Goal: Transaction & Acquisition: Purchase product/service

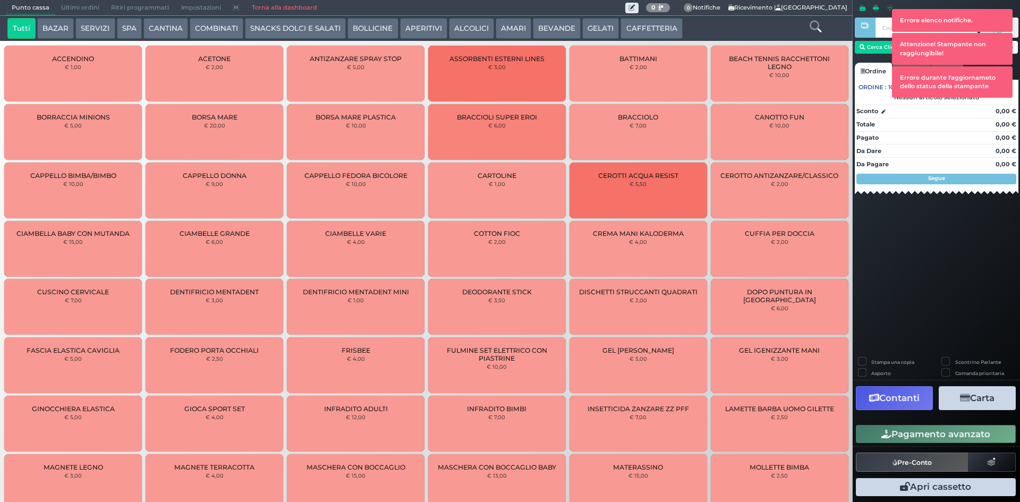
click at [602, 33] on button "GELATI" at bounding box center [600, 28] width 37 height 21
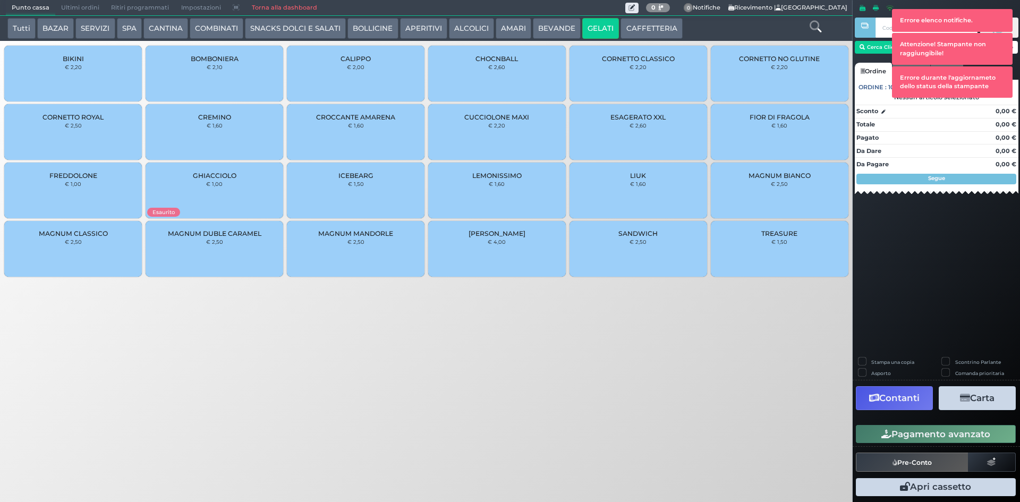
click at [663, 82] on div "CORNETTO CLASSICO € 2,20" at bounding box center [638, 74] width 138 height 56
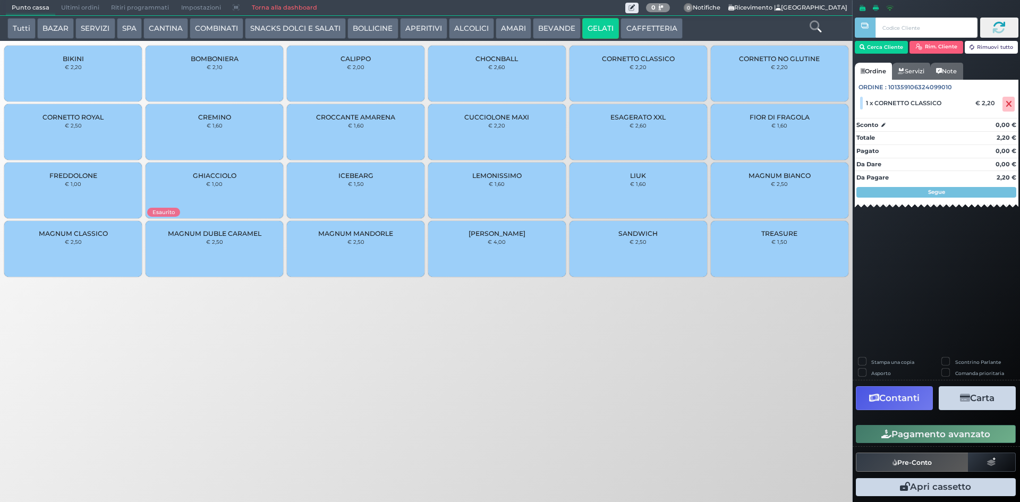
click at [888, 436] on icon "button" at bounding box center [886, 434] width 10 height 9
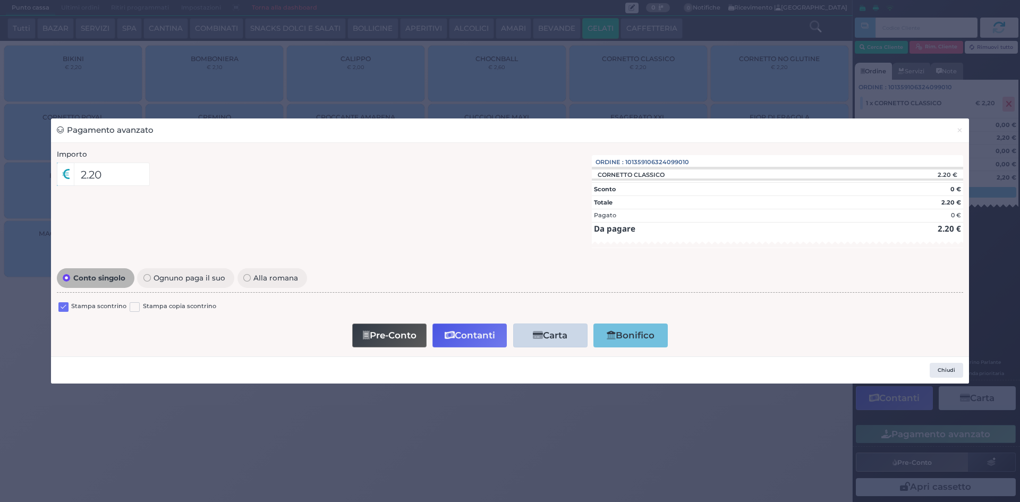
click at [59, 307] on label at bounding box center [63, 307] width 10 height 10
click at [0, 0] on input "checkbox" at bounding box center [0, 0] width 0 height 0
click at [469, 334] on button "Contanti" at bounding box center [469, 335] width 74 height 24
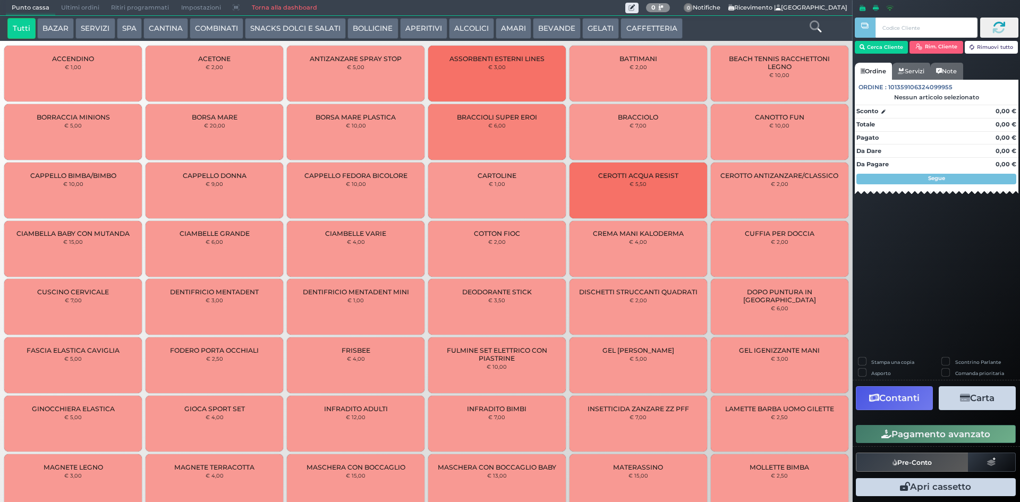
click at [597, 31] on button "GELATI" at bounding box center [600, 28] width 37 height 21
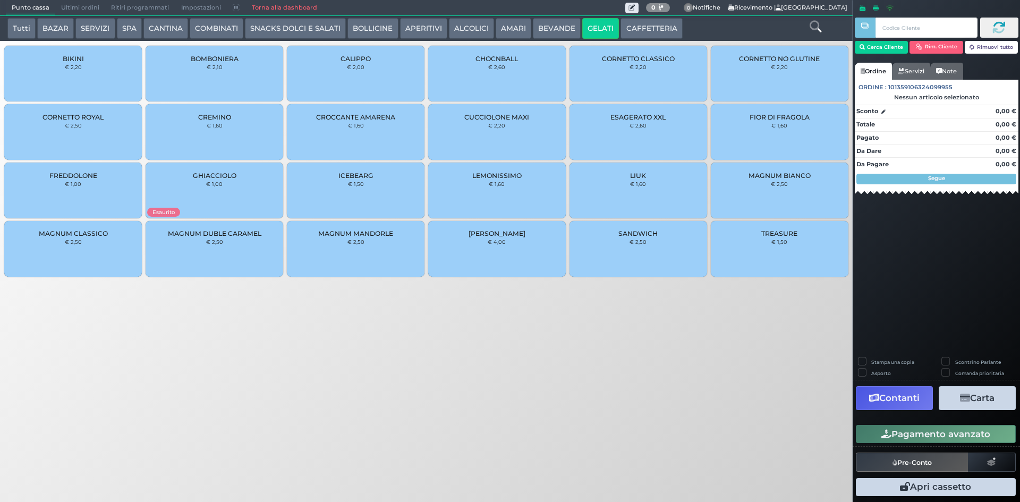
click at [642, 70] on small "€ 2,20" at bounding box center [637, 67] width 17 height 6
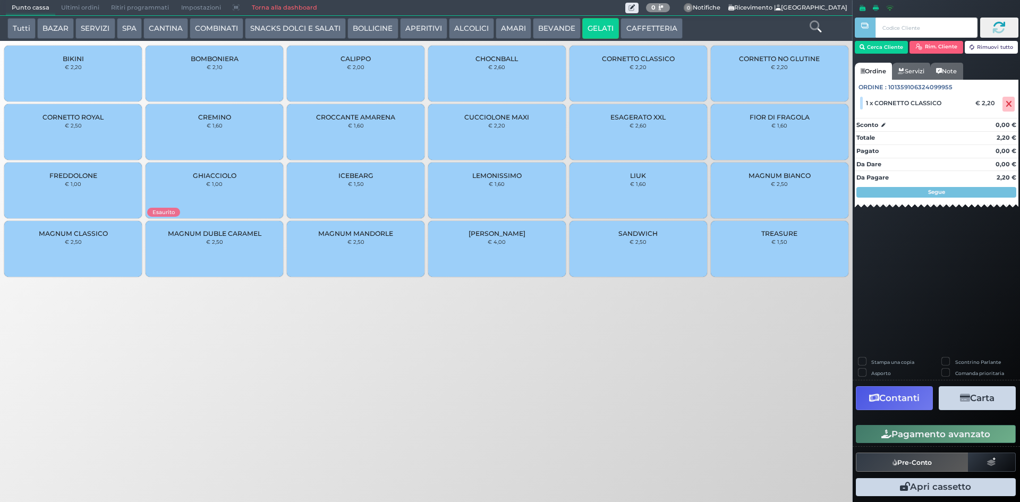
click at [973, 430] on button "Pagamento avanzato" at bounding box center [936, 434] width 160 height 18
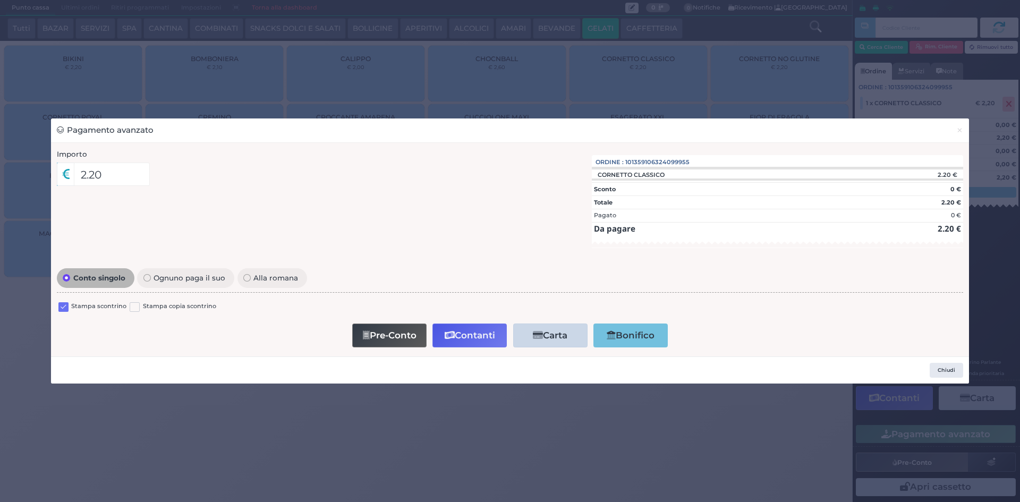
click at [62, 305] on label at bounding box center [63, 307] width 10 height 10
click at [0, 0] on input "checkbox" at bounding box center [0, 0] width 0 height 0
click at [469, 344] on button "Contanti" at bounding box center [469, 335] width 74 height 24
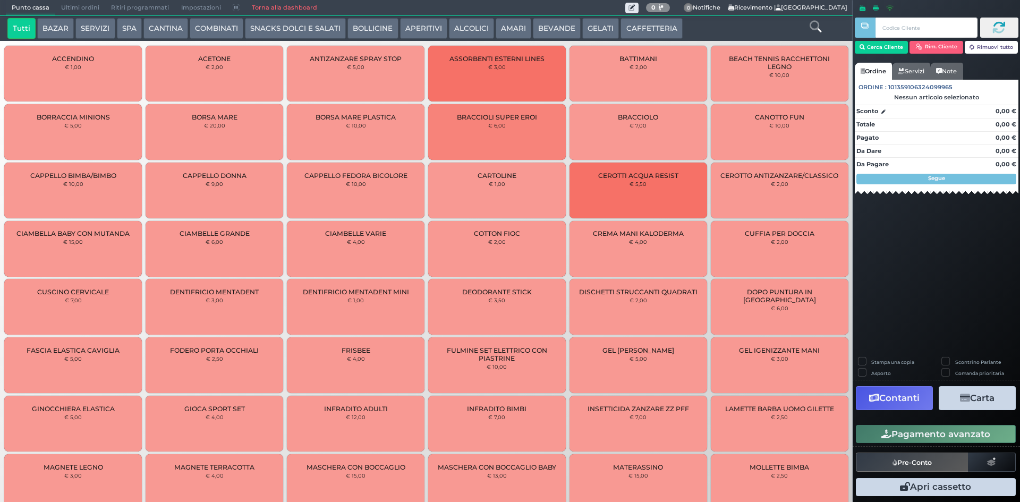
click at [628, 35] on button "CAFFETTERIA" at bounding box center [651, 28] width 62 height 21
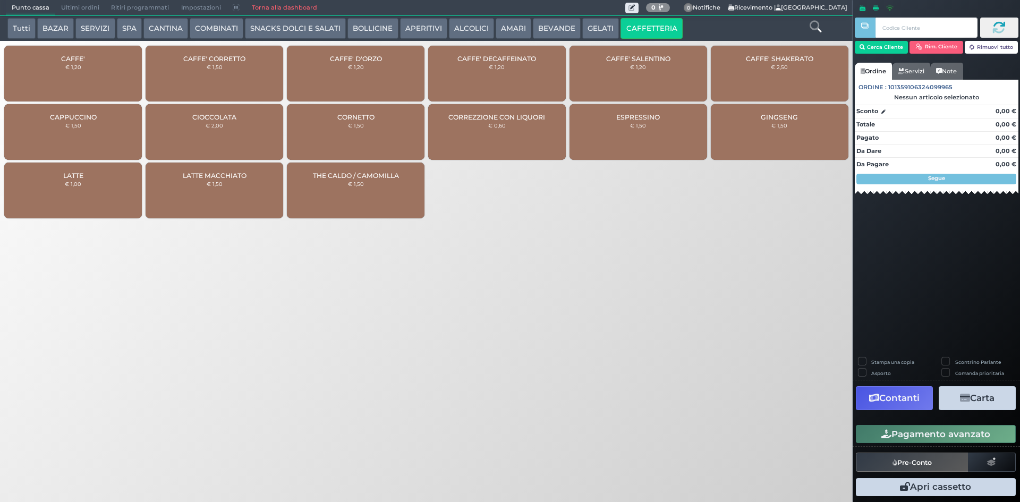
click at [74, 80] on div "CAFFE' € 1,20" at bounding box center [73, 74] width 138 height 56
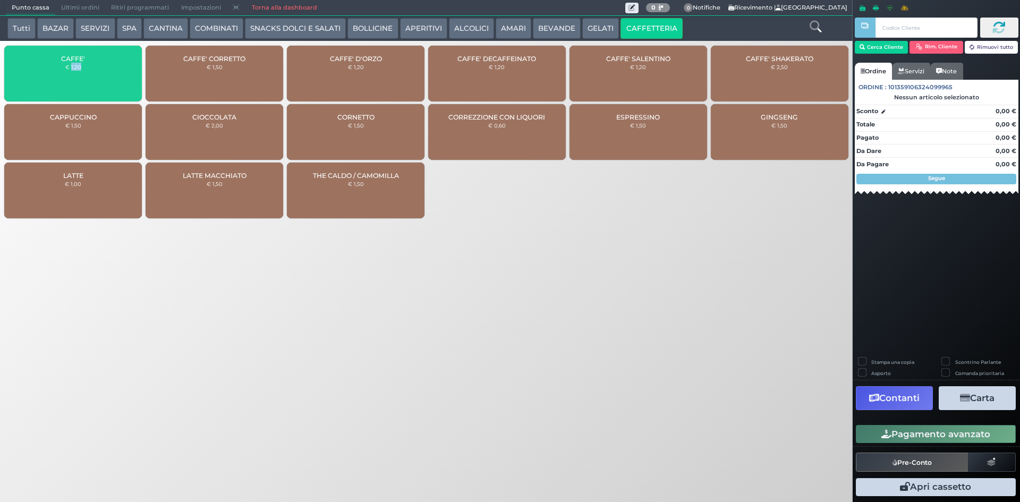
click at [74, 80] on div "CAFFE' € 1,20" at bounding box center [73, 74] width 138 height 56
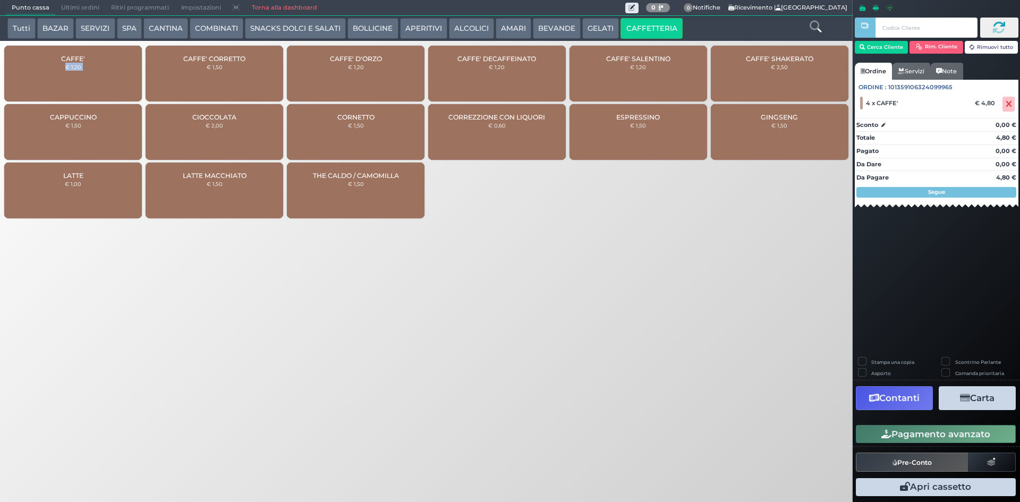
click at [933, 437] on button "Pagamento avanzato" at bounding box center [936, 434] width 160 height 18
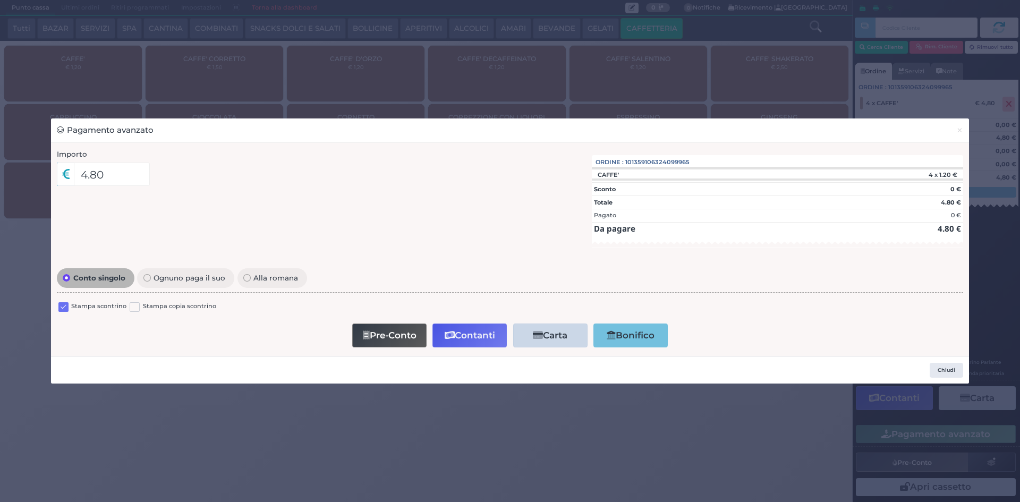
click at [60, 304] on label at bounding box center [63, 307] width 10 height 10
click at [0, 0] on input "checkbox" at bounding box center [0, 0] width 0 height 0
click at [483, 335] on button "Contanti" at bounding box center [469, 335] width 74 height 24
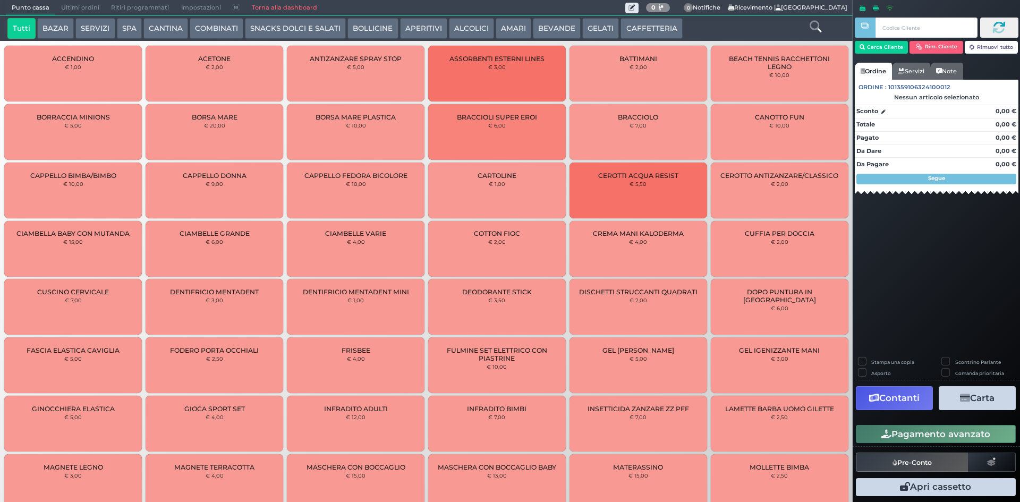
click at [625, 15] on span "0 Delivery 0 Notifiche Ricevimento | Esperia Palace Hotel" at bounding box center [736, 7] width 222 height 15
click at [639, 28] on button "CAFFETTERIA" at bounding box center [651, 28] width 62 height 21
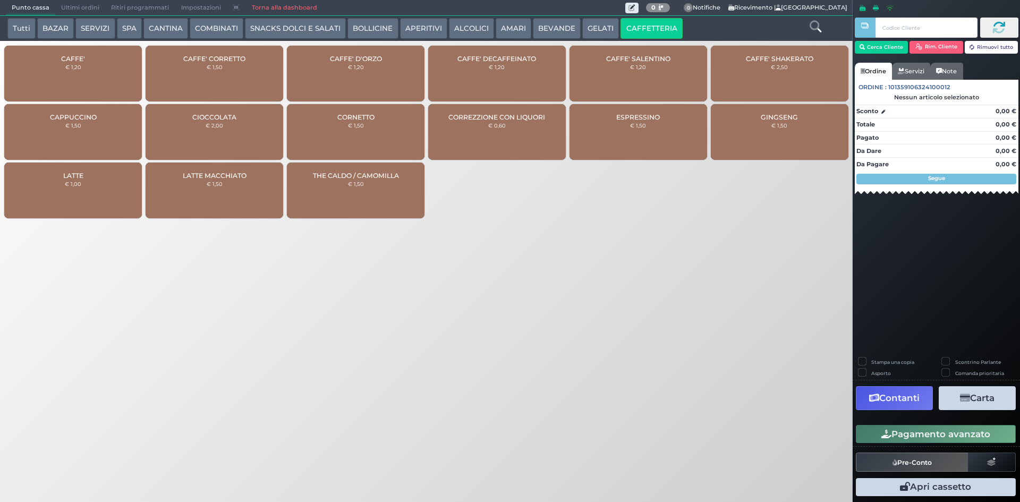
click at [100, 79] on div "CAFFE' € 1,20" at bounding box center [73, 74] width 138 height 56
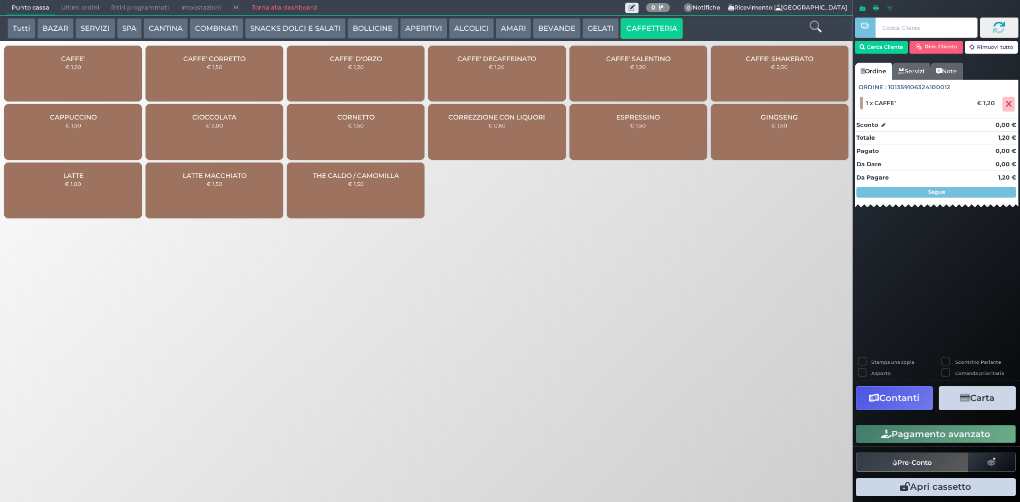
click at [905, 436] on button "Pagamento avanzato" at bounding box center [936, 434] width 160 height 18
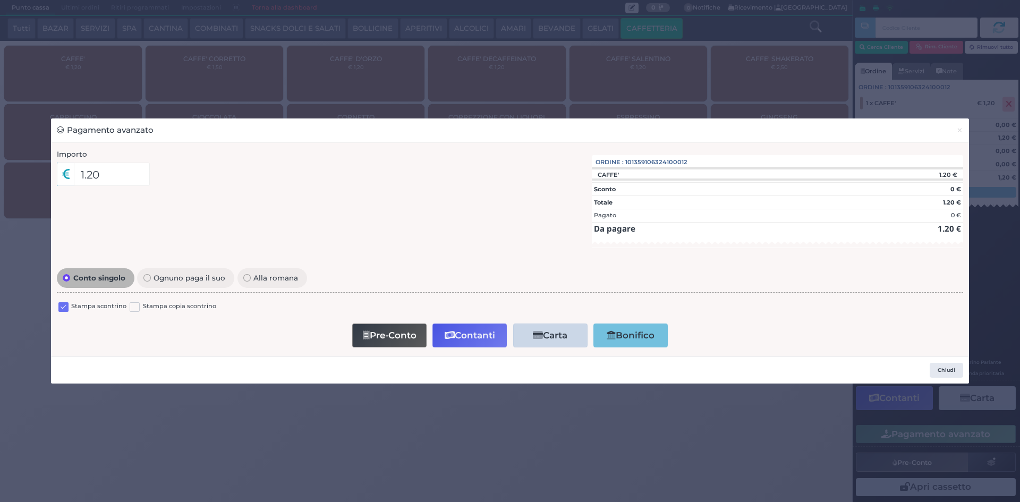
click at [64, 304] on label at bounding box center [63, 307] width 10 height 10
click at [0, 0] on input "checkbox" at bounding box center [0, 0] width 0 height 0
click at [464, 339] on button "Contanti" at bounding box center [469, 335] width 74 height 24
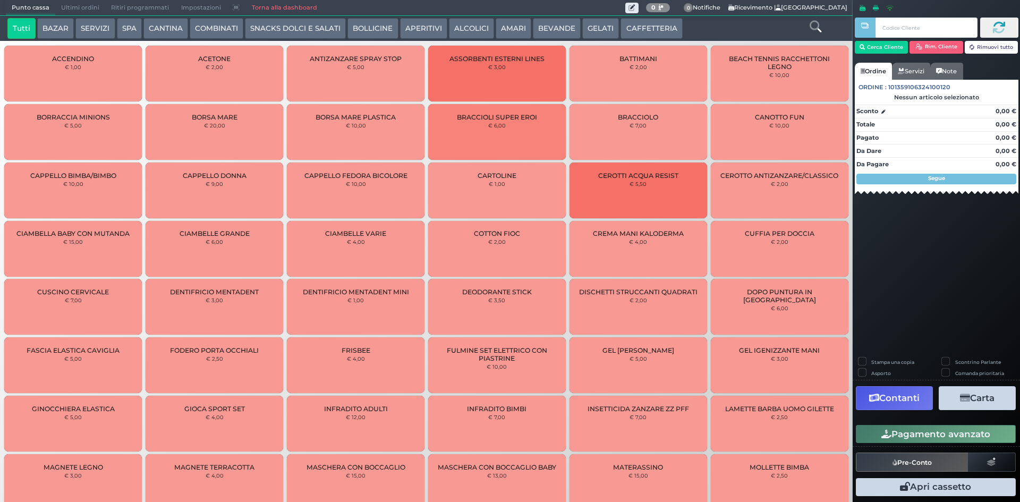
click at [77, 5] on span "Ultimi ordini" at bounding box center [80, 8] width 50 height 15
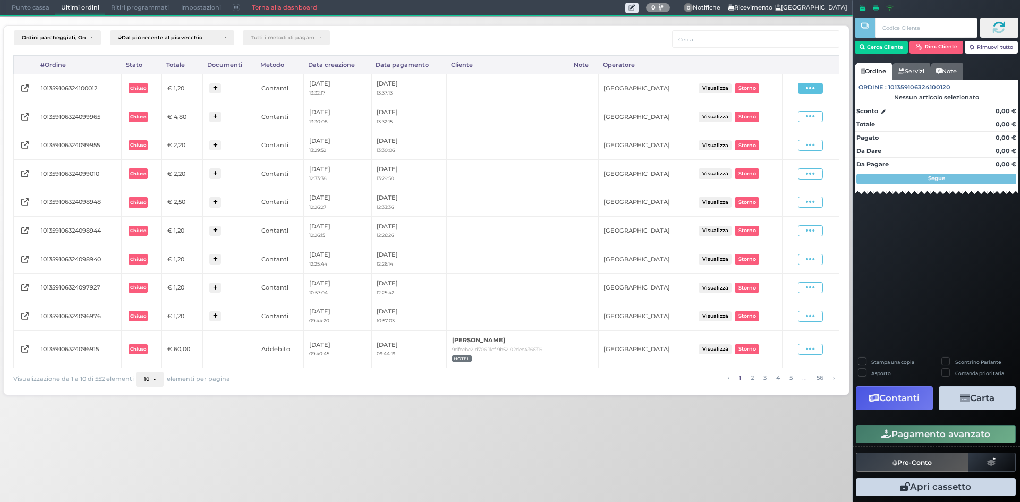
click at [813, 90] on icon at bounding box center [810, 88] width 9 height 10
click at [790, 121] on span "Ristampa Pre-Conto" at bounding box center [786, 119] width 44 height 18
click at [816, 119] on span at bounding box center [810, 116] width 25 height 11
click at [792, 141] on span "Ristampa Pre-Conto" at bounding box center [786, 148] width 44 height 18
click at [804, 142] on span at bounding box center [810, 145] width 25 height 11
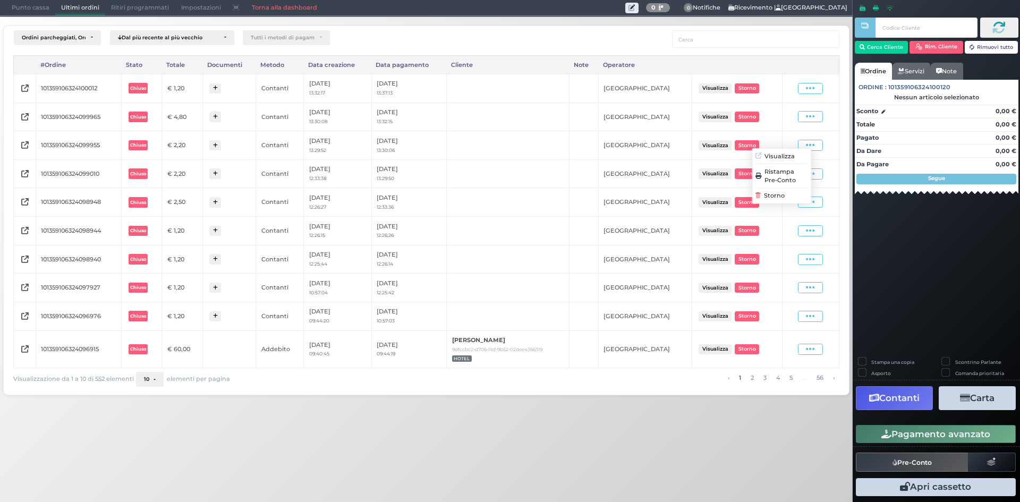
click at [801, 175] on span "Ristampa Pre-Conto" at bounding box center [786, 176] width 44 height 18
click at [23, 8] on span "Punto cassa" at bounding box center [30, 8] width 49 height 15
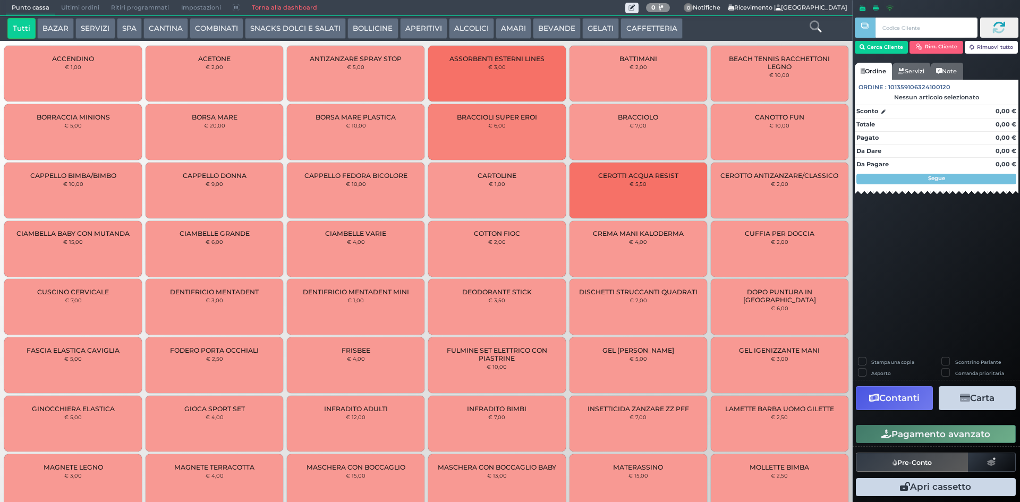
click at [638, 22] on button "CAFFETTERIA" at bounding box center [651, 28] width 62 height 21
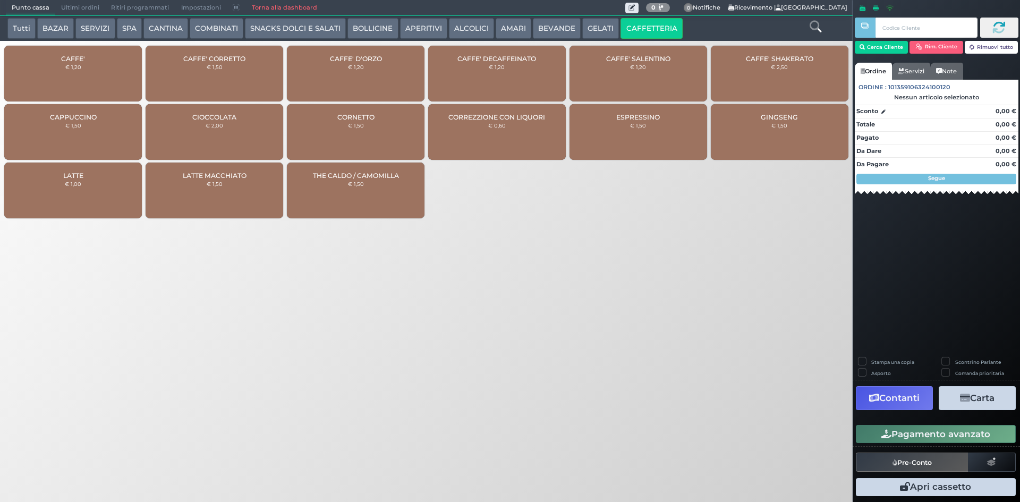
click at [76, 76] on div "CAFFE' € 1,20" at bounding box center [73, 74] width 138 height 56
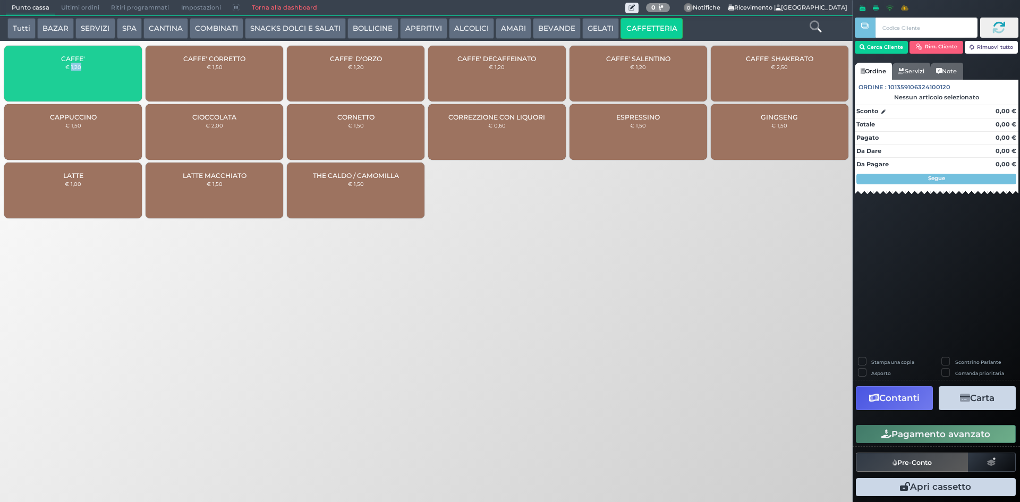
click at [76, 76] on div "CAFFE' € 1,20" at bounding box center [73, 74] width 138 height 56
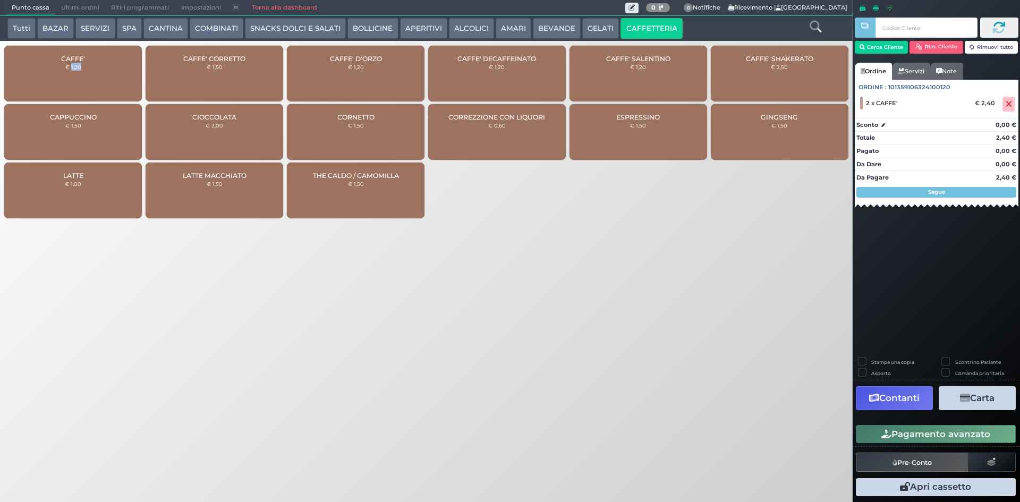
click at [454, 23] on button "ALCOLICI" at bounding box center [471, 28] width 45 height 21
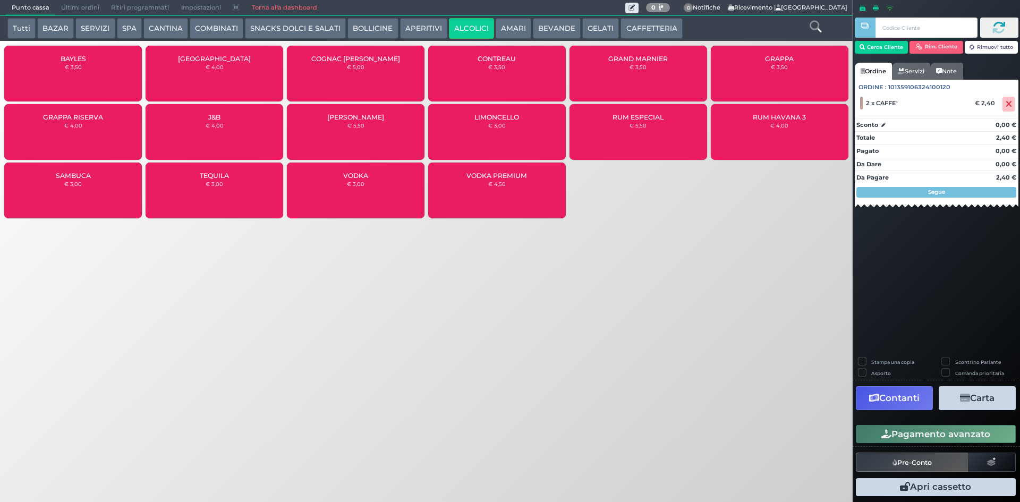
click at [82, 126] on div "GRAPPA RISERVA € 4,00" at bounding box center [73, 132] width 138 height 56
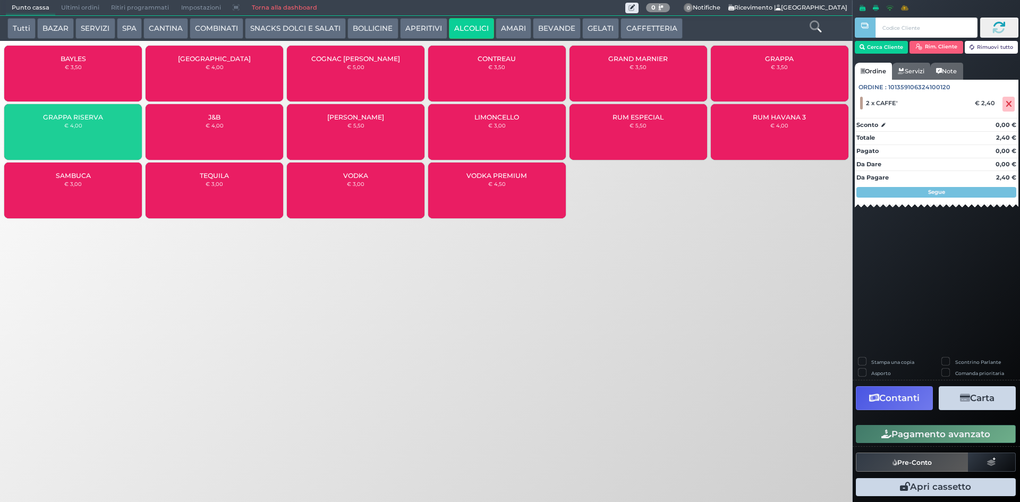
click at [82, 126] on div "GRAPPA RISERVA € 4,00" at bounding box center [73, 132] width 138 height 56
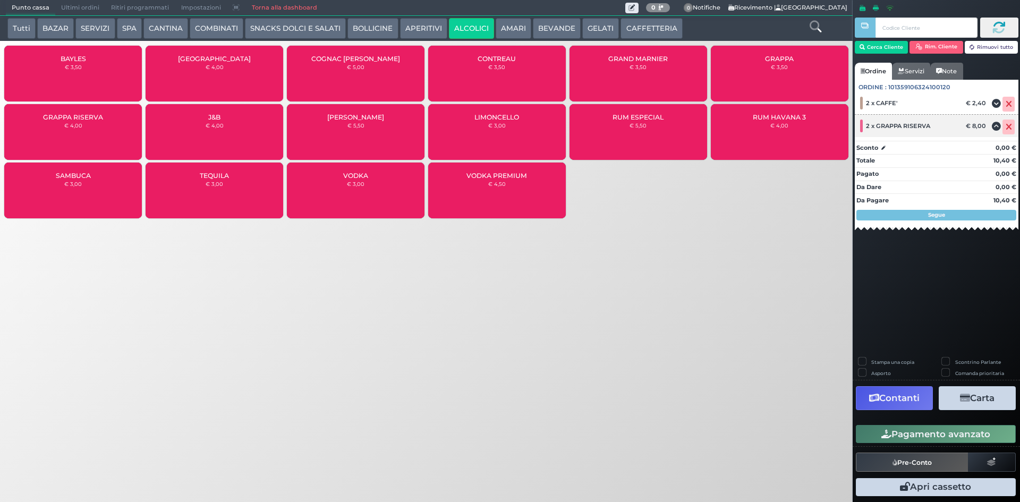
click at [866, 127] on span "2 x GRAPPA RISERVA" at bounding box center [898, 125] width 64 height 7
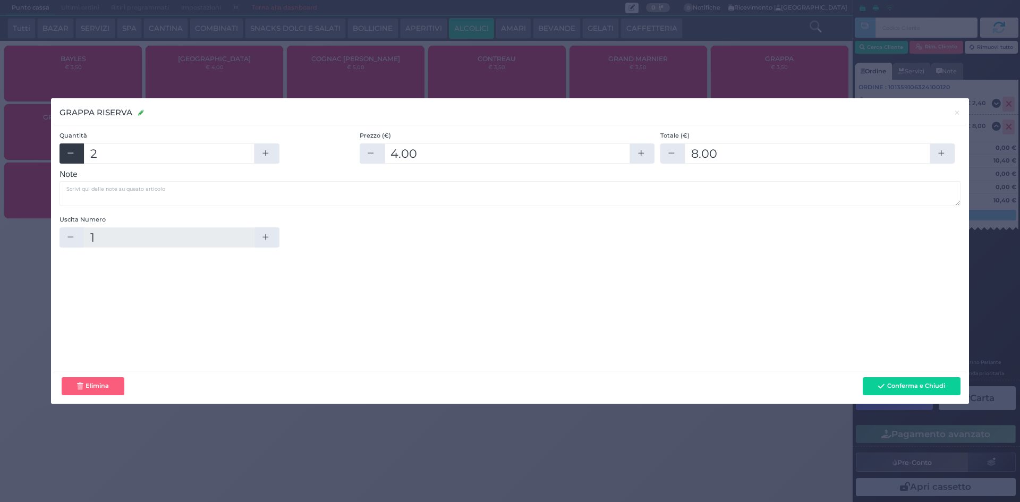
click at [73, 154] on icon "button" at bounding box center [70, 153] width 8 height 8
type input "1"
type input "4"
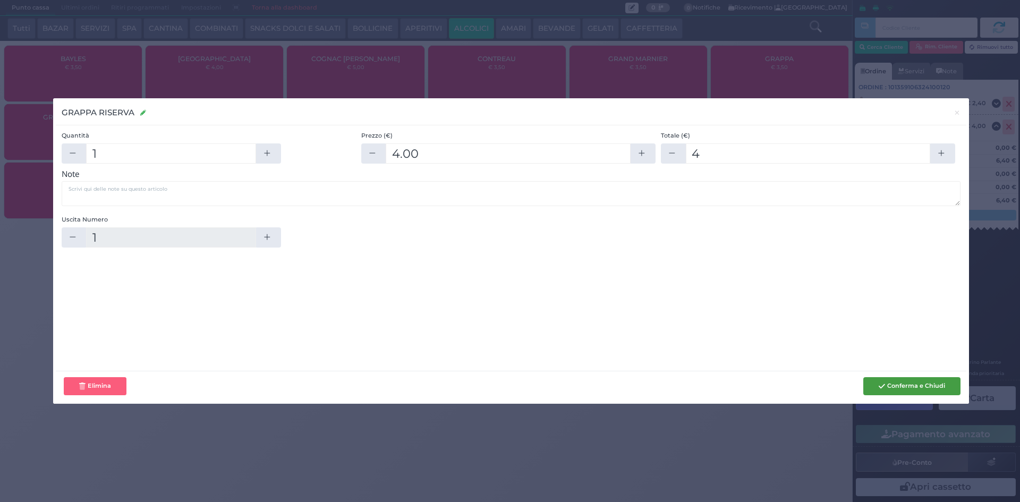
click at [913, 383] on button "Conferma e Chiudi" at bounding box center [911, 386] width 97 height 18
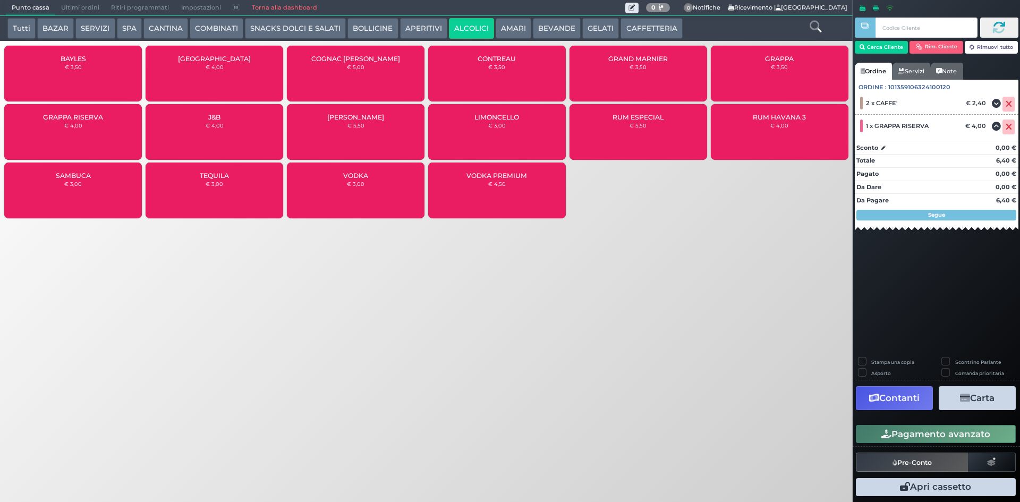
click at [936, 431] on button "Pagamento avanzato" at bounding box center [936, 434] width 160 height 18
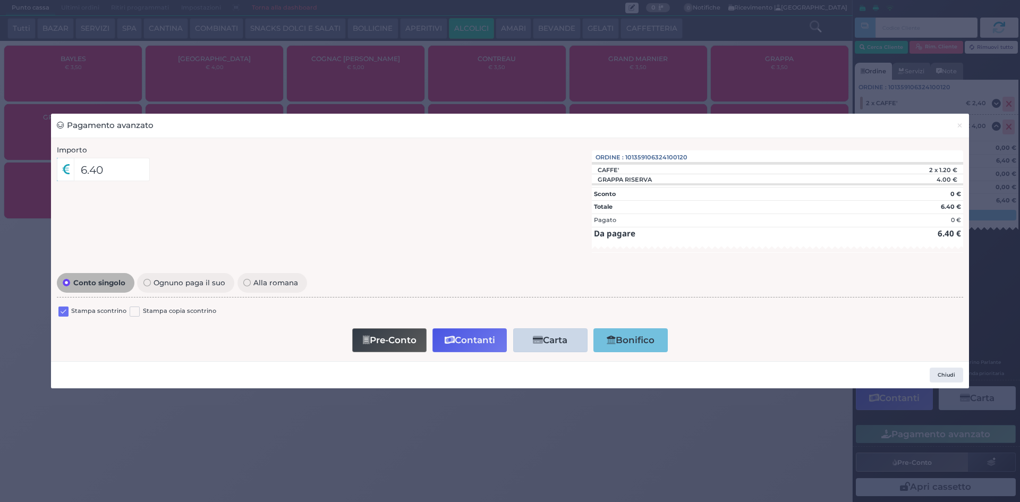
click at [59, 314] on label at bounding box center [63, 311] width 10 height 10
click at [0, 0] on input "checkbox" at bounding box center [0, 0] width 0 height 0
click at [483, 346] on button "Contanti" at bounding box center [469, 340] width 74 height 24
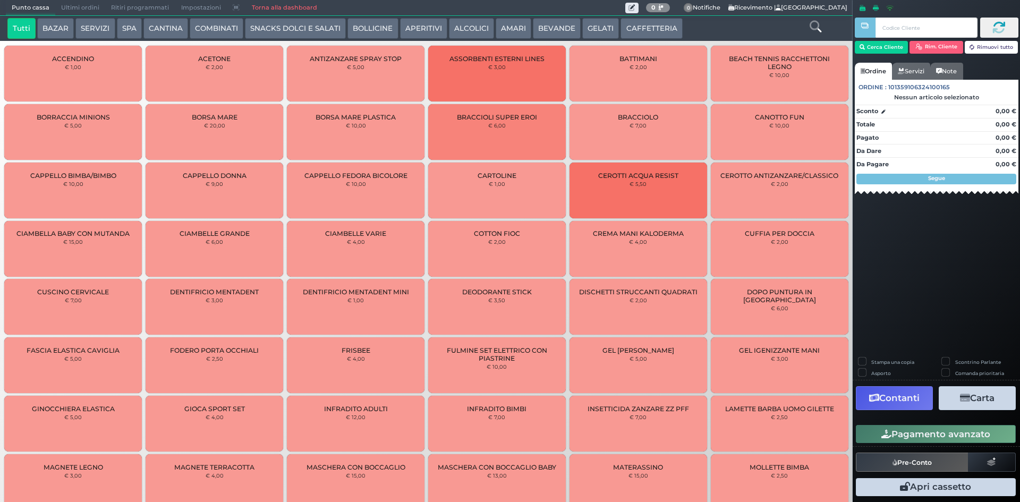
click at [638, 27] on button "CAFFETTERIA" at bounding box center [651, 28] width 62 height 21
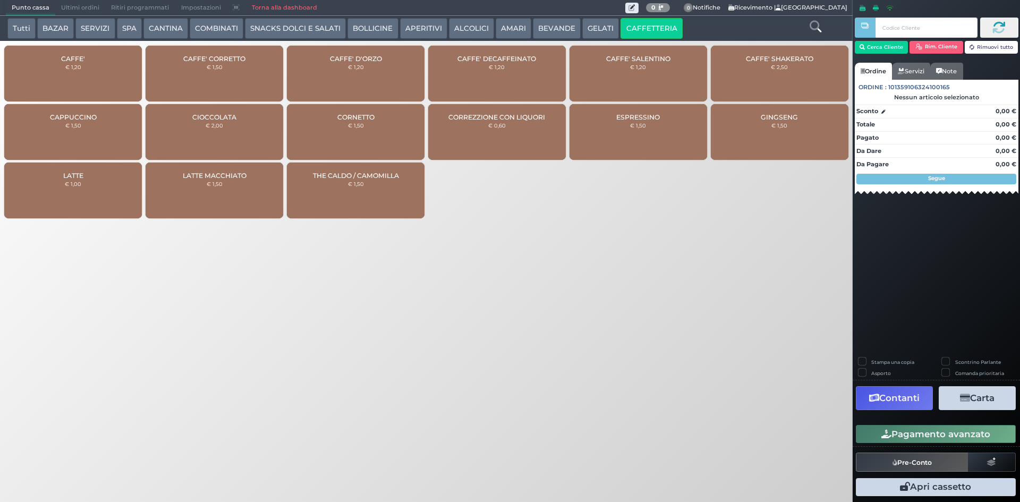
click at [76, 78] on div "CAFFE' € 1,20" at bounding box center [73, 74] width 138 height 56
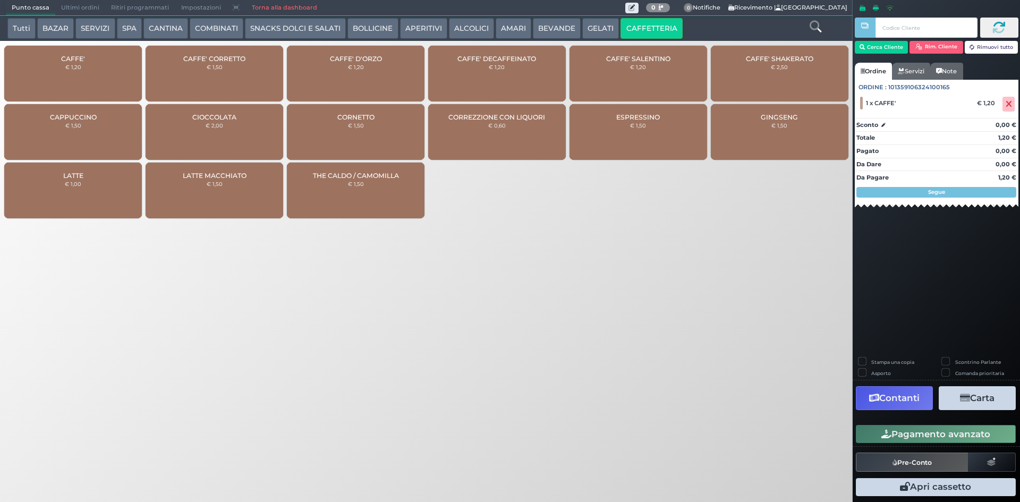
click at [965, 437] on button "Pagamento avanzato" at bounding box center [936, 434] width 160 height 18
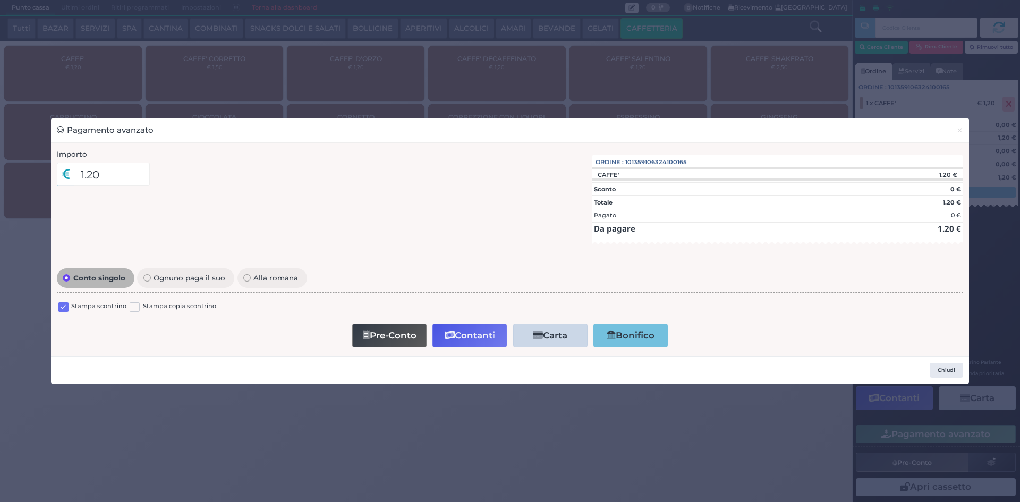
click at [64, 305] on label at bounding box center [63, 307] width 10 height 10
click at [0, 0] on input "checkbox" at bounding box center [0, 0] width 0 height 0
click at [458, 340] on button "Contanti" at bounding box center [469, 335] width 74 height 24
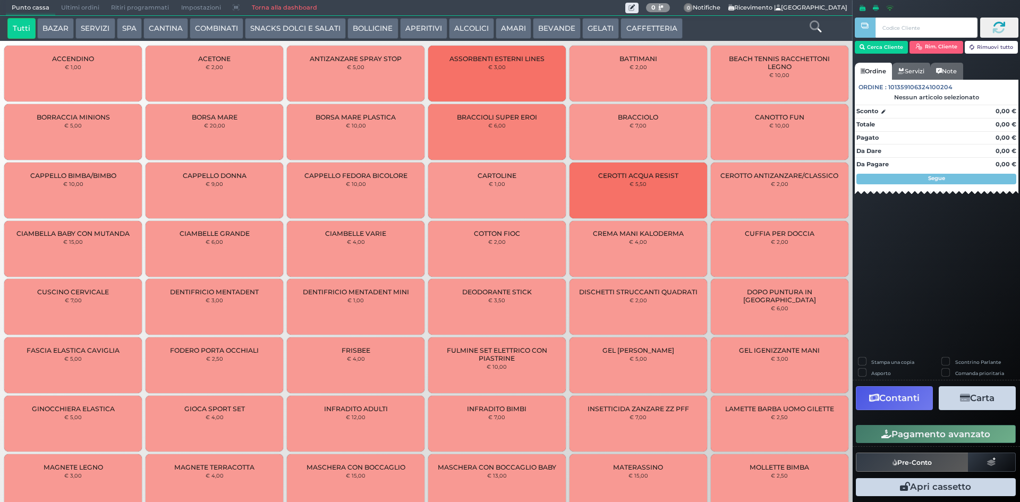
click at [83, 10] on span "Ultimi ordini" at bounding box center [80, 8] width 50 height 15
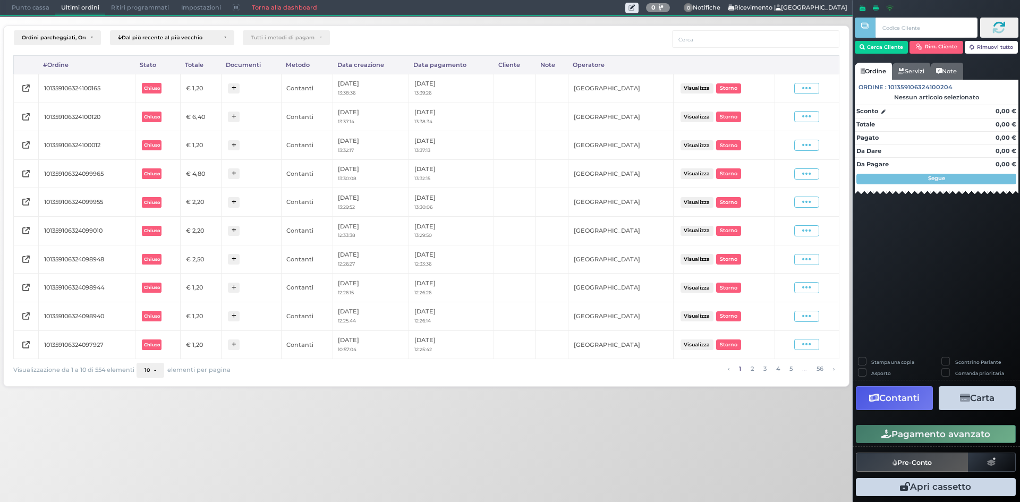
click at [811, 107] on td "Visualizza Ristampa Pre-Conto [GEOGRAPHIC_DATA]" at bounding box center [807, 116] width 64 height 29
click at [810, 114] on icon at bounding box center [806, 117] width 9 height 10
click at [783, 144] on span "Ristampa Pre-Conto" at bounding box center [781, 148] width 44 height 18
click at [818, 92] on span at bounding box center [806, 88] width 25 height 11
click at [783, 122] on span "Ristampa Pre-Conto" at bounding box center [781, 119] width 44 height 18
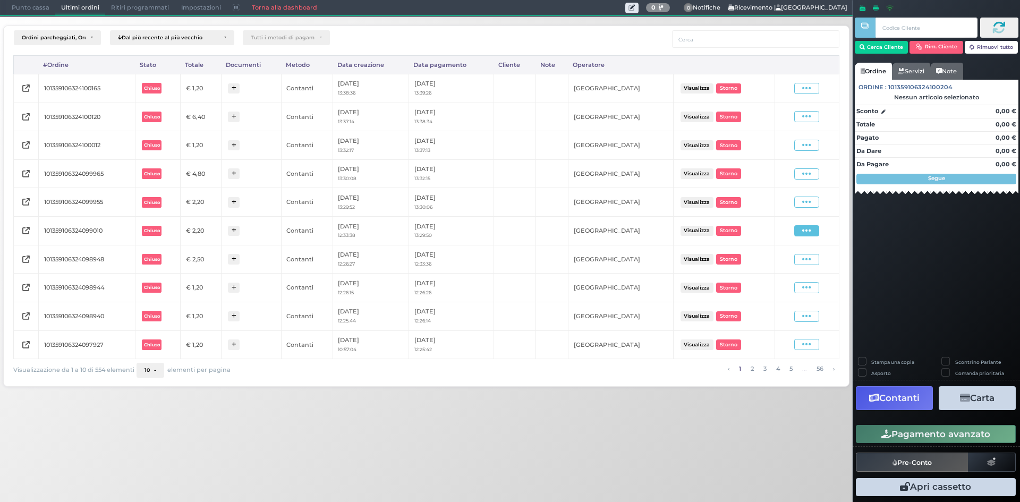
click at [810, 232] on icon at bounding box center [806, 231] width 9 height 10
click at [775, 261] on span "Ristampa Pre-Conto" at bounding box center [781, 262] width 44 height 18
click at [814, 261] on span at bounding box center [806, 259] width 25 height 11
click at [787, 288] on span "Ristampa Pre-Conto" at bounding box center [781, 290] width 44 height 18
click at [754, 370] on link "2" at bounding box center [751, 369] width 9 height 12
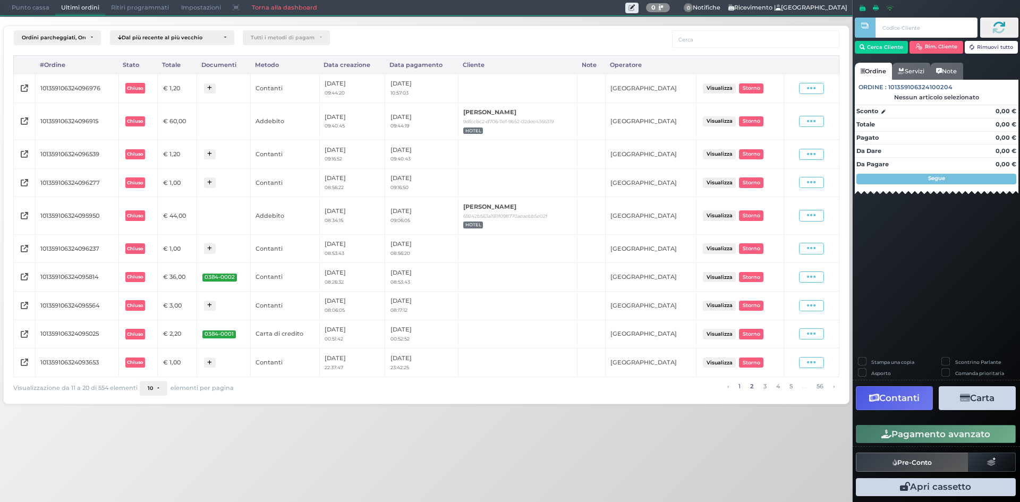
click at [741, 388] on link "1" at bounding box center [739, 387] width 8 height 12
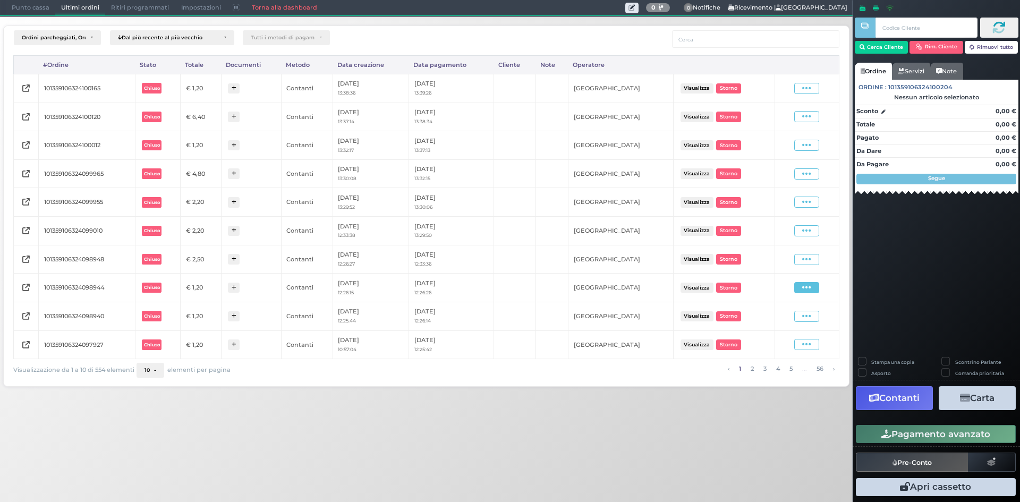
click at [817, 291] on span at bounding box center [806, 287] width 25 height 11
click at [766, 417] on div "Punto cassa Mappa Ultimi ordini Delivery Ritiri programmati Impostazioni Torna …" at bounding box center [510, 251] width 1020 height 502
click at [800, 285] on span at bounding box center [806, 287] width 25 height 11
click at [765, 256] on span "Ristampa Pre-Conto" at bounding box center [781, 254] width 44 height 18
click at [30, 5] on span "Punto cassa" at bounding box center [30, 8] width 49 height 15
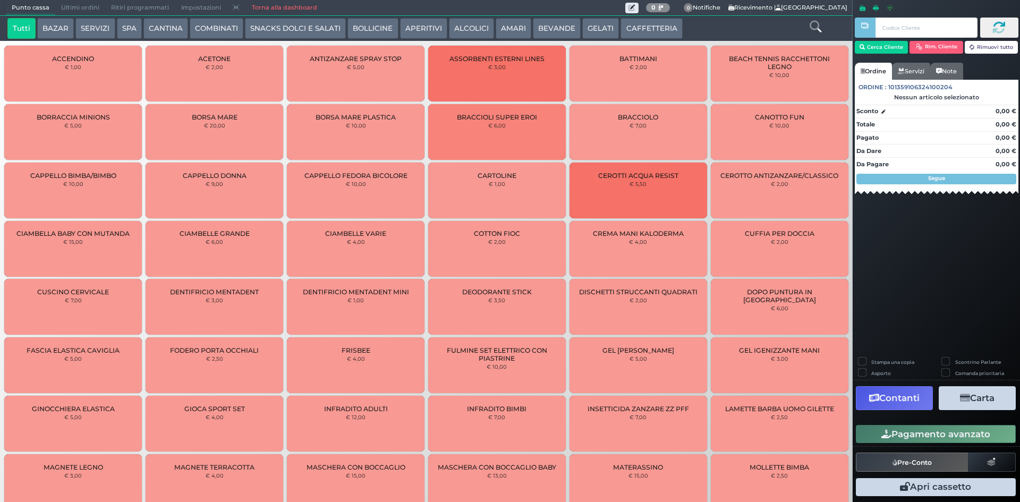
click at [636, 22] on button "CAFFETTERIA" at bounding box center [651, 28] width 62 height 21
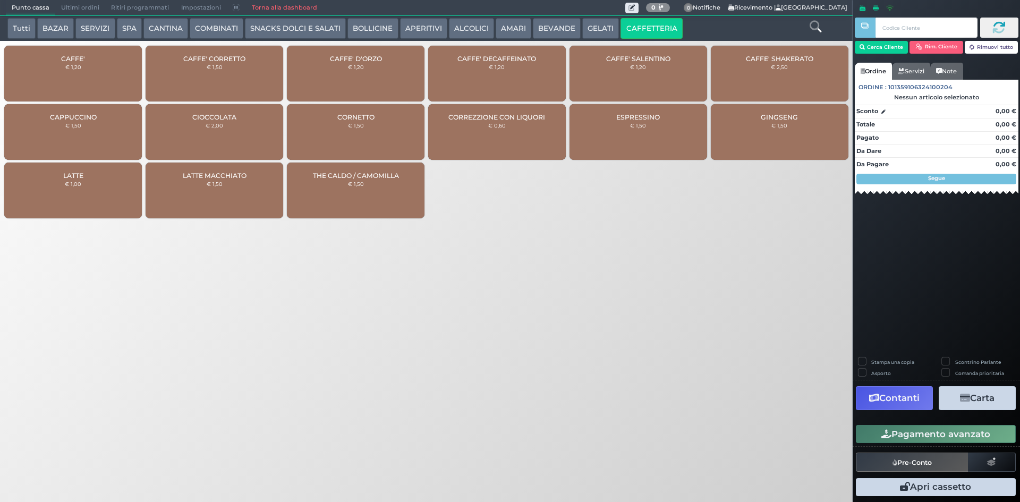
click at [240, 82] on div "CAFFE' CORRETTO € 1,50" at bounding box center [215, 74] width 138 height 56
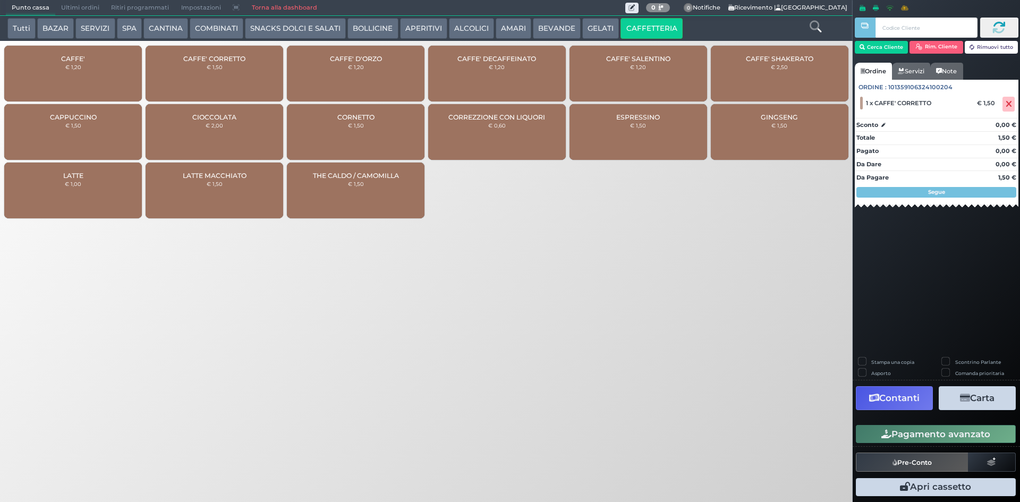
click at [909, 439] on button "Pagamento avanzato" at bounding box center [936, 434] width 160 height 18
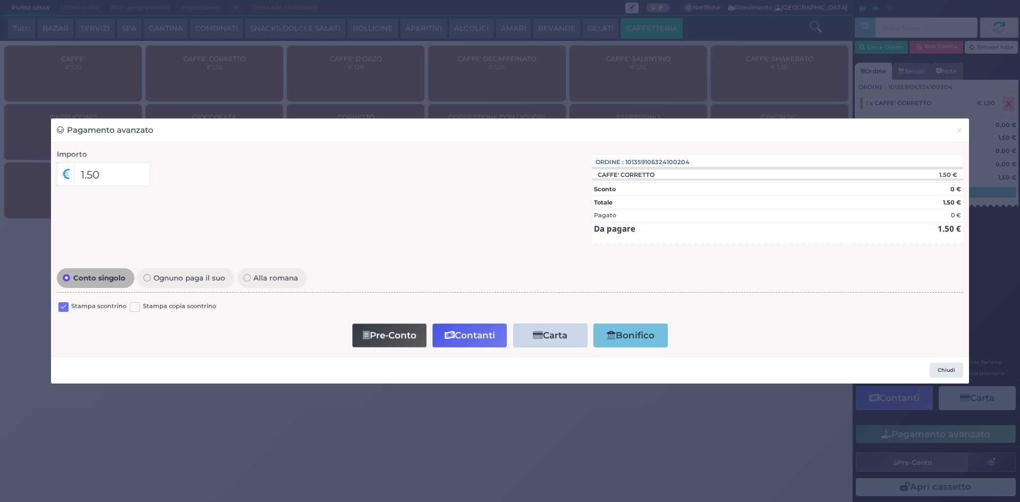
click at [71, 308] on div "Stampa scontrino" at bounding box center [92, 308] width 68 height 13
click at [68, 307] on label at bounding box center [63, 307] width 10 height 10
click at [0, 0] on input "checkbox" at bounding box center [0, 0] width 0 height 0
click at [472, 335] on button "Contanti" at bounding box center [469, 335] width 74 height 24
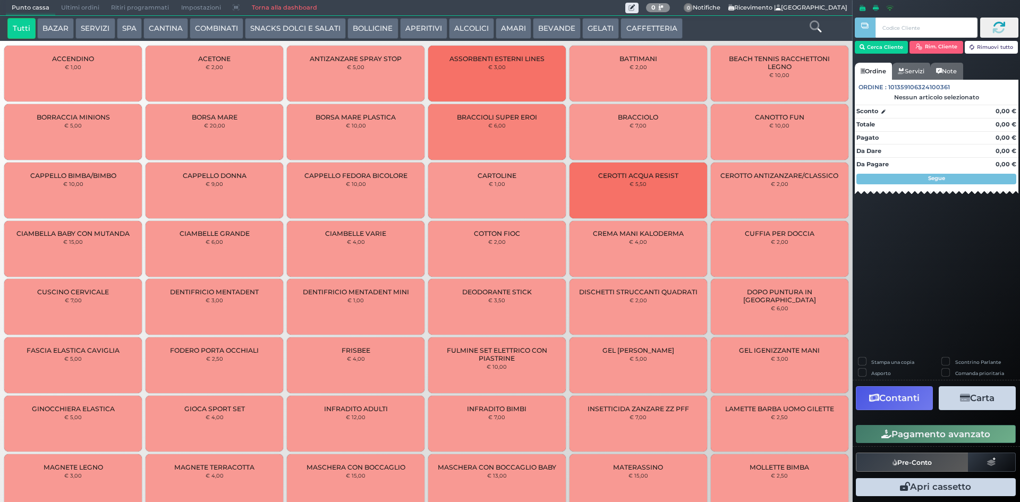
click at [73, 5] on span "Ultimi ordini" at bounding box center [80, 8] width 50 height 15
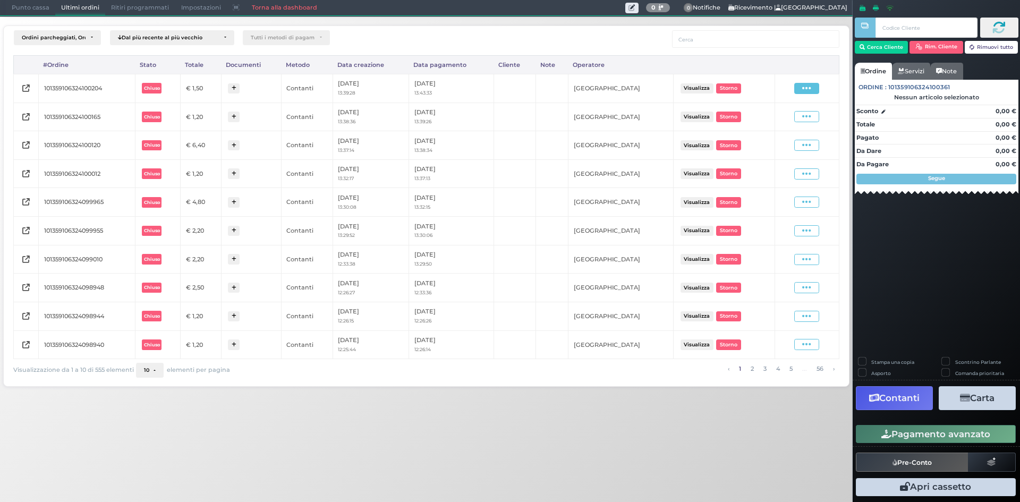
click at [802, 87] on span at bounding box center [806, 88] width 25 height 11
click at [775, 117] on span "Ristampa Pre-Conto" at bounding box center [781, 119] width 44 height 18
click at [45, 6] on span "Punto cassa" at bounding box center [30, 8] width 49 height 15
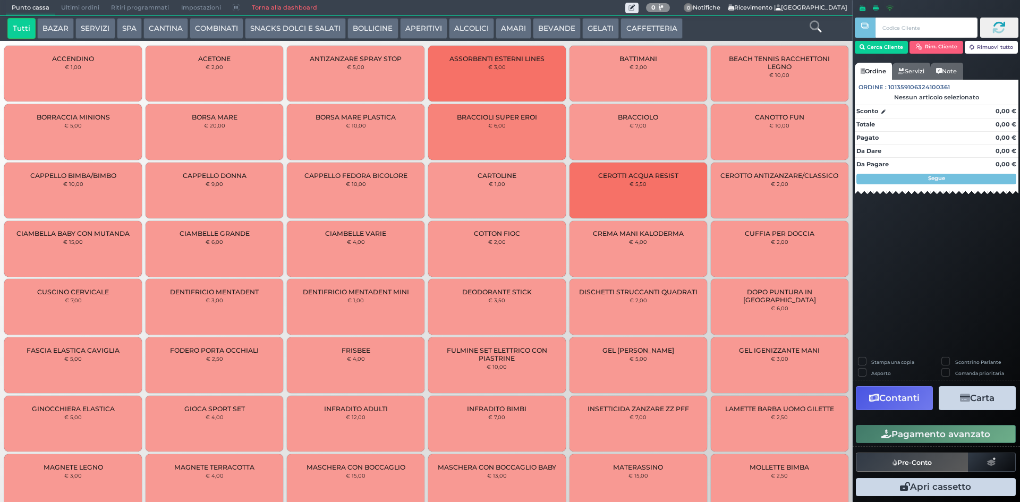
click at [643, 29] on button "CAFFETTERIA" at bounding box center [651, 28] width 62 height 21
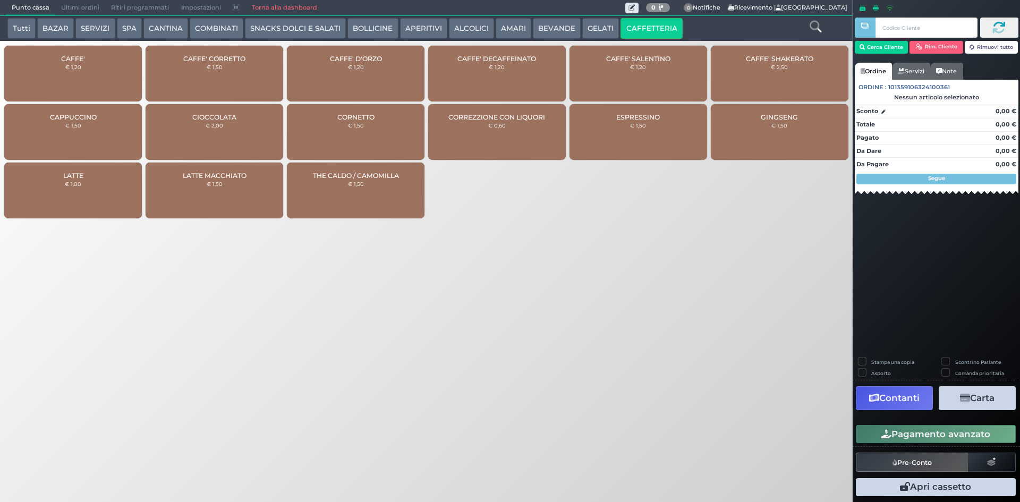
click at [66, 70] on div "CAFFE' € 1,20" at bounding box center [73, 74] width 138 height 56
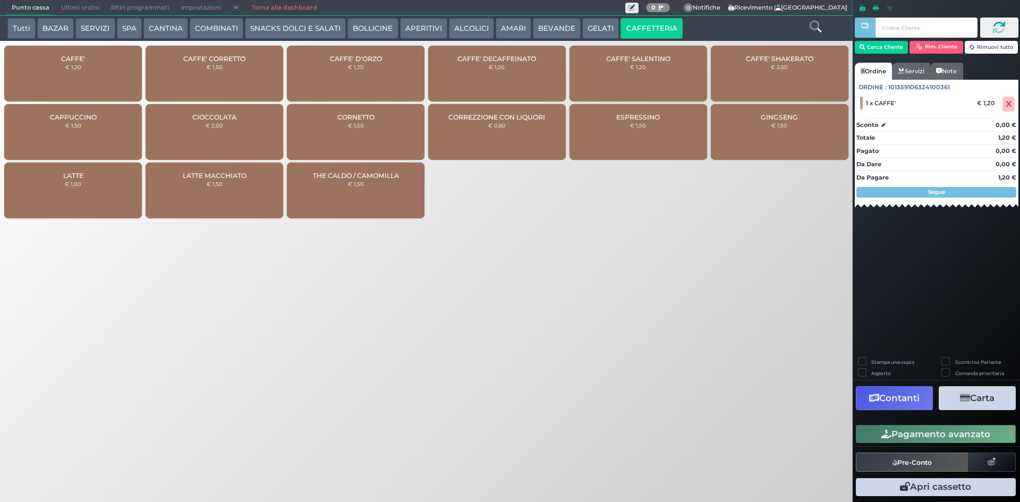
click at [919, 441] on button "Pagamento avanzato" at bounding box center [936, 434] width 160 height 18
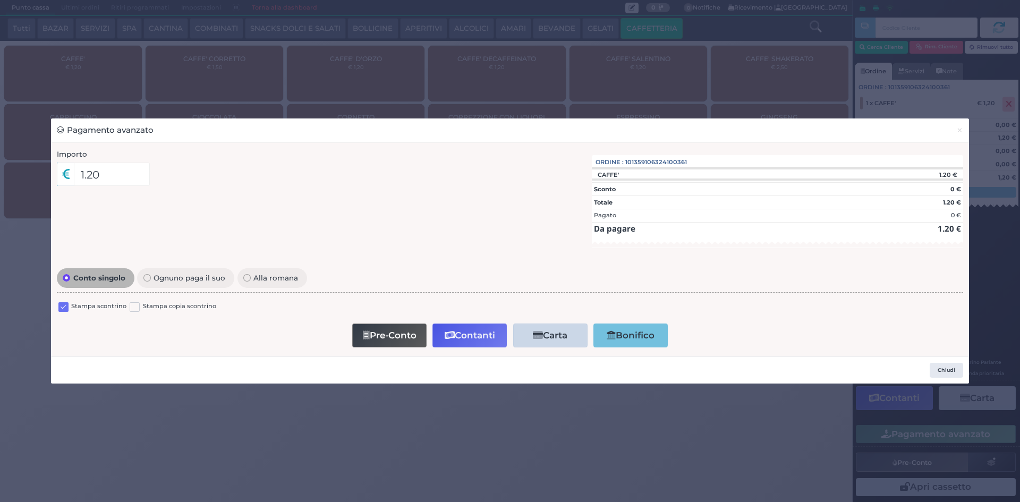
click at [65, 310] on label at bounding box center [63, 307] width 10 height 10
click at [0, 0] on input "checkbox" at bounding box center [0, 0] width 0 height 0
click at [476, 338] on button "Contanti" at bounding box center [469, 335] width 74 height 24
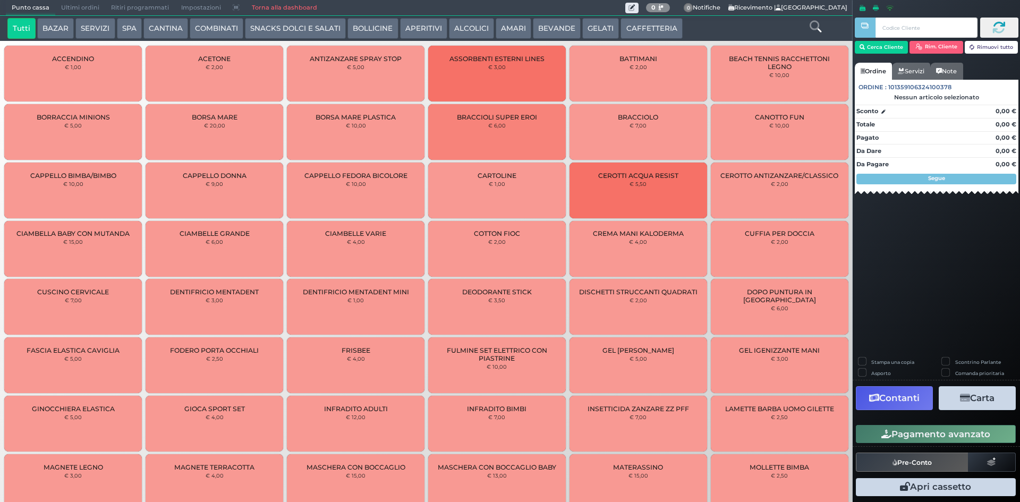
click at [89, 2] on span "Ultimi ordini" at bounding box center [80, 8] width 50 height 15
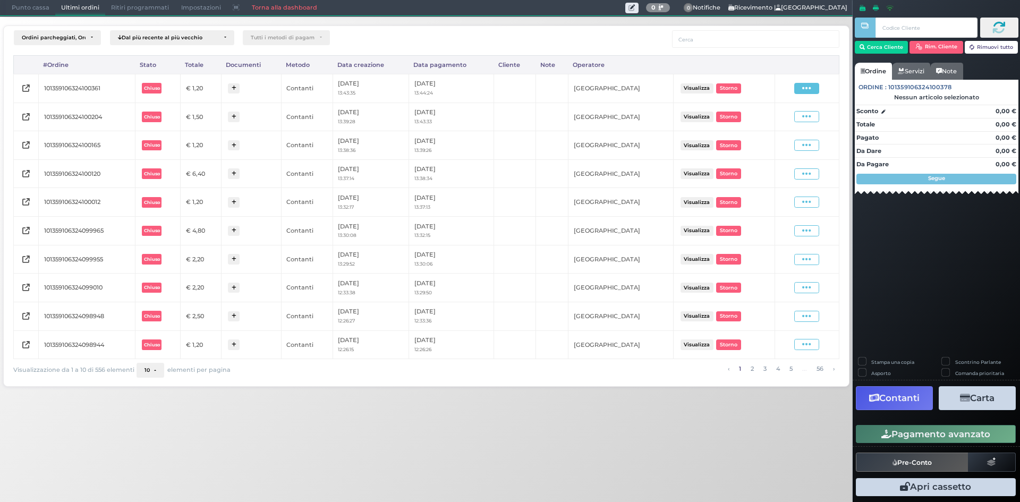
click at [816, 89] on span at bounding box center [806, 88] width 25 height 11
click at [773, 117] on span "Ristampa Pre-Conto" at bounding box center [781, 119] width 44 height 18
click at [15, 11] on span "Punto cassa" at bounding box center [30, 8] width 49 height 15
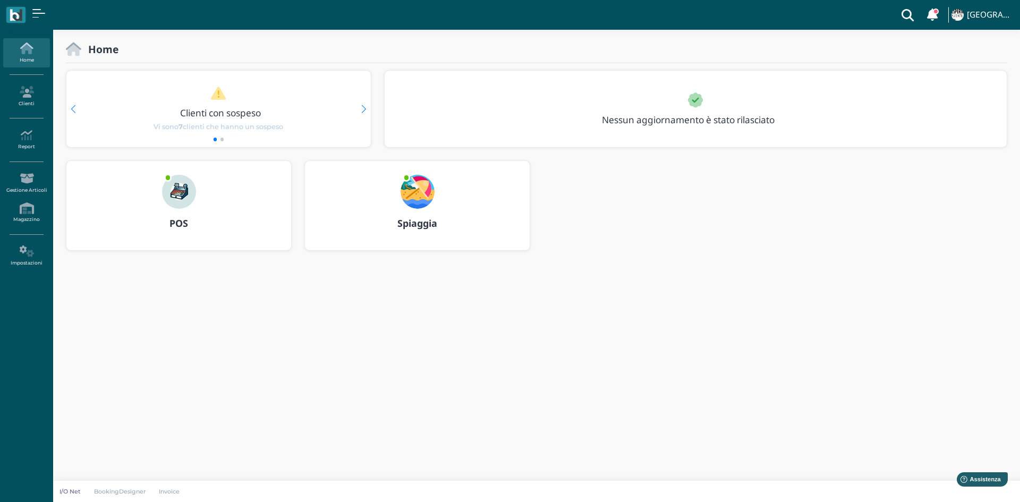
click at [185, 202] on img at bounding box center [179, 192] width 34 height 34
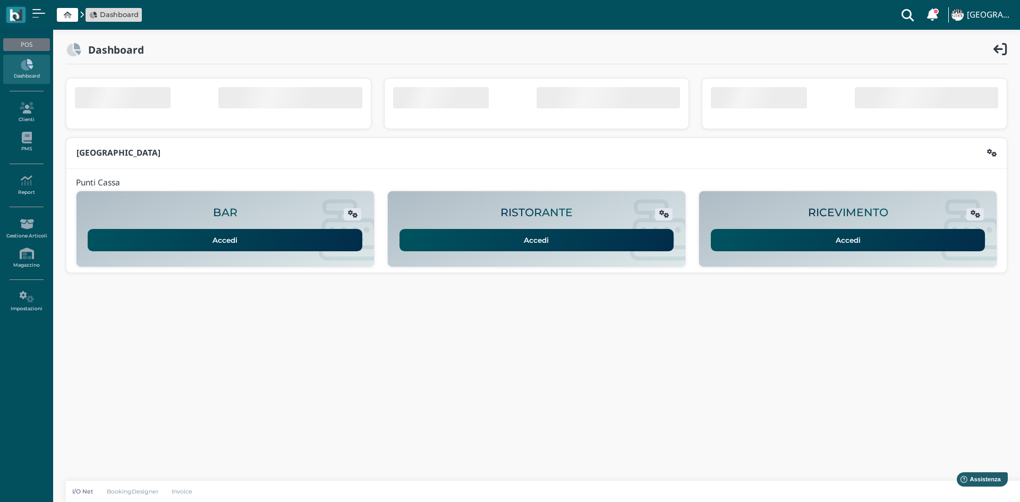
click at [832, 237] on link "Accedi" at bounding box center [848, 240] width 275 height 22
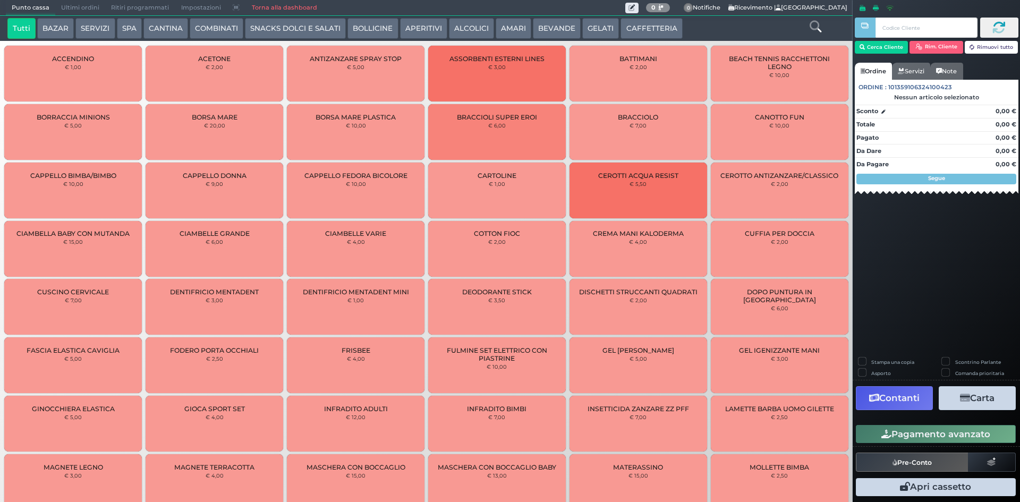
click at [502, 28] on button "AMARI" at bounding box center [513, 28] width 36 height 21
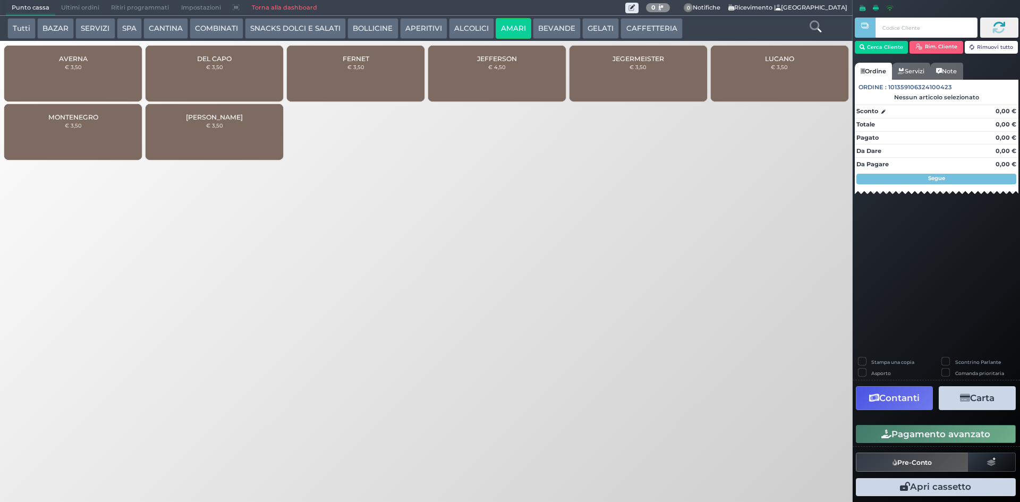
click at [474, 28] on button "ALCOLICI" at bounding box center [471, 28] width 45 height 21
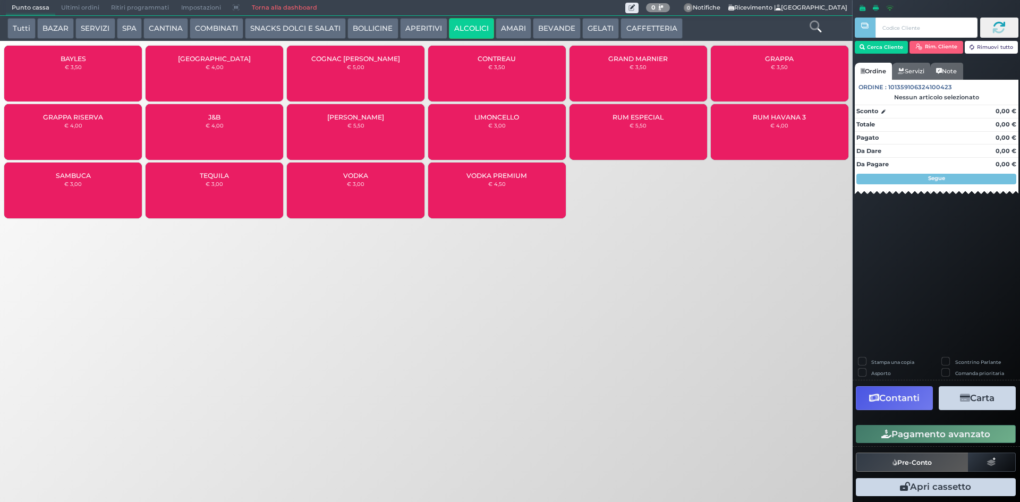
click at [87, 146] on div "GRAPPA RISERVA € 4,00" at bounding box center [73, 132] width 138 height 56
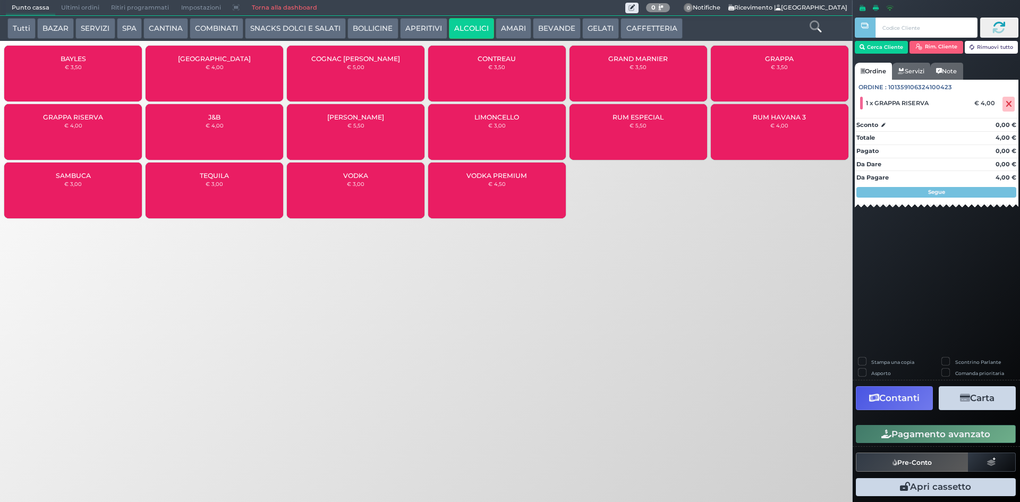
click at [919, 433] on button "Pagamento avanzato" at bounding box center [936, 434] width 160 height 18
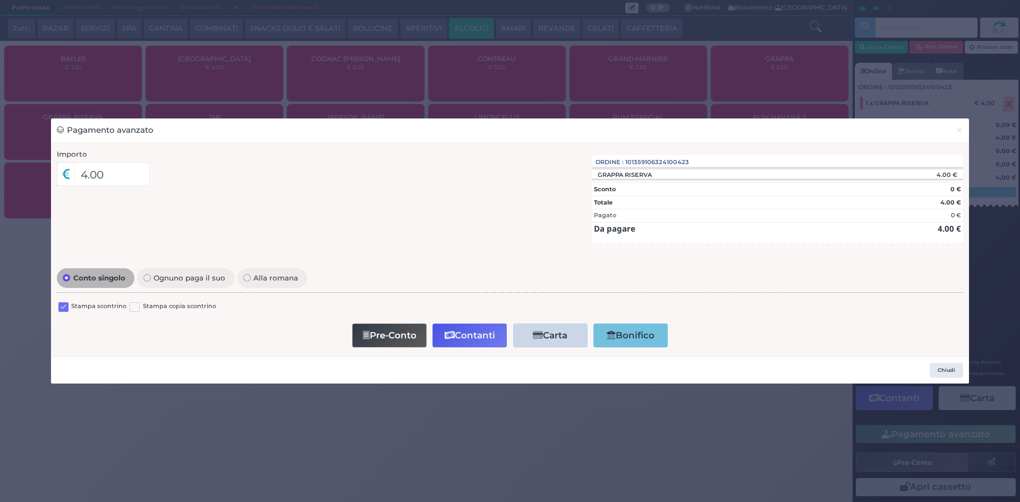
click at [61, 304] on label at bounding box center [63, 307] width 10 height 10
click at [0, 0] on input "checkbox" at bounding box center [0, 0] width 0 height 0
click at [449, 331] on icon "button" at bounding box center [450, 335] width 10 height 9
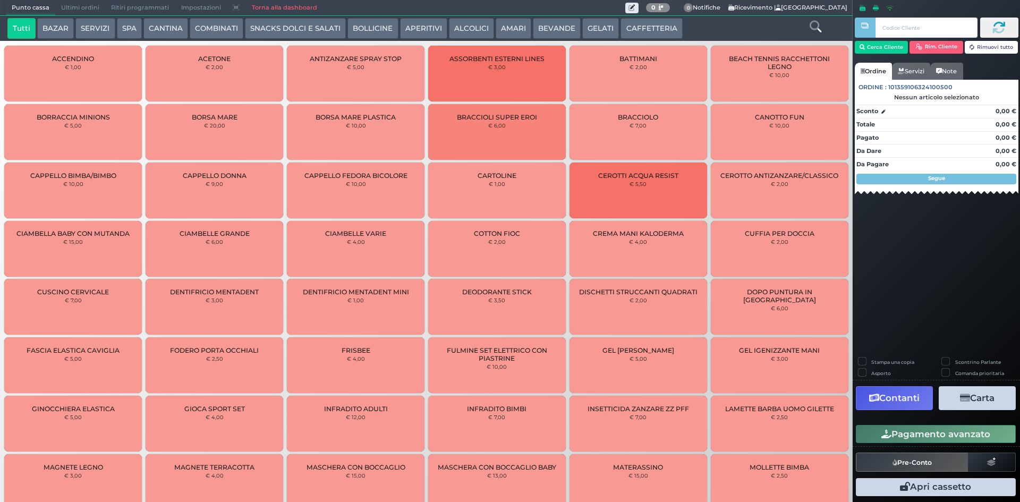
click at [70, 4] on span "Ultimi ordini" at bounding box center [80, 8] width 50 height 15
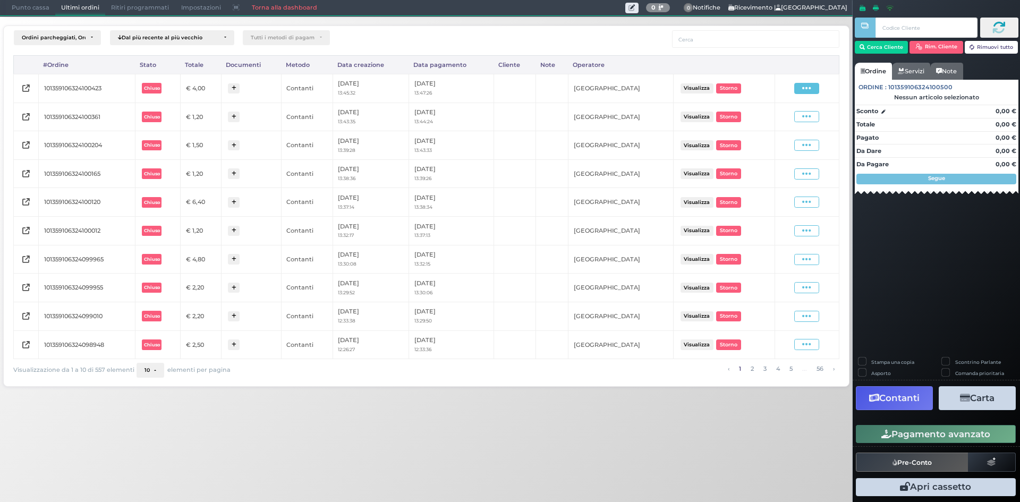
click at [808, 84] on icon at bounding box center [806, 88] width 9 height 10
click at [770, 116] on span "Ristampa Pre-Conto" at bounding box center [781, 119] width 44 height 18
click at [29, 5] on span "Punto cassa" at bounding box center [30, 8] width 49 height 15
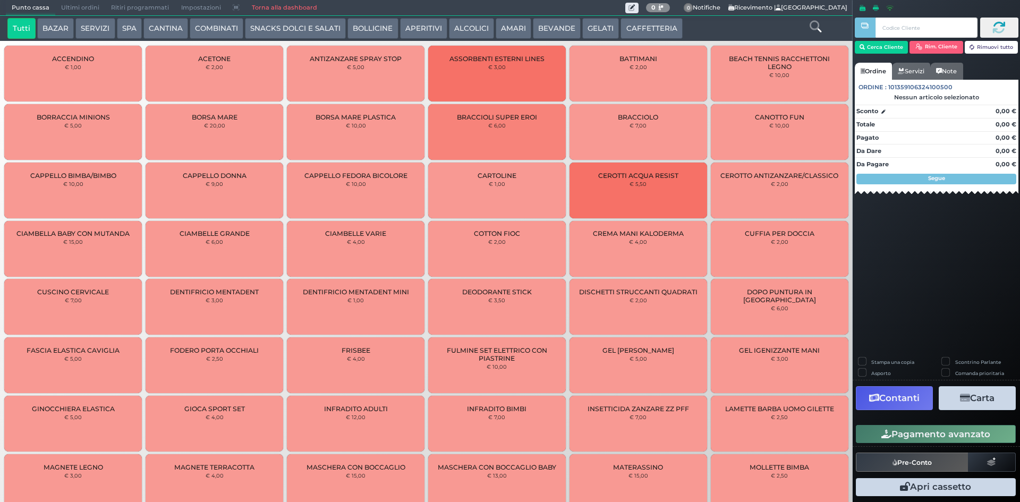
click at [665, 29] on button "CAFFETTERIA" at bounding box center [651, 28] width 62 height 21
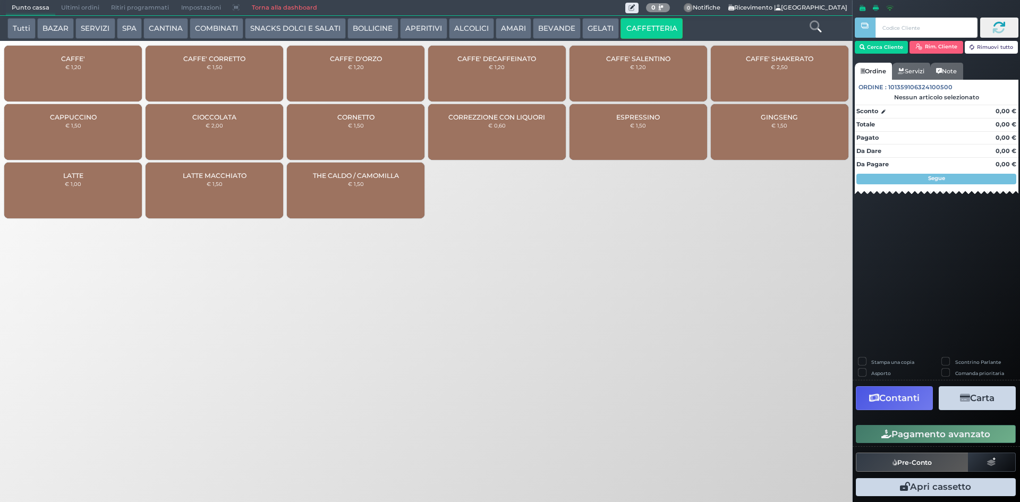
click at [88, 77] on div "CAFFE' € 1,20" at bounding box center [73, 74] width 138 height 56
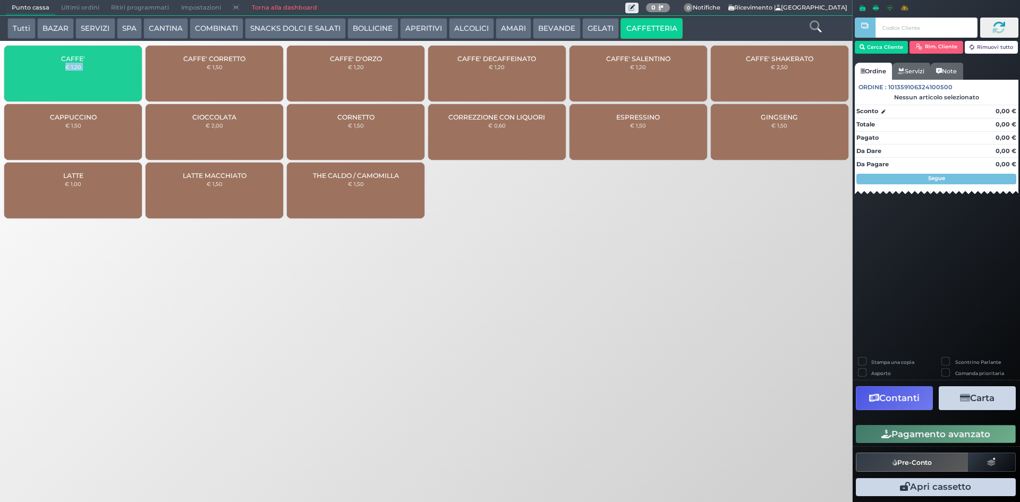
click at [88, 77] on div "CAFFE' € 1,20" at bounding box center [73, 74] width 138 height 56
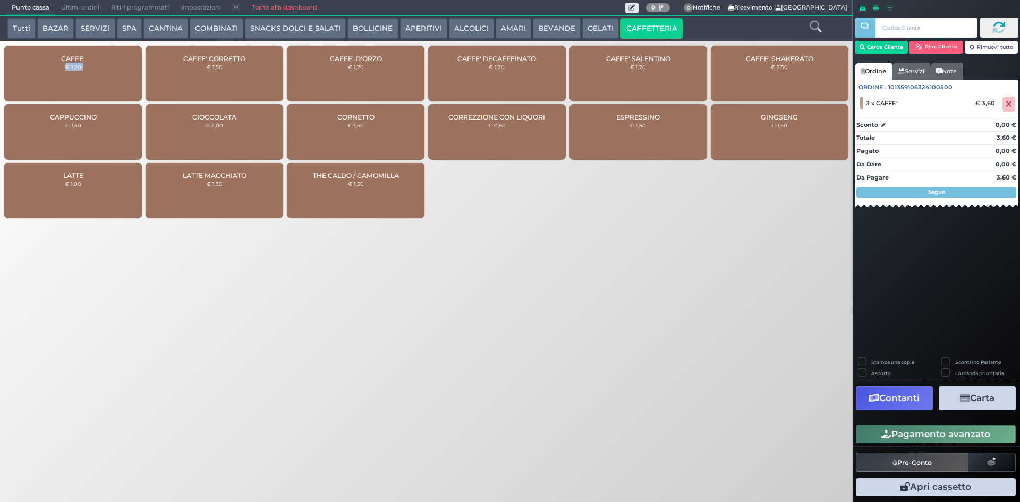
click at [88, 77] on div "CAFFE' € 1,20" at bounding box center [73, 74] width 138 height 56
click at [450, 31] on button "ALCOLICI" at bounding box center [471, 28] width 45 height 21
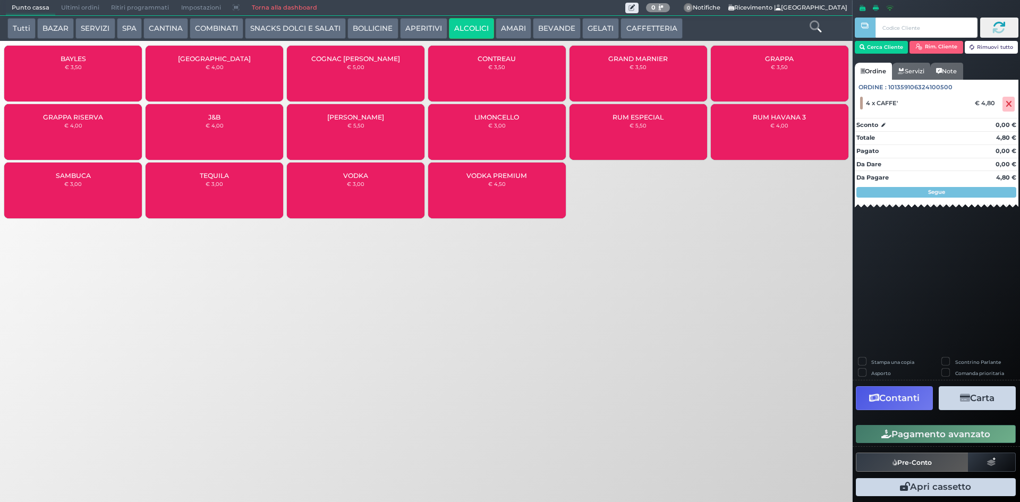
click at [65, 134] on div "GRAPPA RISERVA € 4,00" at bounding box center [73, 132] width 138 height 56
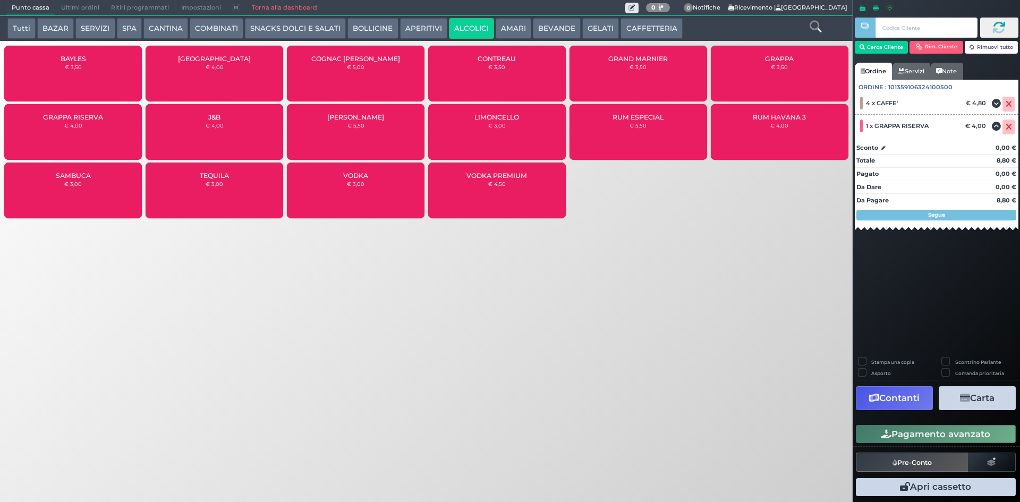
click at [951, 433] on button "Pagamento avanzato" at bounding box center [936, 434] width 160 height 18
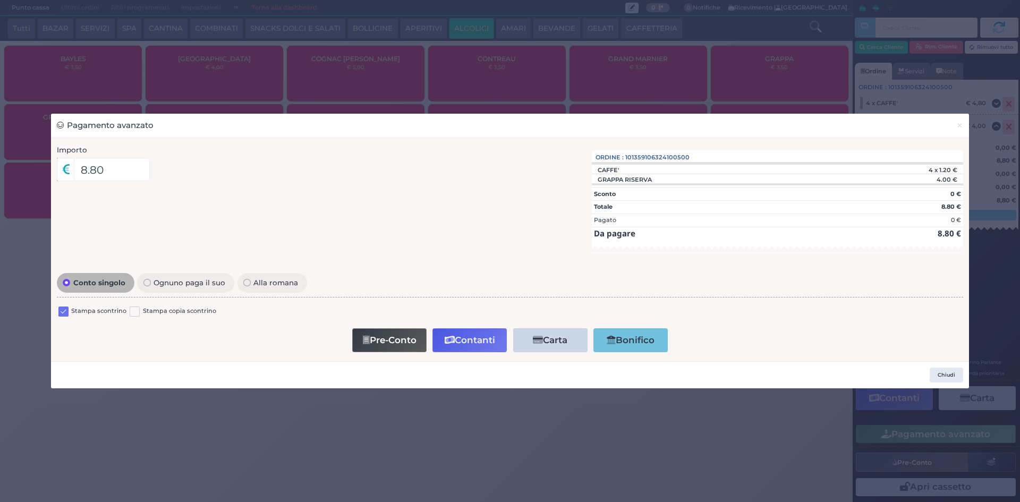
click at [64, 313] on label at bounding box center [63, 311] width 10 height 10
click at [0, 0] on input "checkbox" at bounding box center [0, 0] width 0 height 0
click at [486, 337] on button "Contanti" at bounding box center [469, 340] width 74 height 24
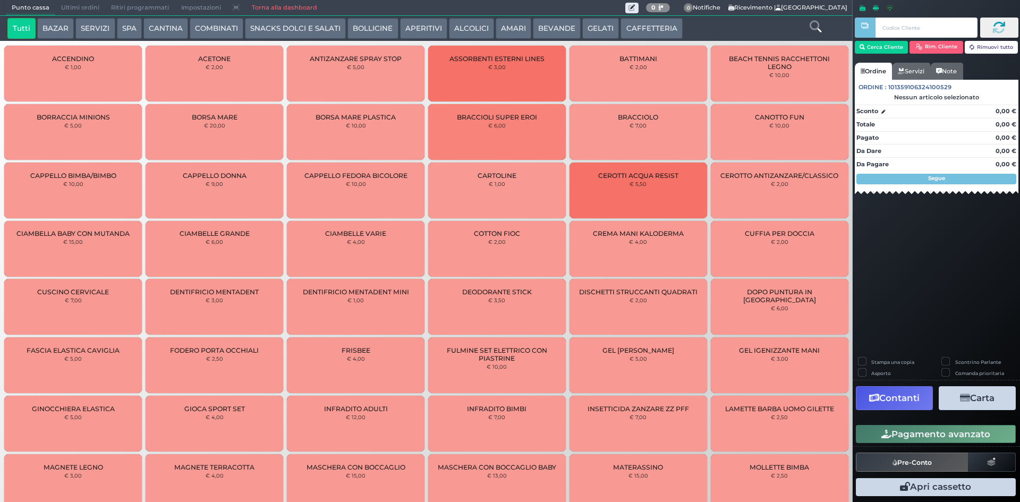
click at [84, 4] on span "Ultimi ordini" at bounding box center [80, 8] width 50 height 15
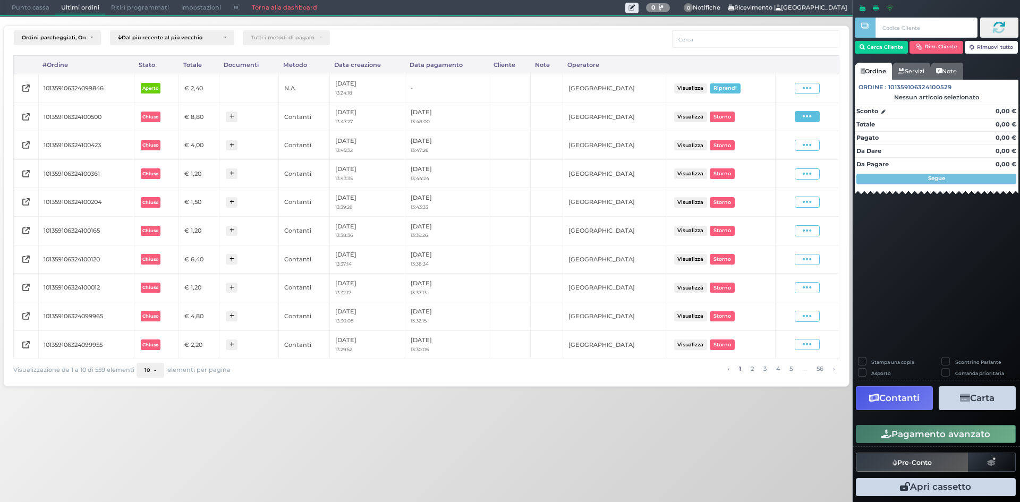
drag, startPoint x: 813, startPoint y: 112, endPoint x: 801, endPoint y: 114, distance: 12.4
click at [809, 112] on span at bounding box center [806, 116] width 25 height 11
click at [776, 144] on span "Ristampa Pre-Conto" at bounding box center [782, 148] width 44 height 18
click at [805, 84] on icon at bounding box center [806, 88] width 9 height 10
click at [640, 93] on td "[GEOGRAPHIC_DATA]" at bounding box center [614, 88] width 104 height 29
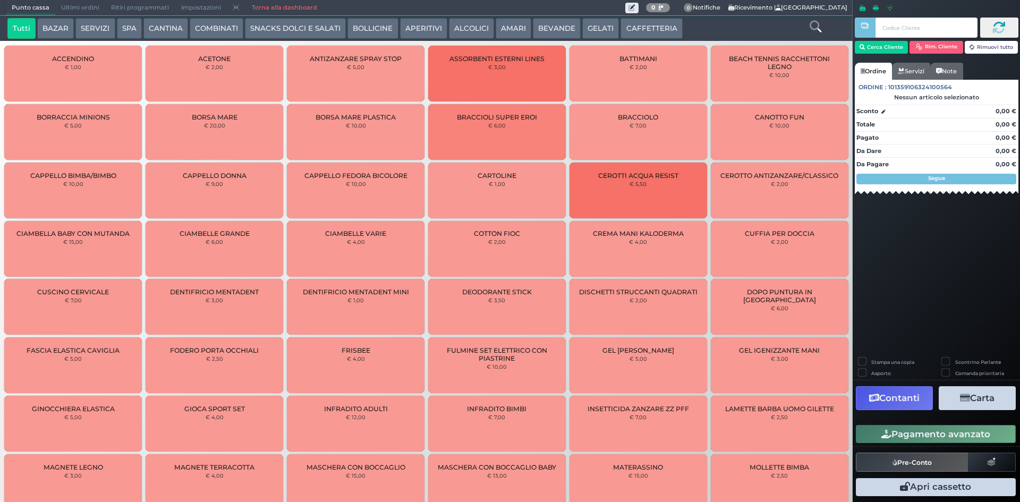
click at [64, 9] on span "Ultimi ordini" at bounding box center [80, 8] width 50 height 15
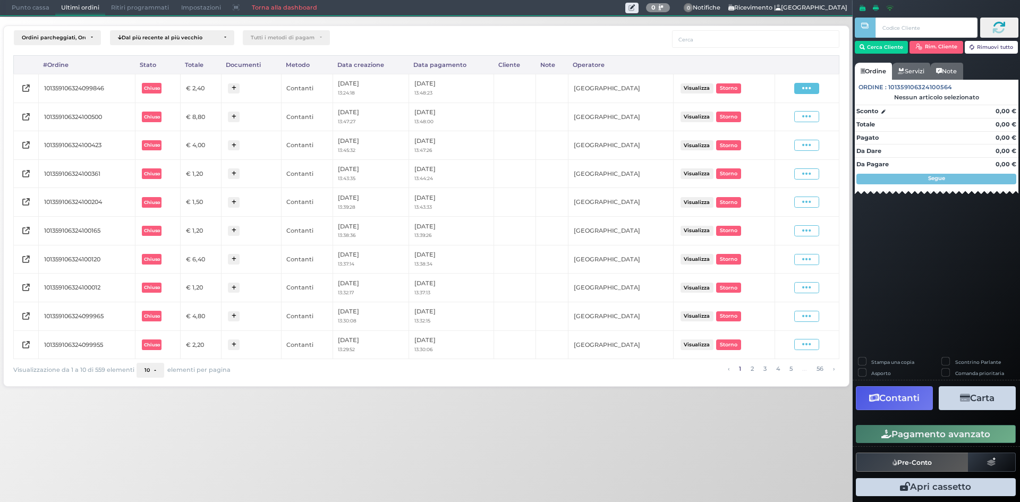
click at [799, 91] on span at bounding box center [806, 88] width 25 height 11
click at [782, 121] on span "Ristampa Pre-Conto" at bounding box center [781, 119] width 44 height 18
click at [18, 11] on span "Punto cassa" at bounding box center [30, 8] width 49 height 15
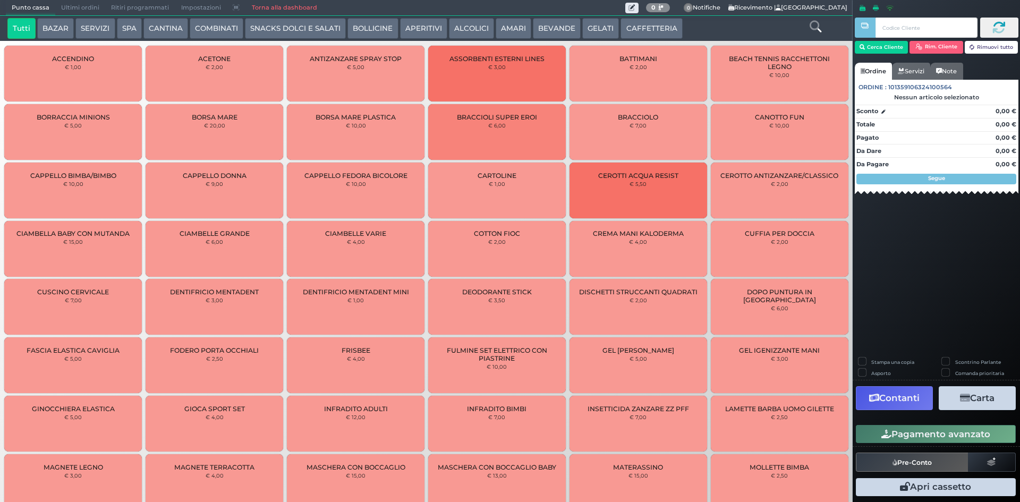
click at [643, 25] on button "CAFFETTERIA" at bounding box center [651, 28] width 62 height 21
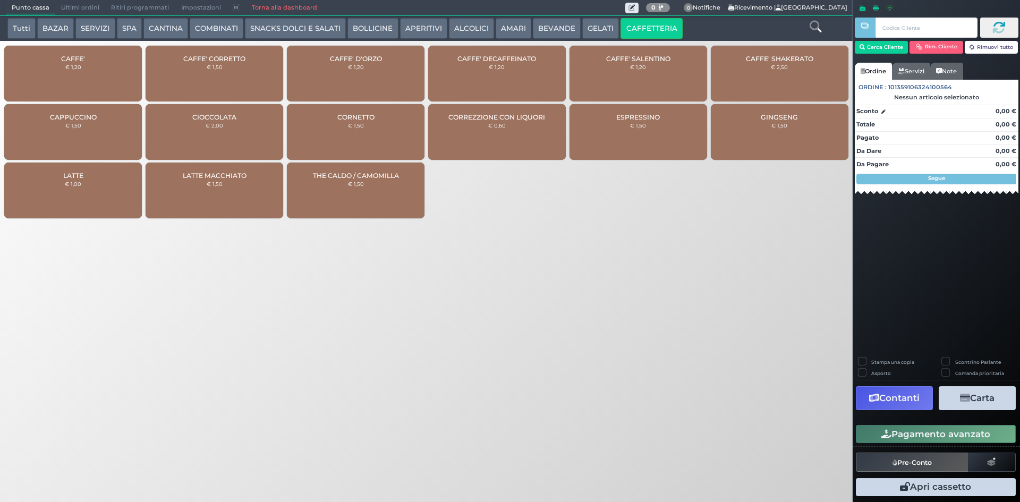
click at [110, 59] on div "CAFFE' € 1,20" at bounding box center [73, 74] width 138 height 56
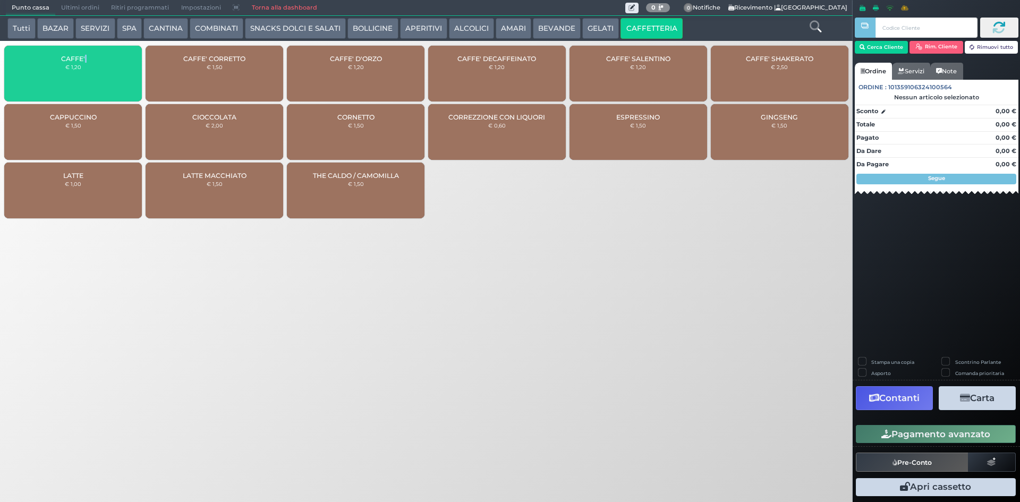
click at [110, 59] on div "CAFFE' € 1,20" at bounding box center [73, 74] width 138 height 56
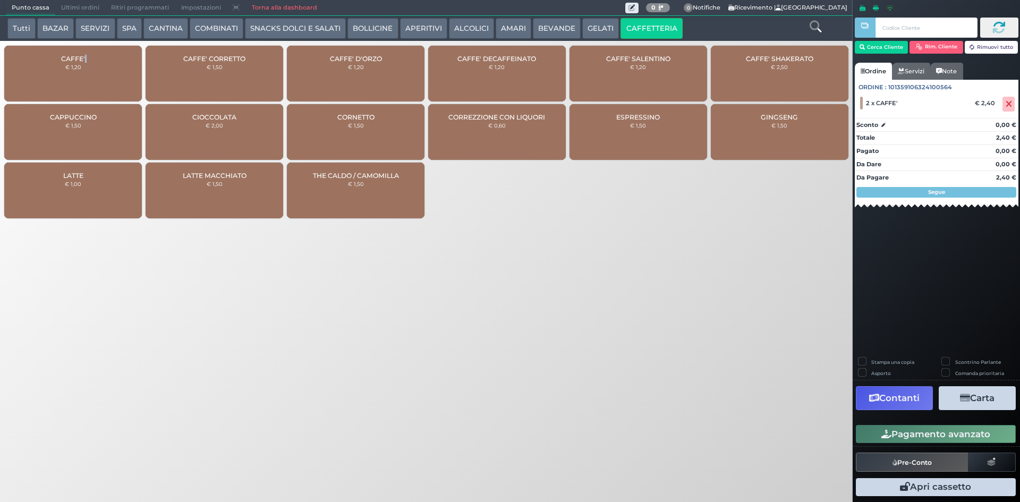
click at [947, 430] on button "Pagamento avanzato" at bounding box center [936, 434] width 160 height 18
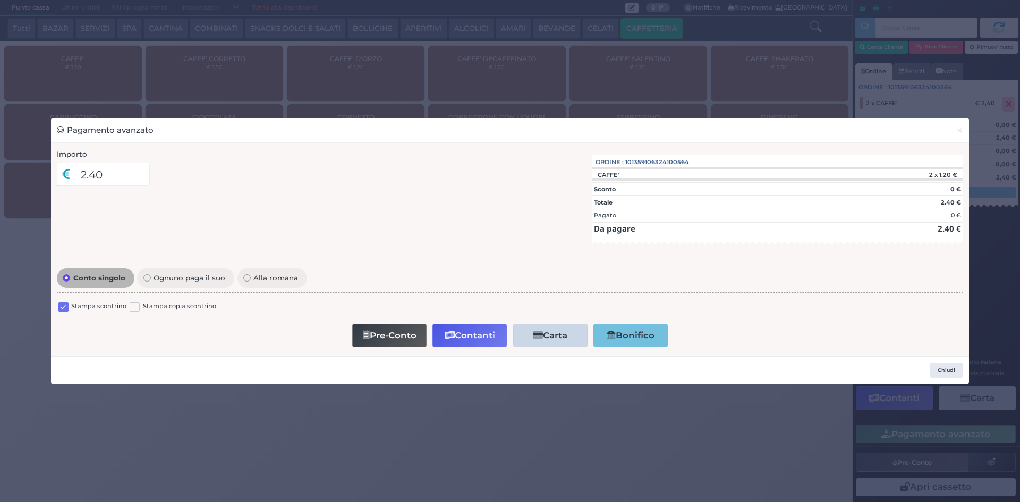
click at [62, 309] on label at bounding box center [63, 307] width 10 height 10
click at [0, 0] on input "checkbox" at bounding box center [0, 0] width 0 height 0
click at [463, 336] on button "Contanti" at bounding box center [469, 335] width 74 height 24
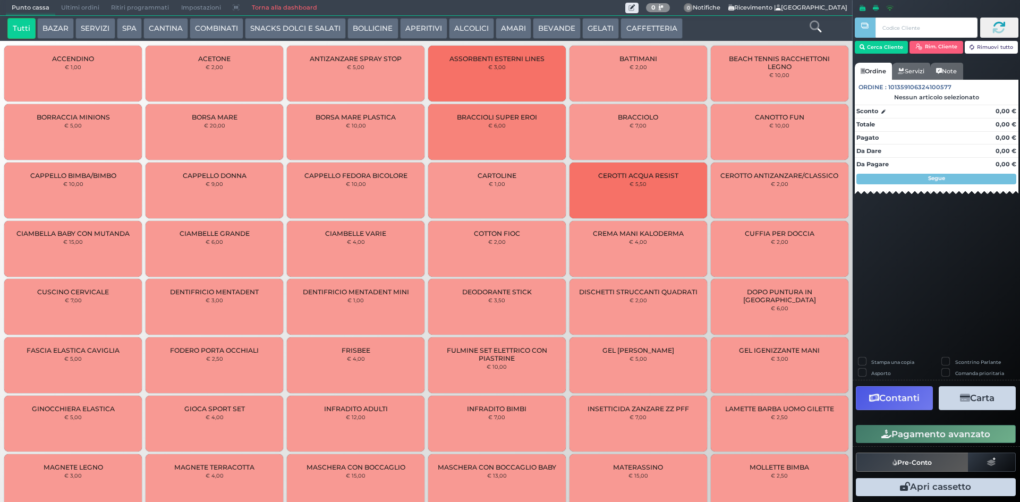
click at [79, 8] on span "Ultimi ordini" at bounding box center [80, 8] width 50 height 15
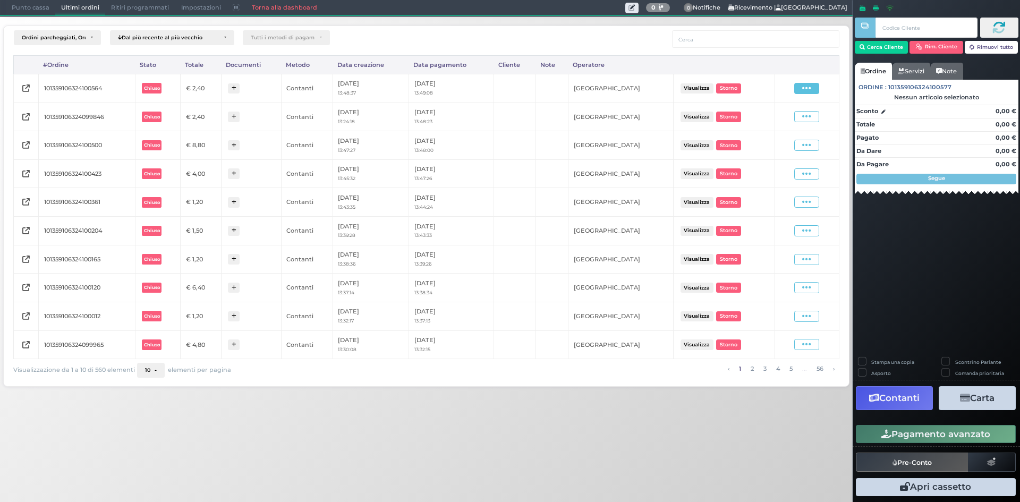
drag, startPoint x: 801, startPoint y: 83, endPoint x: 798, endPoint y: 88, distance: 5.6
click at [801, 83] on span at bounding box center [806, 88] width 25 height 11
click at [772, 120] on span "Ristampa Pre-Conto" at bounding box center [781, 119] width 44 height 18
click at [13, 7] on span "Punto cassa" at bounding box center [30, 8] width 49 height 15
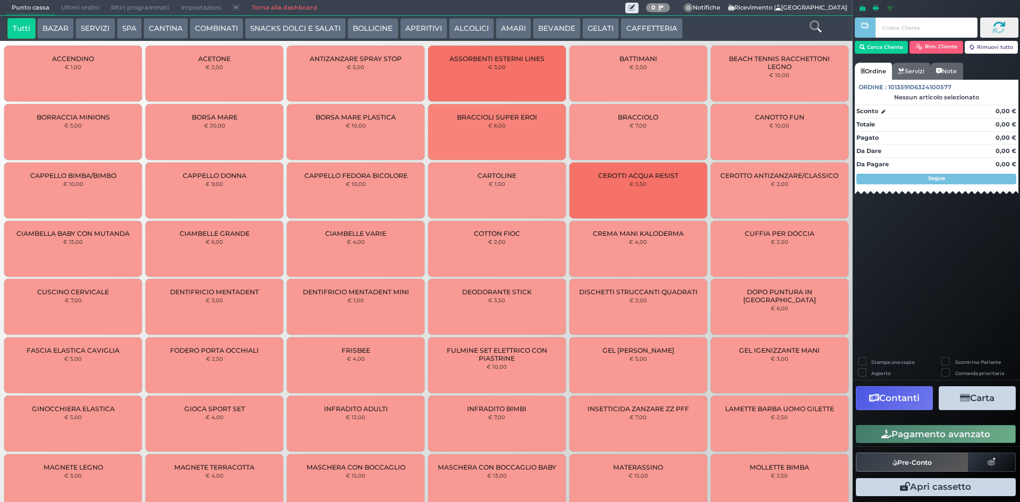
click at [495, 32] on button "AMARI" at bounding box center [513, 28] width 36 height 21
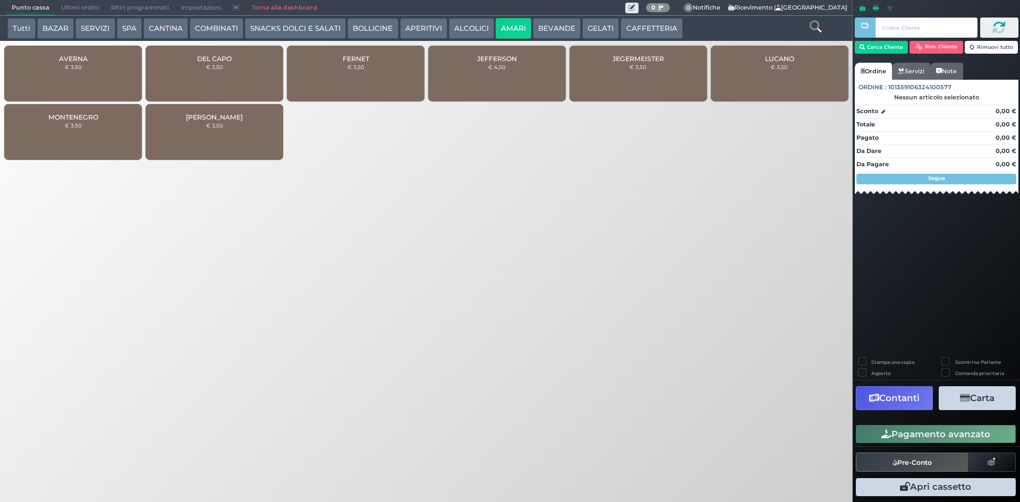
click at [347, 73] on div "FERNET € 3,50" at bounding box center [356, 74] width 138 height 56
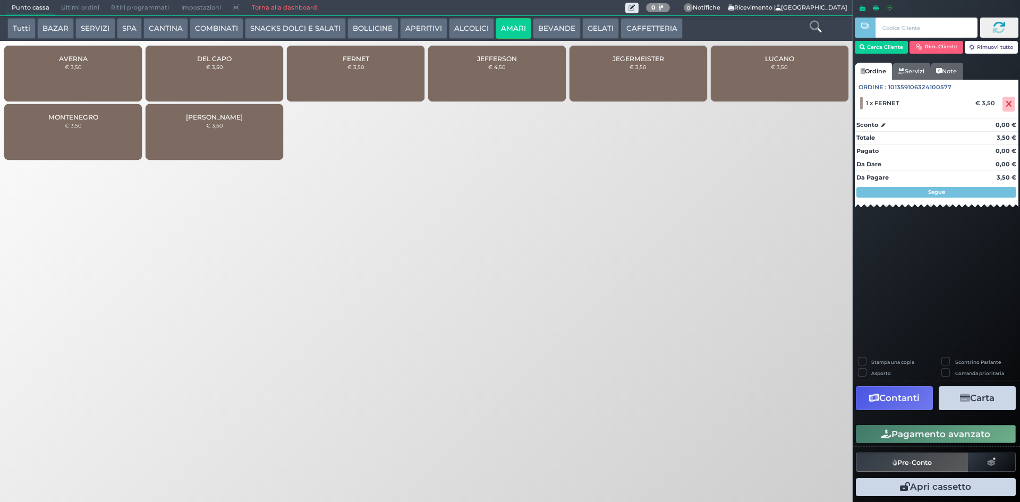
click at [561, 31] on button "BEVANDE" at bounding box center [557, 28] width 48 height 21
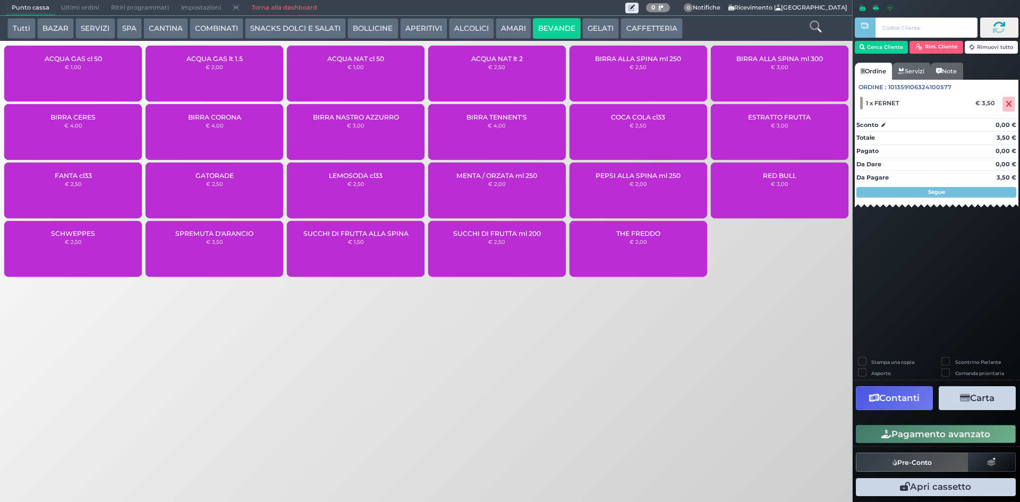
click at [350, 81] on div "ACQUA NAT cl 50 € 1,00" at bounding box center [356, 74] width 138 height 56
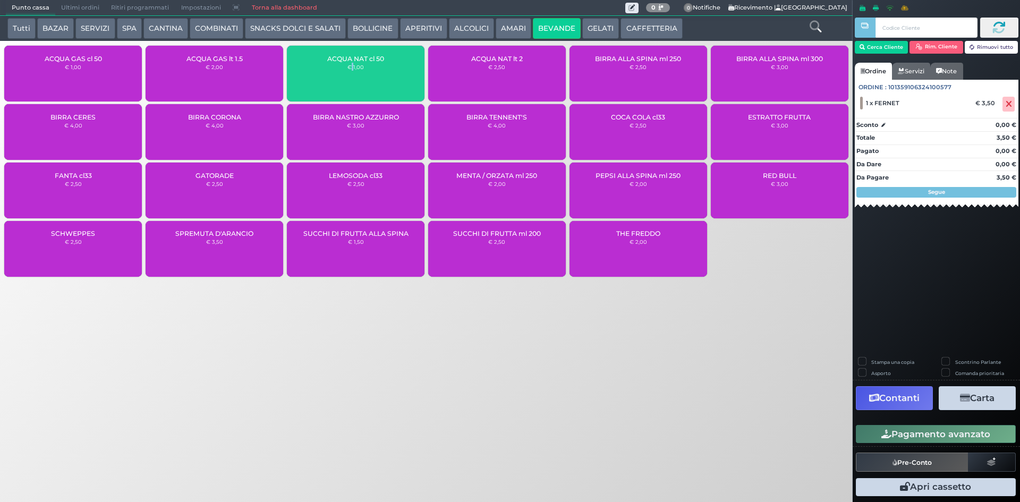
click at [350, 81] on div "ACQUA NAT cl 50 € 1,00" at bounding box center [356, 74] width 138 height 56
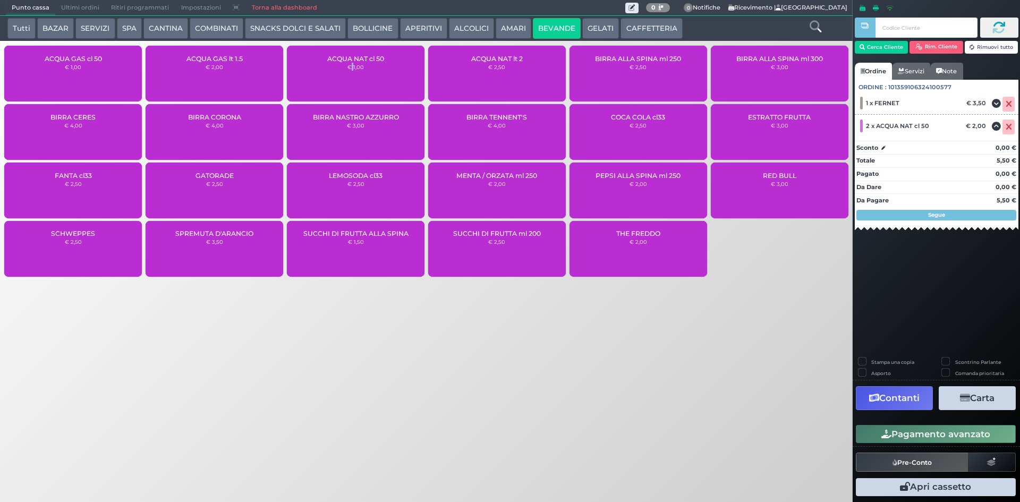
click at [943, 439] on button "Pagamento avanzato" at bounding box center [936, 434] width 160 height 18
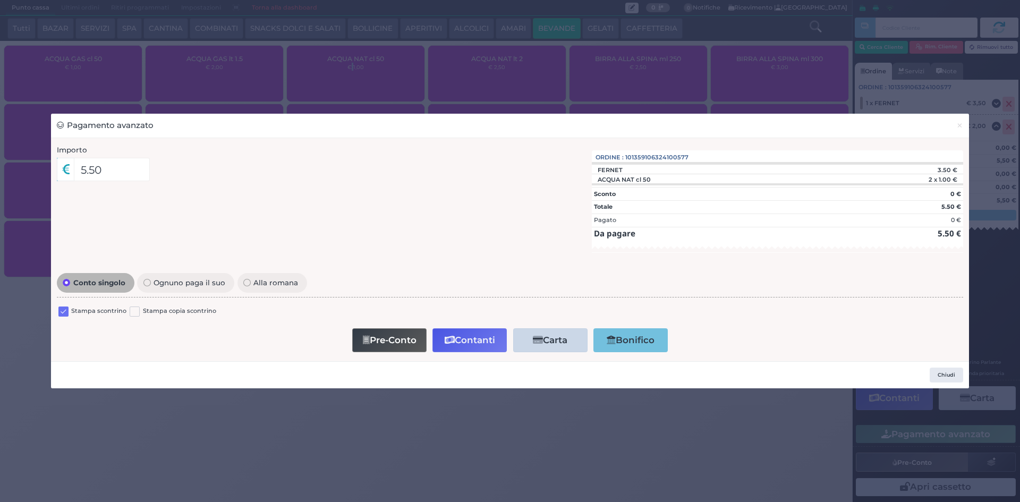
click at [62, 312] on label at bounding box center [63, 311] width 10 height 10
click at [0, 0] on input "checkbox" at bounding box center [0, 0] width 0 height 0
click at [476, 338] on button "Contanti" at bounding box center [469, 340] width 74 height 24
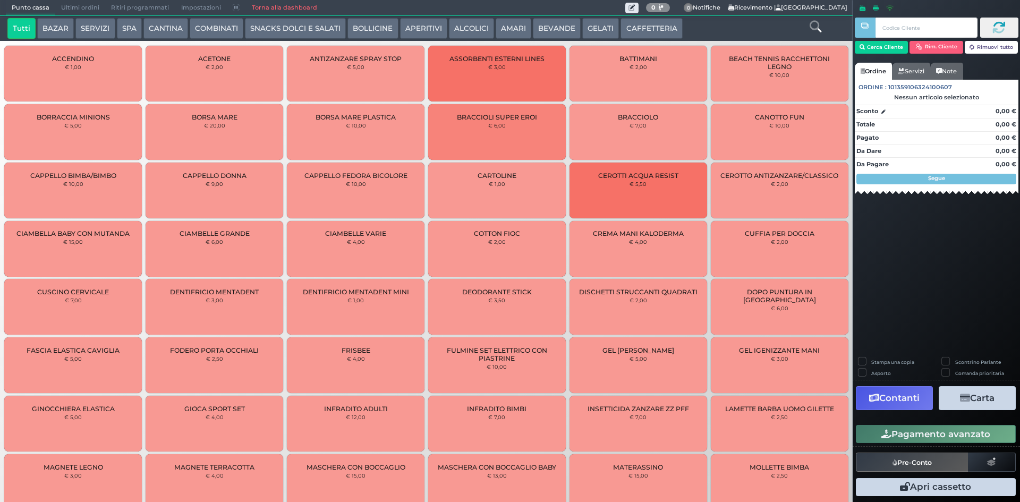
click at [74, 6] on span "Ultimi ordini" at bounding box center [80, 8] width 50 height 15
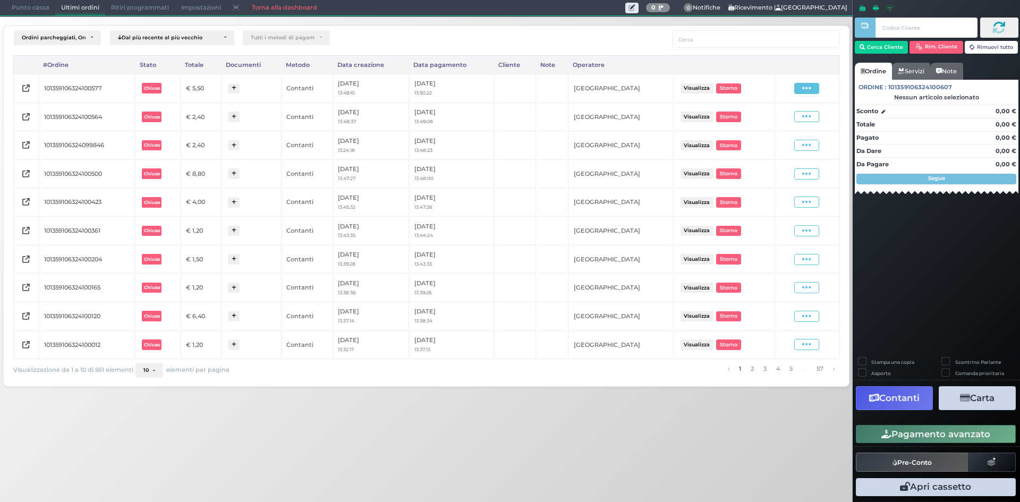
click at [808, 90] on icon at bounding box center [806, 88] width 9 height 10
click at [789, 114] on span "Ristampa Pre-Conto" at bounding box center [781, 119] width 44 height 18
click at [42, 5] on span "Punto cassa" at bounding box center [30, 8] width 49 height 15
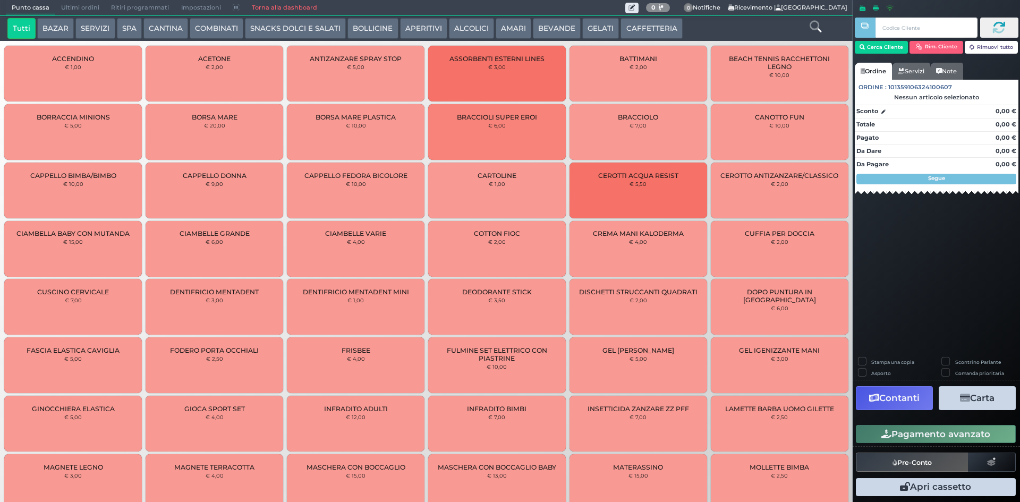
click at [647, 23] on button "CAFFETTERIA" at bounding box center [651, 28] width 62 height 21
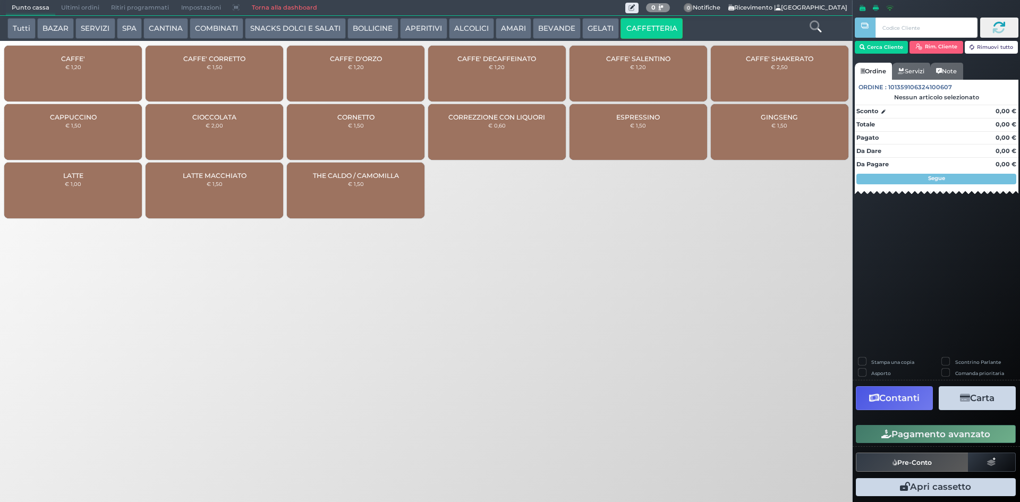
click at [65, 72] on div "CAFFE' € 1,20" at bounding box center [73, 74] width 138 height 56
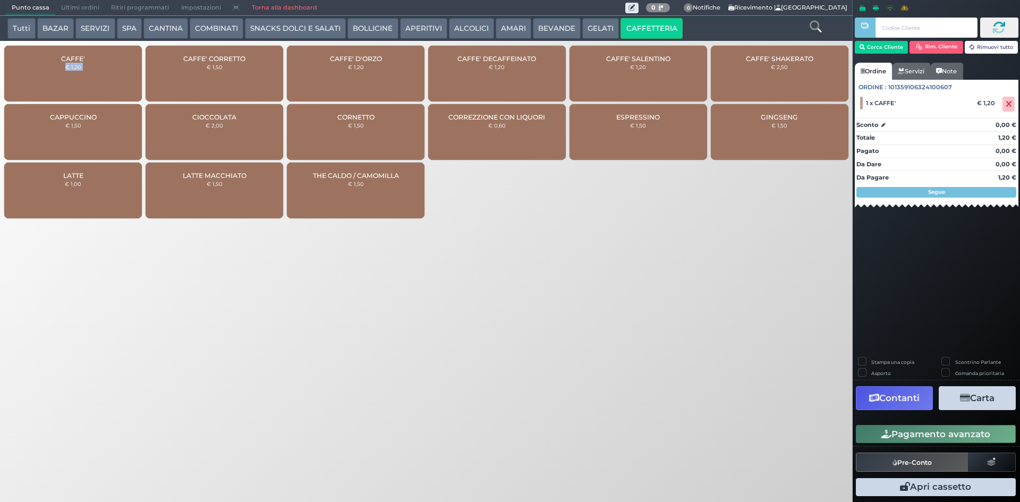
click at [65, 72] on div "CAFFE' € 1,20" at bounding box center [73, 74] width 138 height 56
click at [903, 428] on button "Pagamento avanzato" at bounding box center [936, 434] width 160 height 18
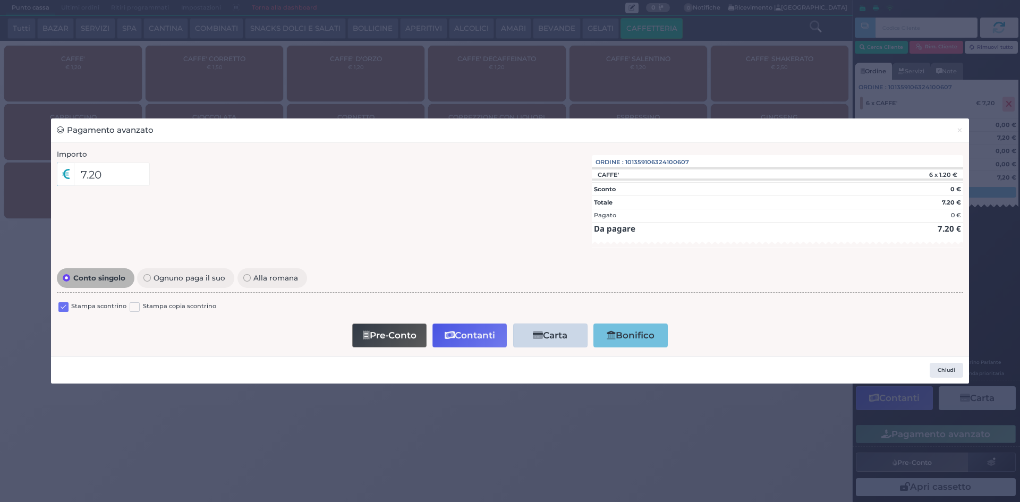
click at [65, 307] on label at bounding box center [63, 307] width 10 height 10
click at [0, 0] on input "checkbox" at bounding box center [0, 0] width 0 height 0
click at [446, 330] on button "Contanti" at bounding box center [469, 335] width 74 height 24
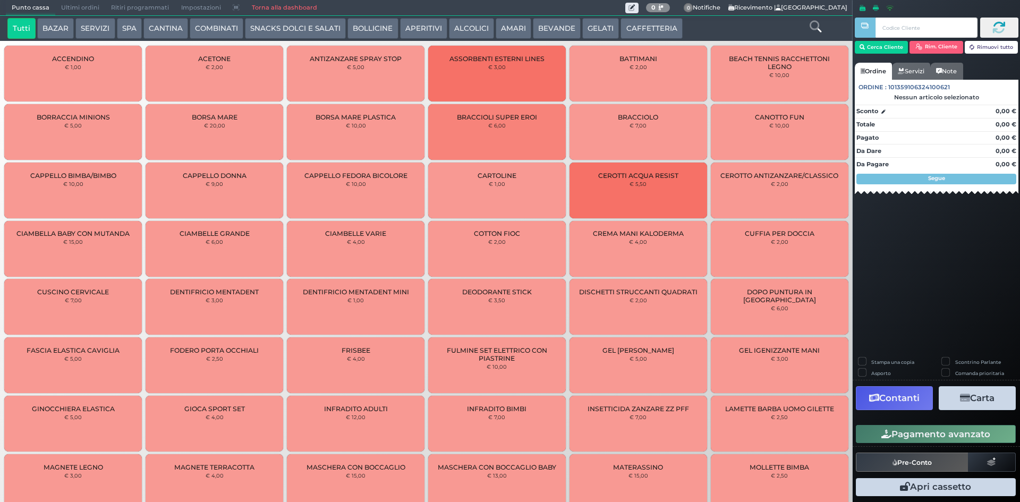
click at [92, 8] on span "Ultimi ordini" at bounding box center [80, 8] width 50 height 15
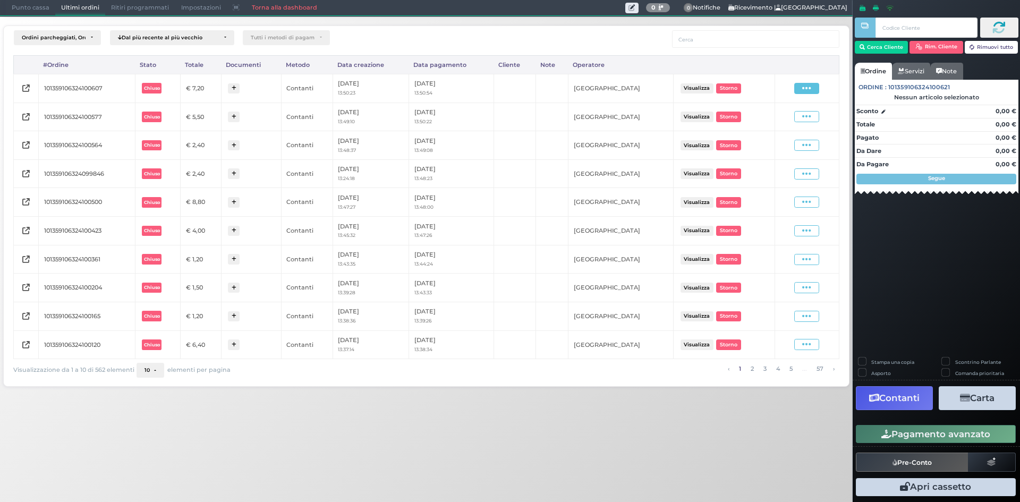
click at [805, 87] on icon at bounding box center [806, 88] width 9 height 10
click at [781, 119] on span "Ristampa Pre-Conto" at bounding box center [781, 119] width 44 height 18
click at [16, 6] on span "Punto cassa" at bounding box center [30, 8] width 49 height 15
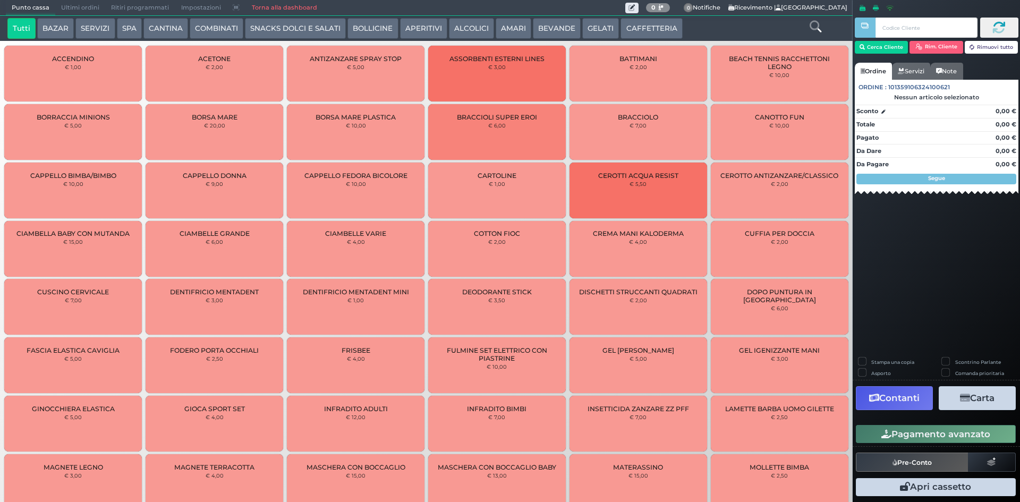
click at [657, 32] on button "CAFFETTERIA" at bounding box center [651, 28] width 62 height 21
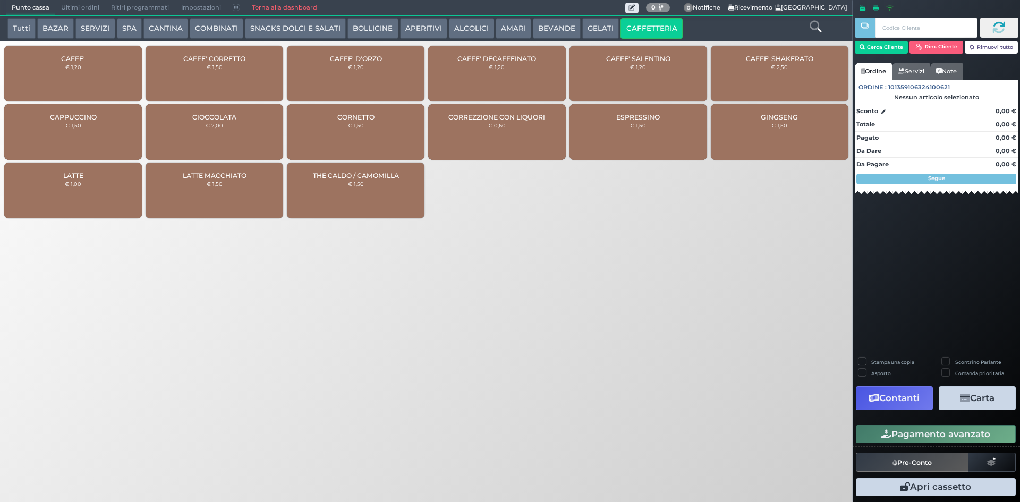
click at [105, 74] on div "CAFFE' € 1,20" at bounding box center [73, 74] width 138 height 56
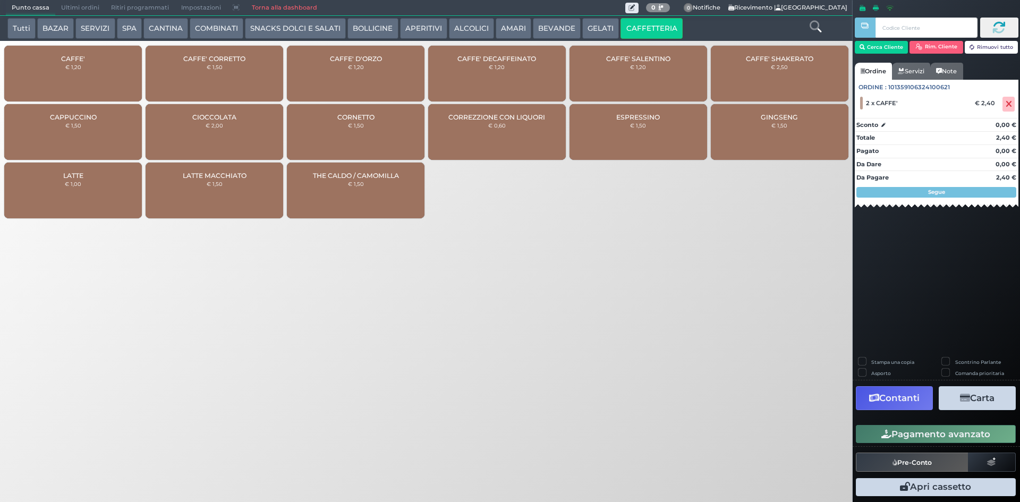
click at [932, 431] on button "Pagamento avanzato" at bounding box center [936, 434] width 160 height 18
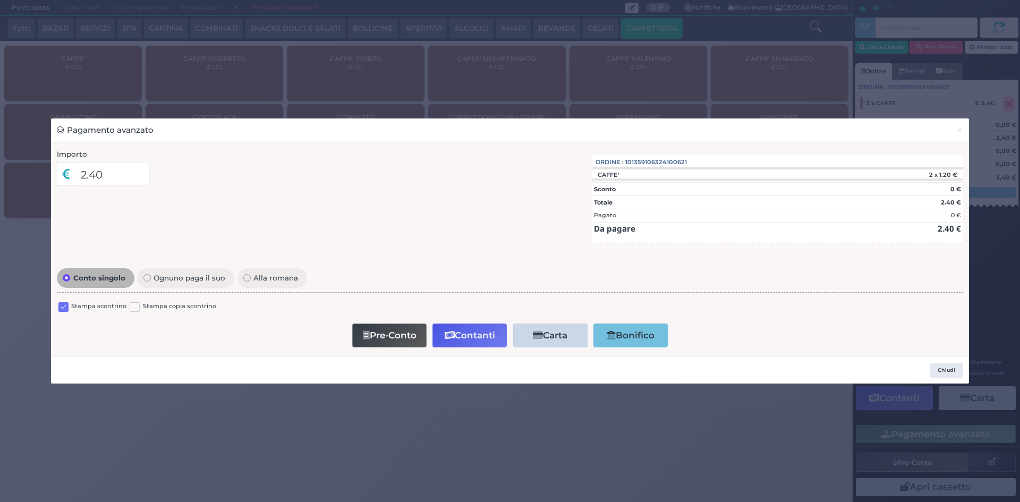
click at [65, 307] on label at bounding box center [63, 307] width 10 height 10
click at [0, 0] on input "checkbox" at bounding box center [0, 0] width 0 height 0
click at [445, 334] on icon "button" at bounding box center [450, 335] width 10 height 9
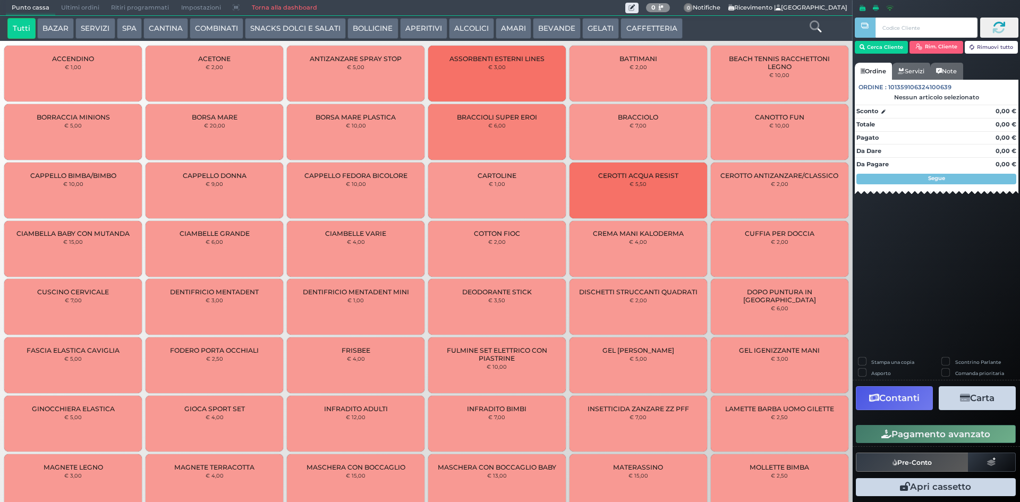
click at [78, 7] on span "Ultimi ordini" at bounding box center [80, 8] width 50 height 15
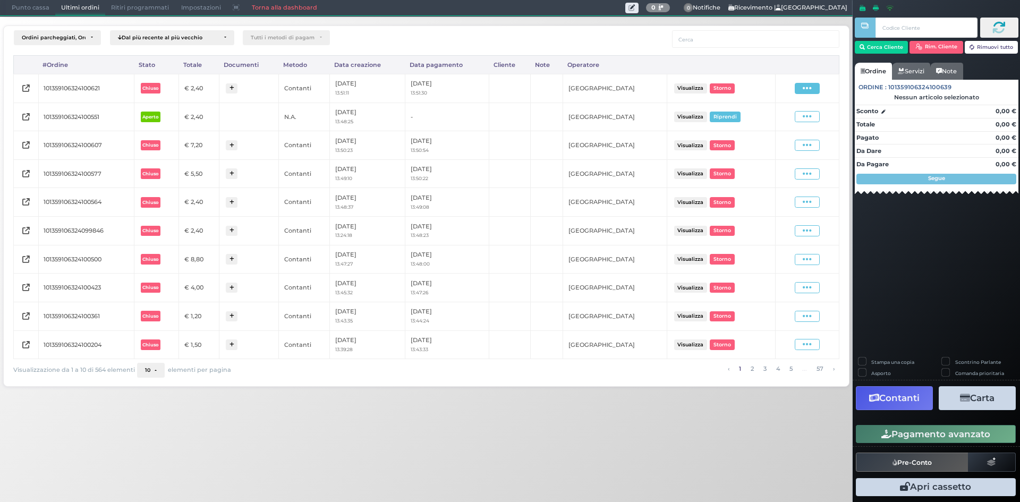
click at [810, 85] on icon at bounding box center [806, 88] width 9 height 10
click at [783, 119] on span "Ristampa Pre-Conto" at bounding box center [782, 119] width 44 height 18
click at [21, 5] on span "Punto cassa" at bounding box center [30, 8] width 49 height 15
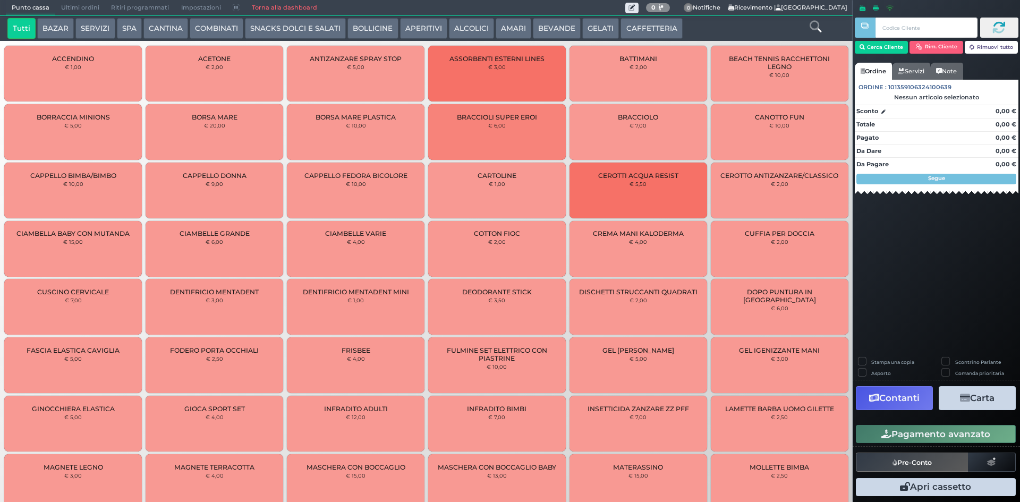
drag, startPoint x: 632, startPoint y: 24, endPoint x: 616, endPoint y: 33, distance: 19.0
click at [632, 25] on button "CAFFETTERIA" at bounding box center [651, 28] width 62 height 21
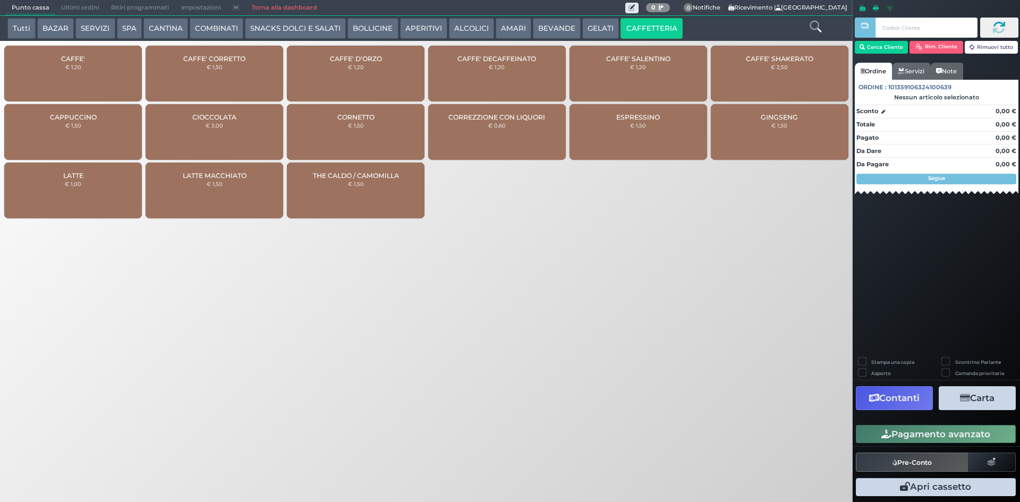
click at [81, 63] on div "CAFFE' € 1,20" at bounding box center [73, 74] width 138 height 56
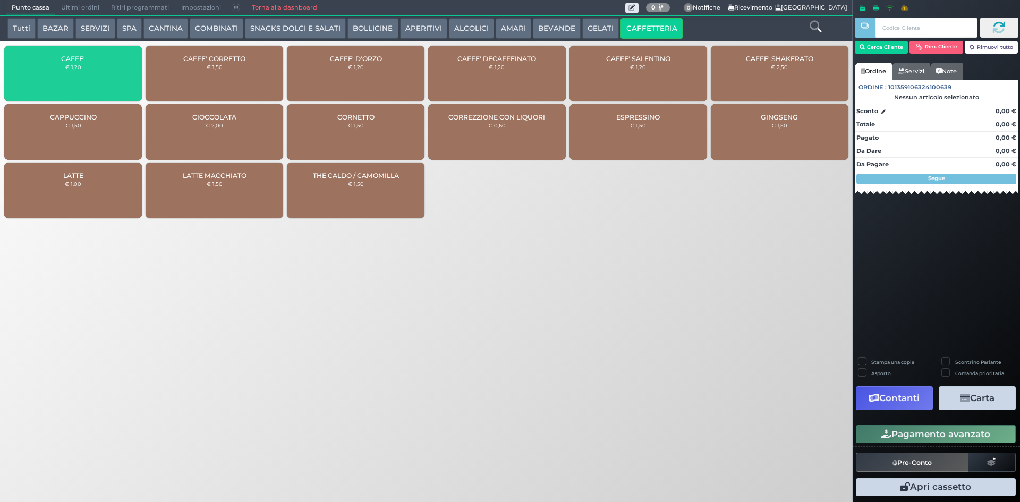
click at [81, 63] on div "CAFFE' € 1,20" at bounding box center [73, 74] width 138 height 56
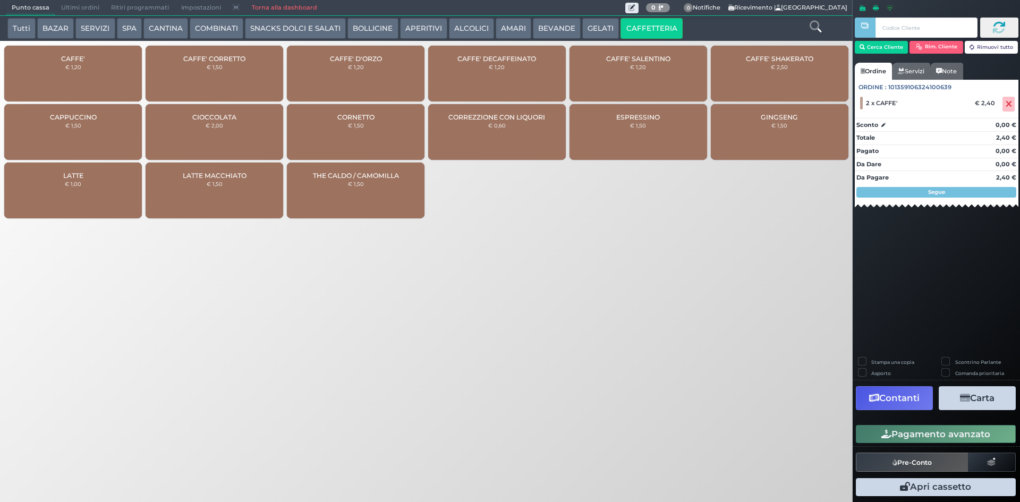
click at [955, 432] on button "Pagamento avanzato" at bounding box center [936, 434] width 160 height 18
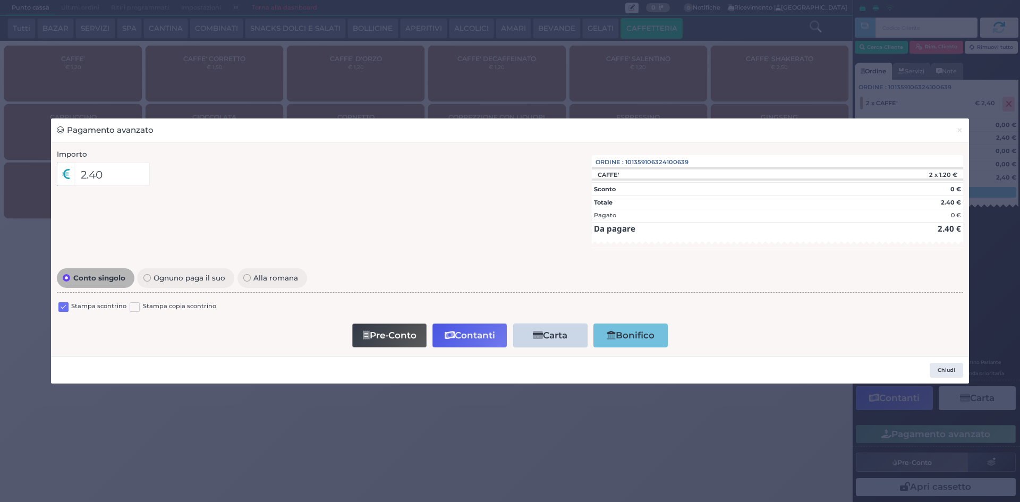
click at [60, 307] on label at bounding box center [63, 307] width 10 height 10
click at [0, 0] on input "checkbox" at bounding box center [0, 0] width 0 height 0
click at [489, 334] on button "Contanti" at bounding box center [469, 335] width 74 height 24
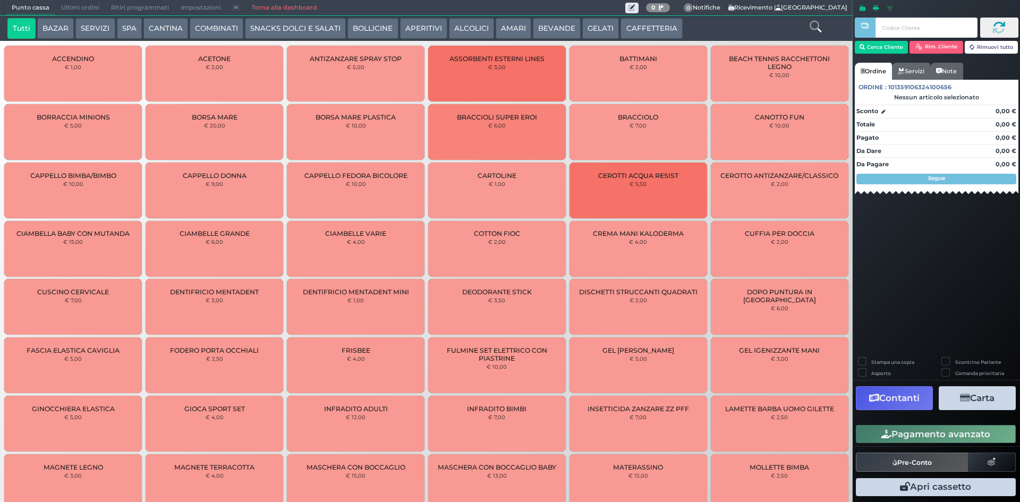
click at [86, 5] on span "Ultimi ordini" at bounding box center [80, 8] width 50 height 15
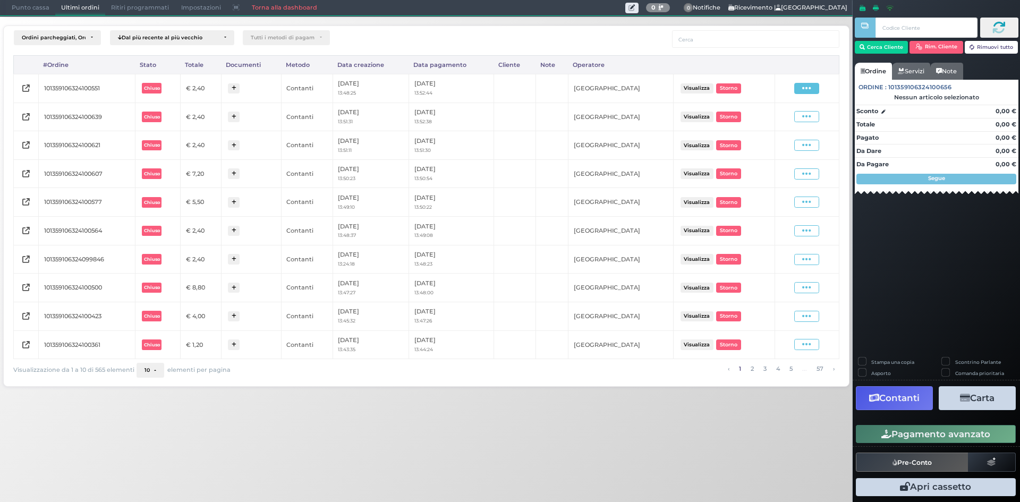
click at [797, 90] on span at bounding box center [806, 88] width 25 height 11
click at [793, 115] on span "Ristampa Pre-Conto" at bounding box center [781, 119] width 44 height 18
click at [34, 10] on span "Punto cassa" at bounding box center [30, 8] width 49 height 15
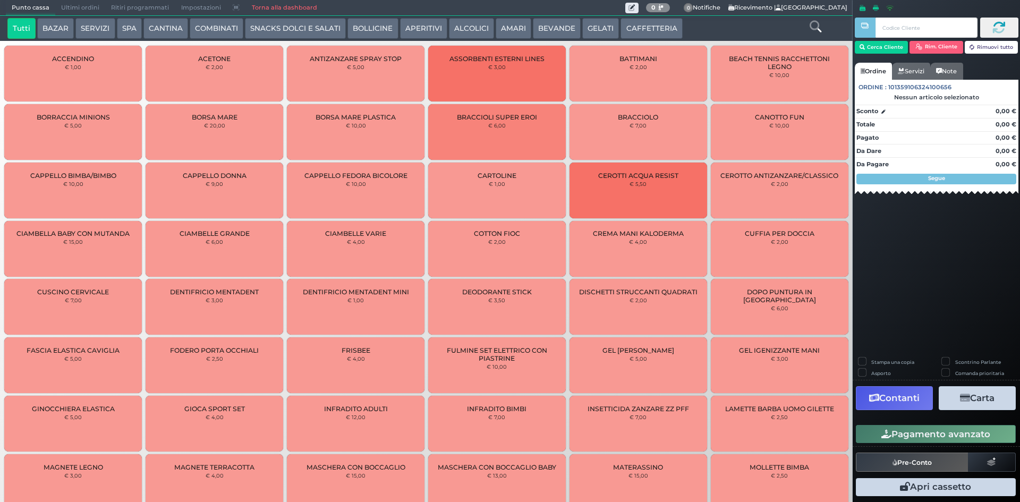
click at [667, 35] on button "CAFFETTERIA" at bounding box center [651, 28] width 62 height 21
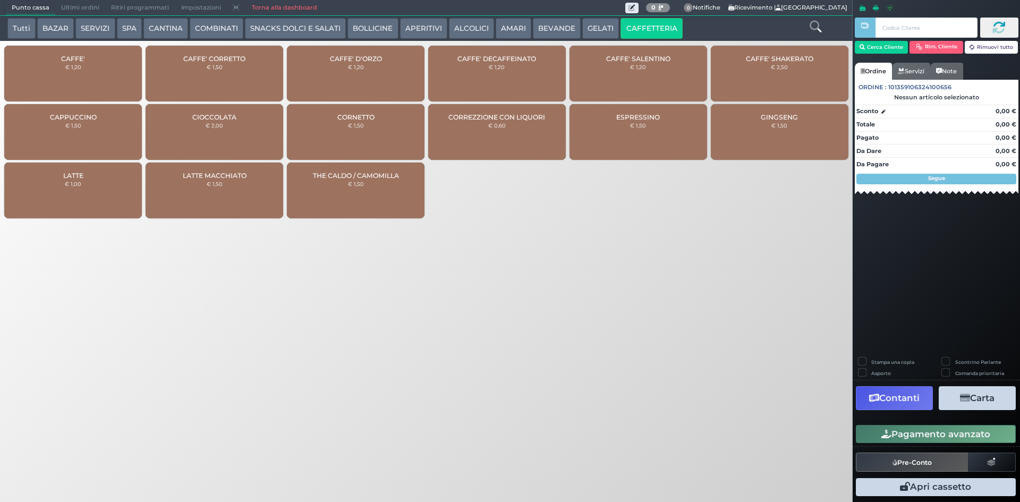
click at [95, 65] on div "CAFFE' € 1,20" at bounding box center [73, 74] width 138 height 56
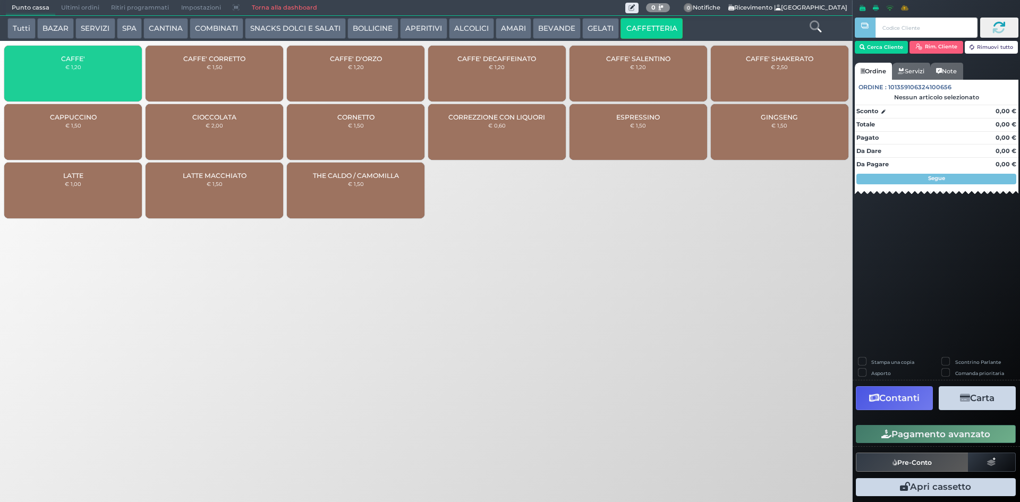
click at [95, 65] on div "CAFFE' € 1,20" at bounding box center [73, 74] width 138 height 56
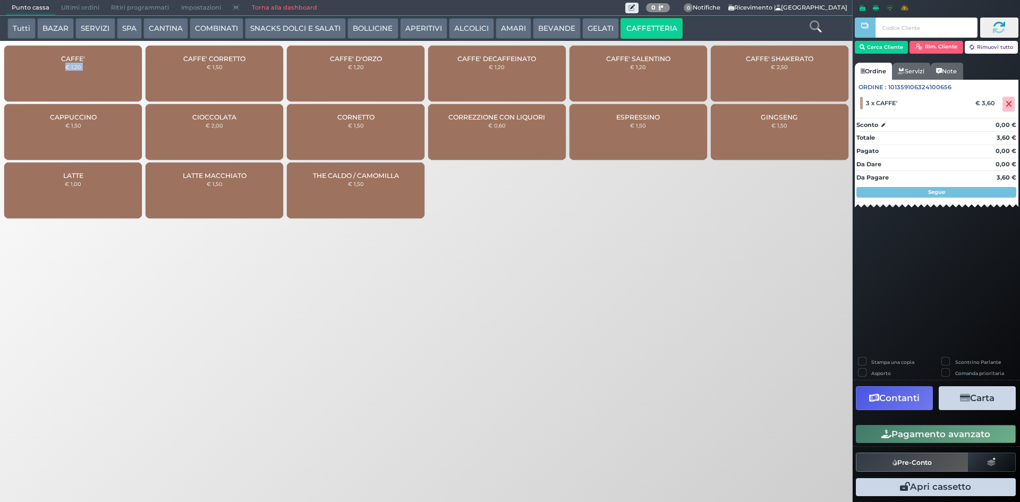
click at [928, 443] on button "Pagamento avanzato" at bounding box center [936, 434] width 160 height 18
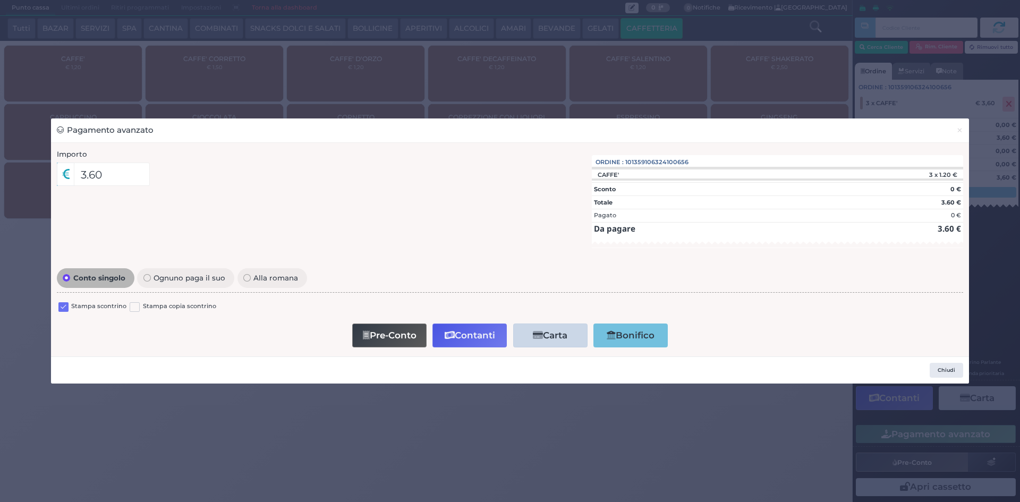
click at [64, 305] on label at bounding box center [63, 307] width 10 height 10
click at [0, 0] on input "checkbox" at bounding box center [0, 0] width 0 height 0
click at [456, 337] on button "Contanti" at bounding box center [469, 335] width 74 height 24
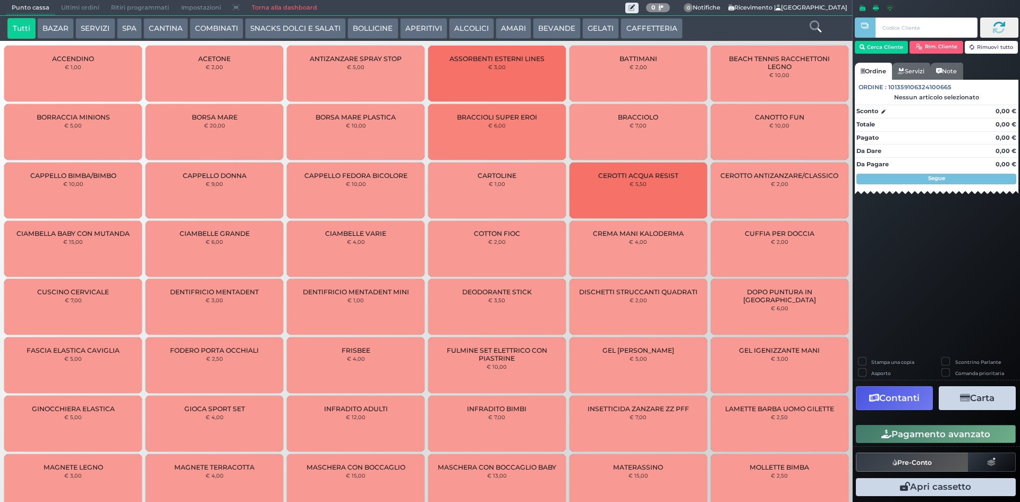
click at [71, 4] on span "Ultimi ordini" at bounding box center [80, 8] width 50 height 15
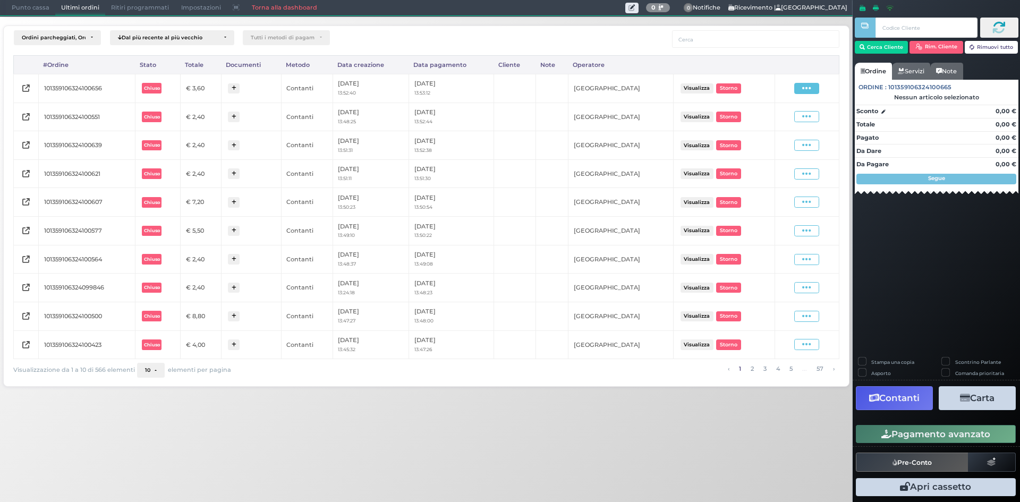
drag, startPoint x: 793, startPoint y: 89, endPoint x: 803, endPoint y: 88, distance: 9.6
click at [802, 88] on div "Visualizza Ristampa Pre-Conto [GEOGRAPHIC_DATA]" at bounding box center [806, 88] width 53 height 11
click at [804, 88] on icon at bounding box center [806, 88] width 9 height 10
click at [774, 126] on span "Ristampa Pre-Conto" at bounding box center [781, 119] width 44 height 18
click at [44, 6] on span "Punto cassa" at bounding box center [30, 8] width 49 height 15
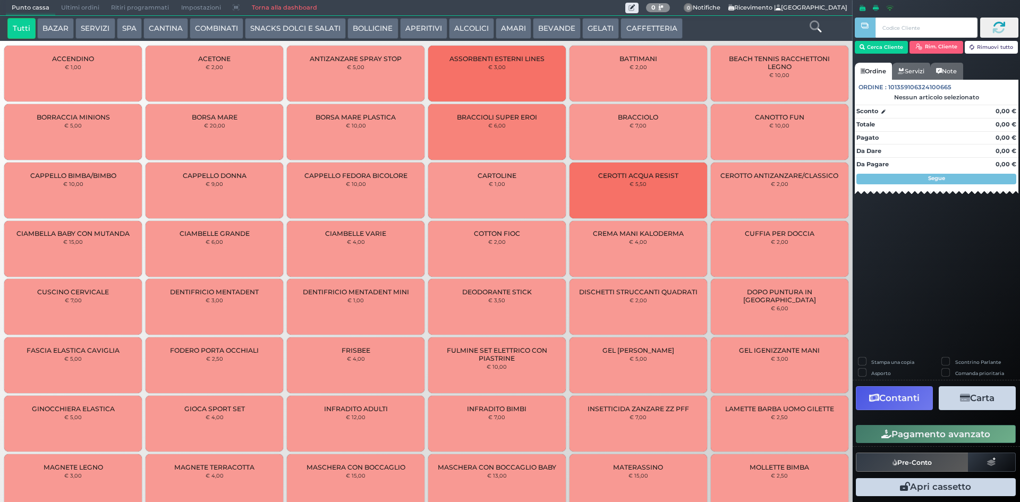
click at [644, 31] on button "CAFFETTERIA" at bounding box center [651, 28] width 62 height 21
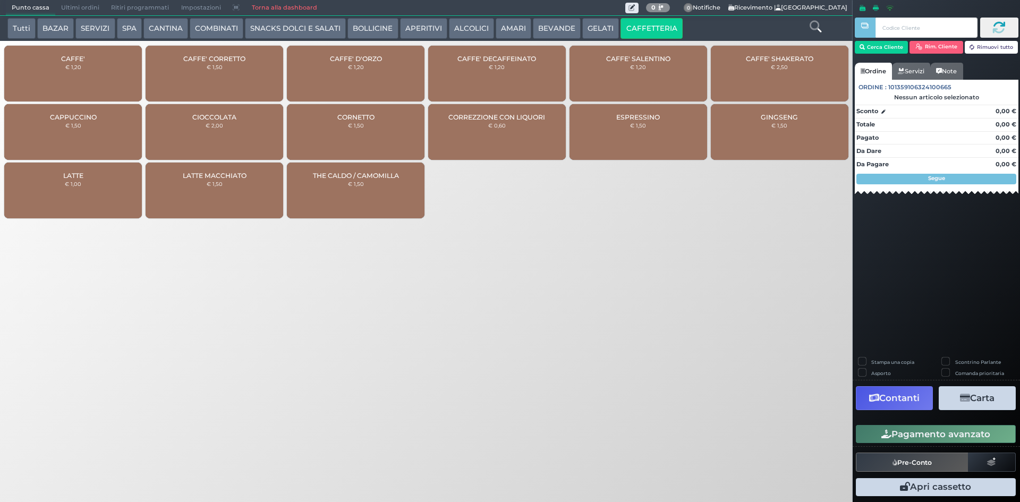
click at [98, 67] on div "CAFFE' € 1,20" at bounding box center [73, 74] width 138 height 56
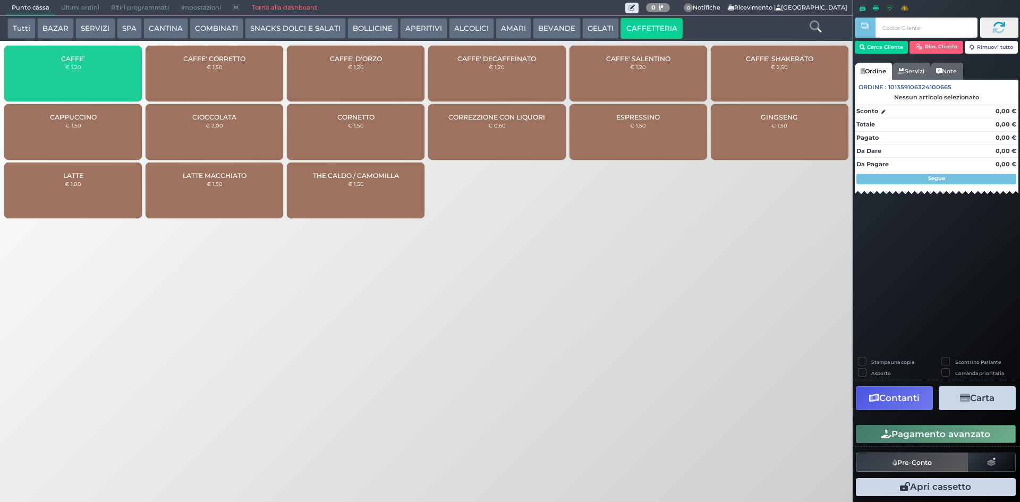
click at [98, 67] on div "CAFFE' € 1,20" at bounding box center [73, 74] width 138 height 56
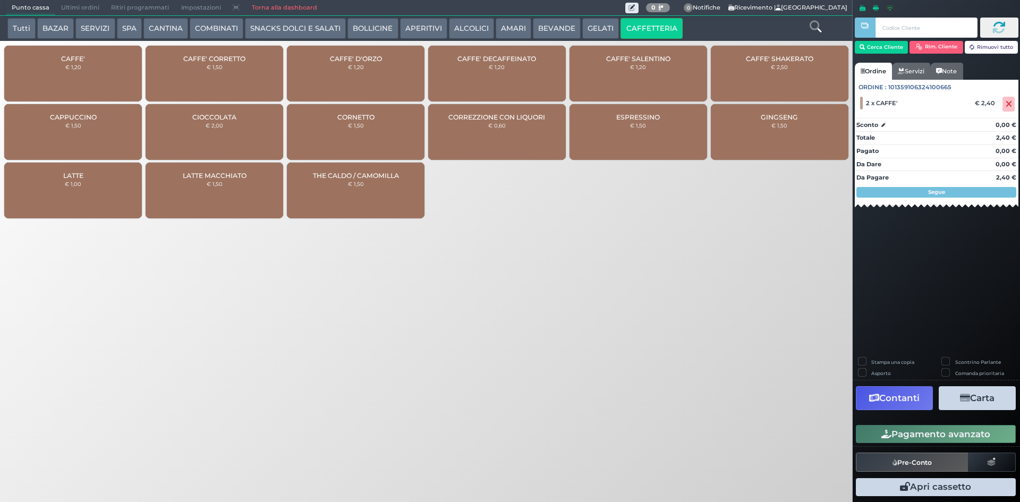
click at [59, 69] on div "CAFFE' € 1,20" at bounding box center [73, 74] width 138 height 56
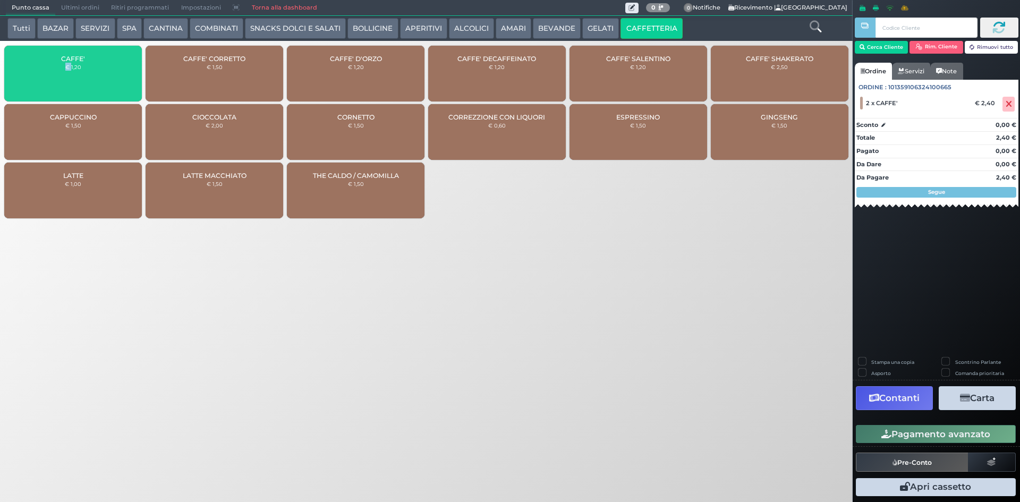
click at [59, 69] on div "CAFFE' € 1,20" at bounding box center [73, 74] width 138 height 56
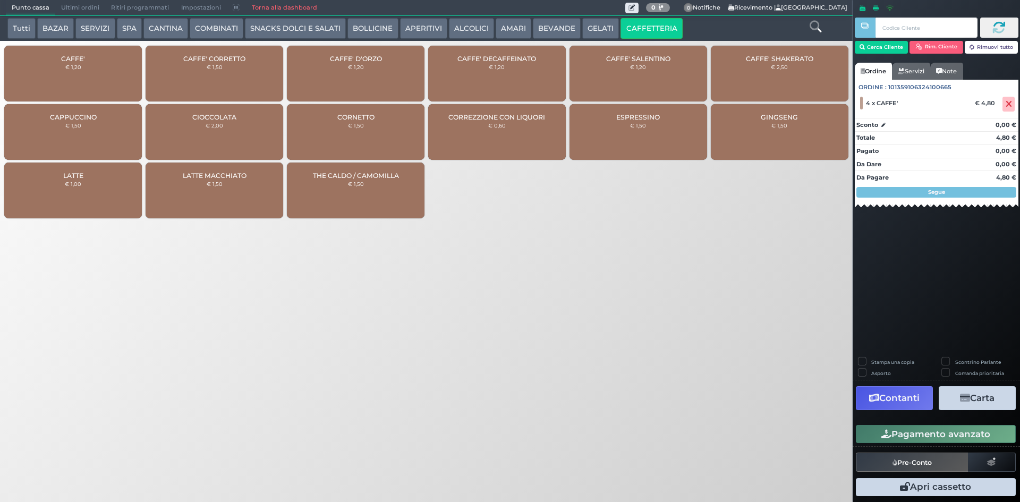
click at [937, 444] on div "Pagamento avanzato" at bounding box center [935, 434] width 167 height 24
click at [937, 442] on button "Pagamento avanzato" at bounding box center [936, 434] width 160 height 18
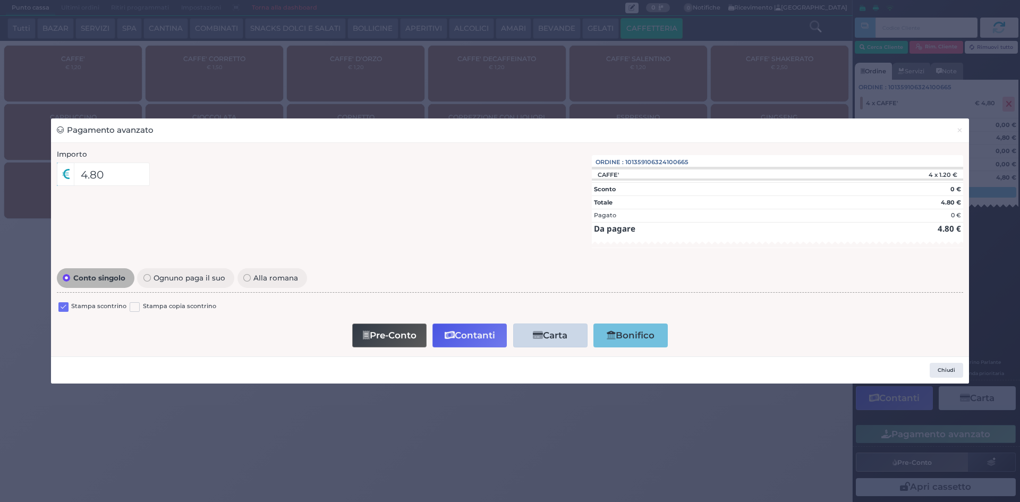
click at [62, 310] on label at bounding box center [63, 307] width 10 height 10
click at [0, 0] on input "checkbox" at bounding box center [0, 0] width 0 height 0
click at [445, 331] on icon "button" at bounding box center [450, 335] width 10 height 9
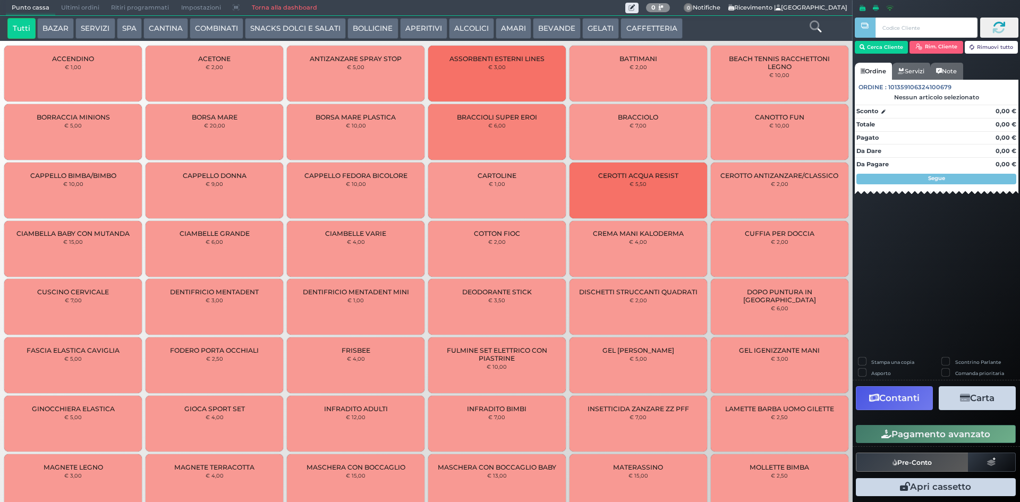
click at [69, 7] on span "Ultimi ordini" at bounding box center [80, 8] width 50 height 15
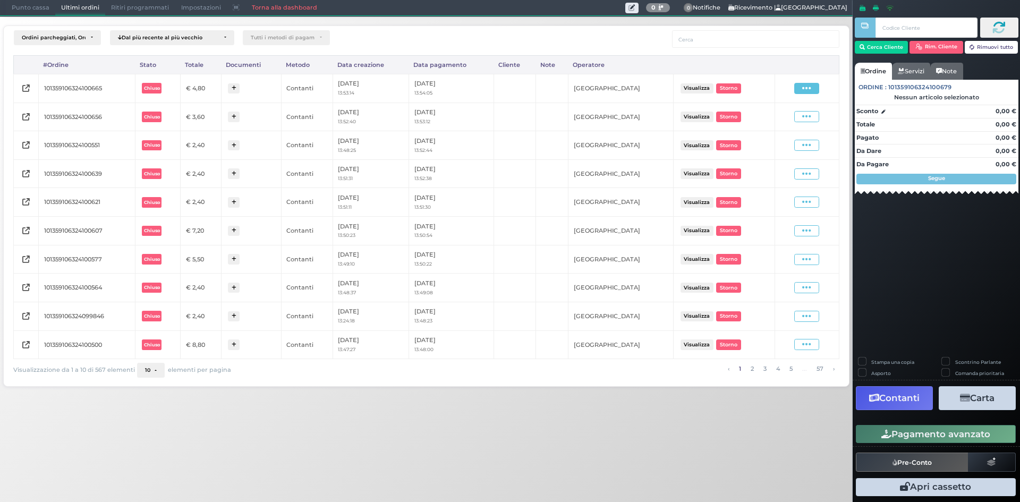
click at [810, 87] on icon at bounding box center [806, 88] width 9 height 10
click at [787, 121] on span "Ristampa Pre-Conto" at bounding box center [781, 119] width 44 height 18
click at [18, 12] on span "Punto cassa" at bounding box center [30, 8] width 49 height 15
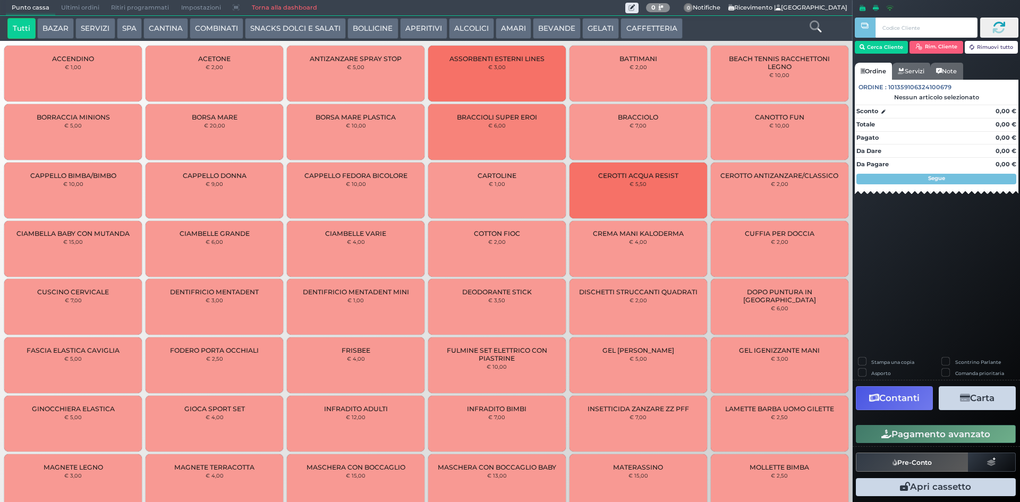
click at [636, 27] on button "CAFFETTERIA" at bounding box center [651, 28] width 62 height 21
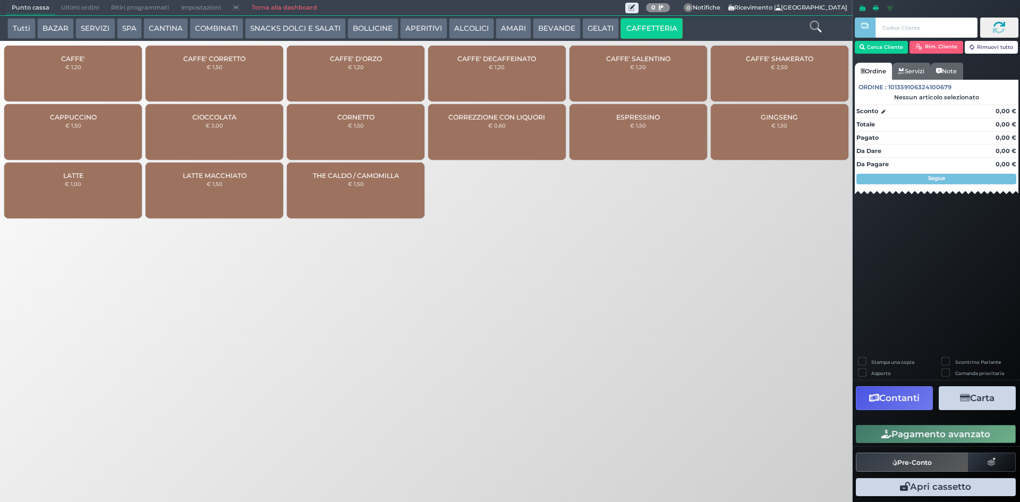
click at [206, 66] on div "CAFFE' CORRETTO € 1,50" at bounding box center [215, 74] width 138 height 56
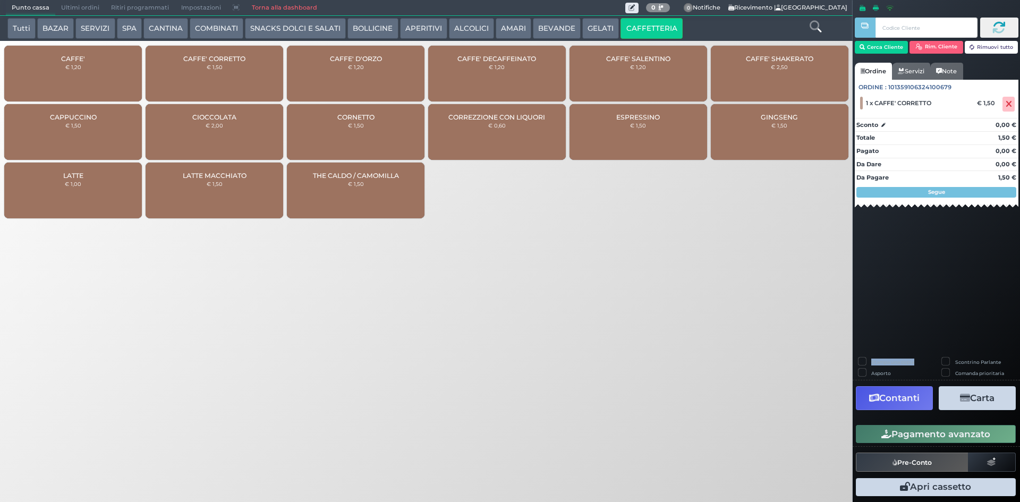
click at [871, 358] on label "Stampa una copia" at bounding box center [892, 361] width 43 height 7
click at [859, 357] on div "Stampa una copia" at bounding box center [894, 362] width 73 height 11
click at [871, 359] on label "Stampa una copia" at bounding box center [892, 361] width 43 height 7
checkbox input "true"
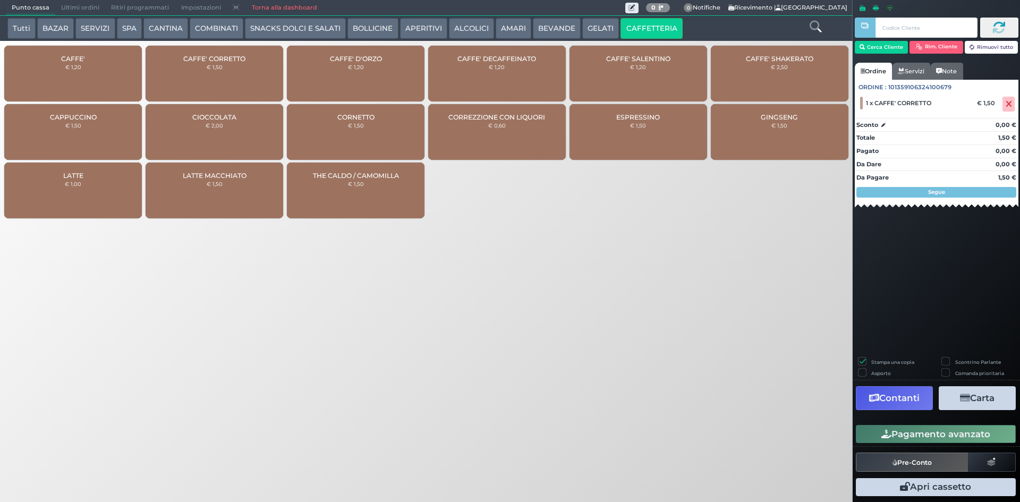
click at [978, 401] on button "Carta" at bounding box center [976, 398] width 77 height 24
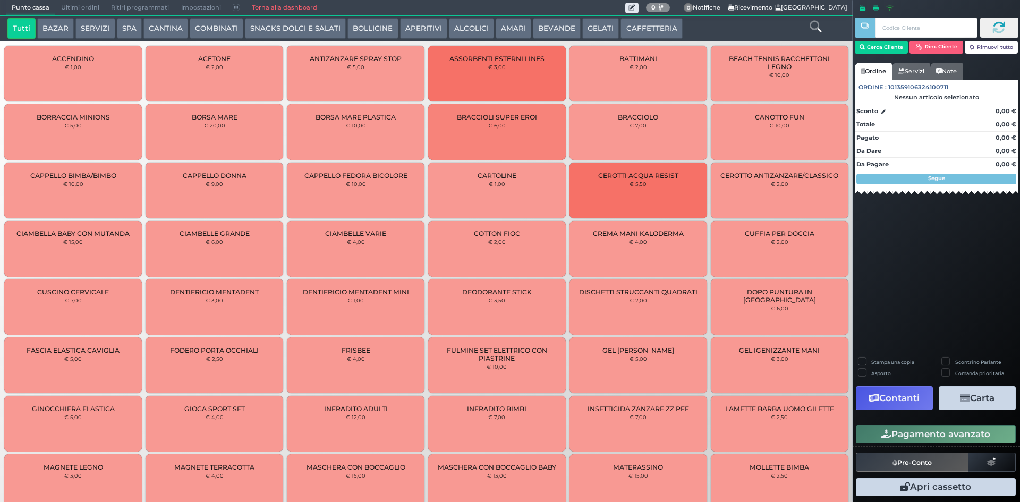
drag, startPoint x: 628, startPoint y: 21, endPoint x: 572, endPoint y: 33, distance: 57.2
click at [628, 21] on button "CAFFETTERIA" at bounding box center [651, 28] width 62 height 21
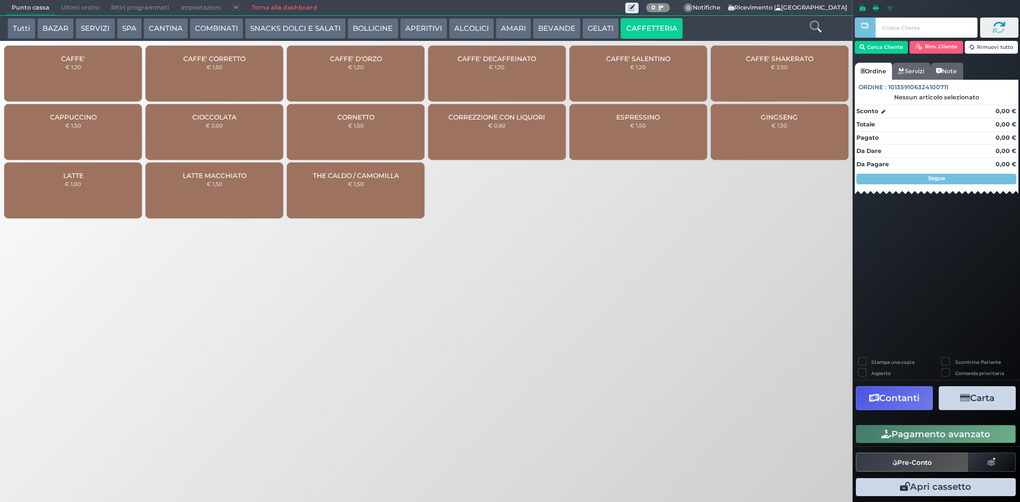
click at [66, 64] on small "€ 1,20" at bounding box center [73, 67] width 16 height 6
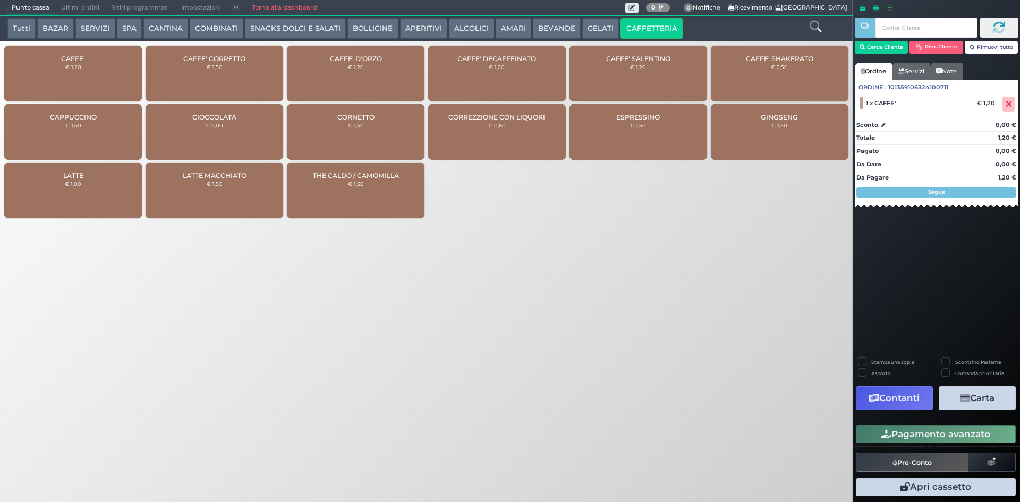
click at [367, 61] on span "CAFFE' D'ORZO" at bounding box center [356, 59] width 52 height 8
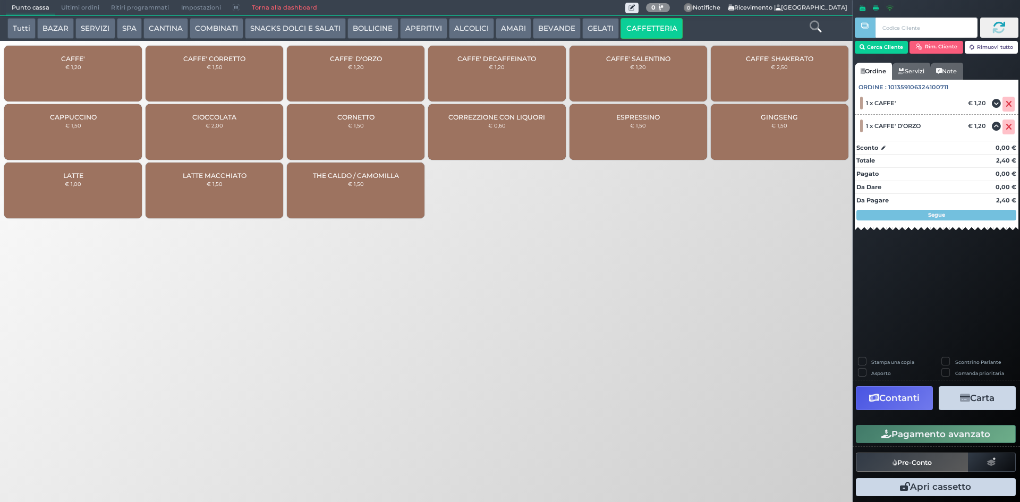
click at [926, 430] on button "Pagamento avanzato" at bounding box center [936, 434] width 160 height 18
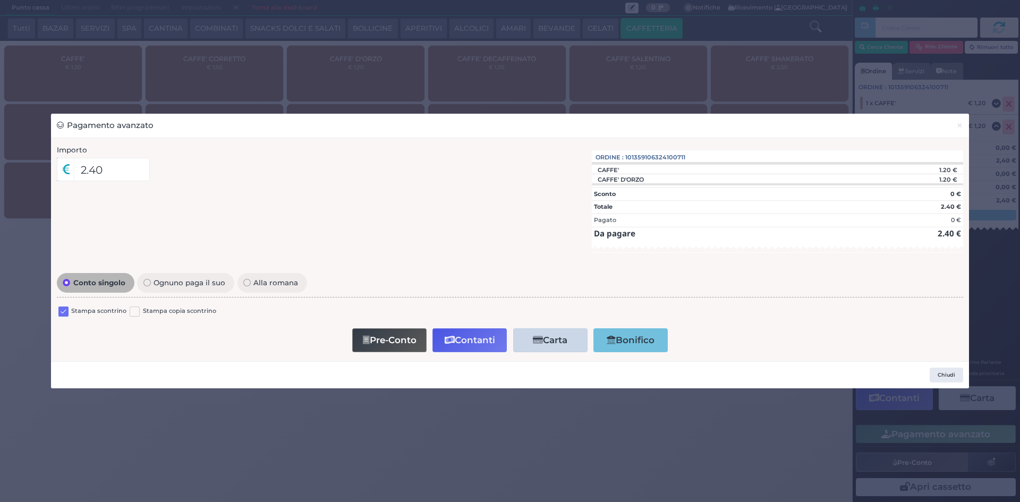
click at [62, 312] on label at bounding box center [63, 311] width 10 height 10
click at [0, 0] on input "checkbox" at bounding box center [0, 0] width 0 height 0
click at [467, 343] on button "Contanti" at bounding box center [469, 340] width 74 height 24
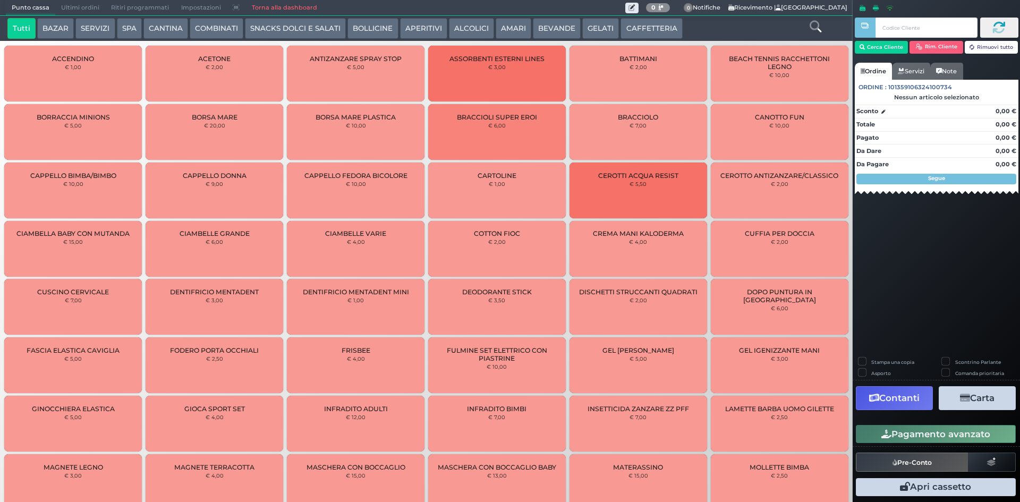
click at [77, 8] on span "Ultimi ordini" at bounding box center [80, 8] width 50 height 15
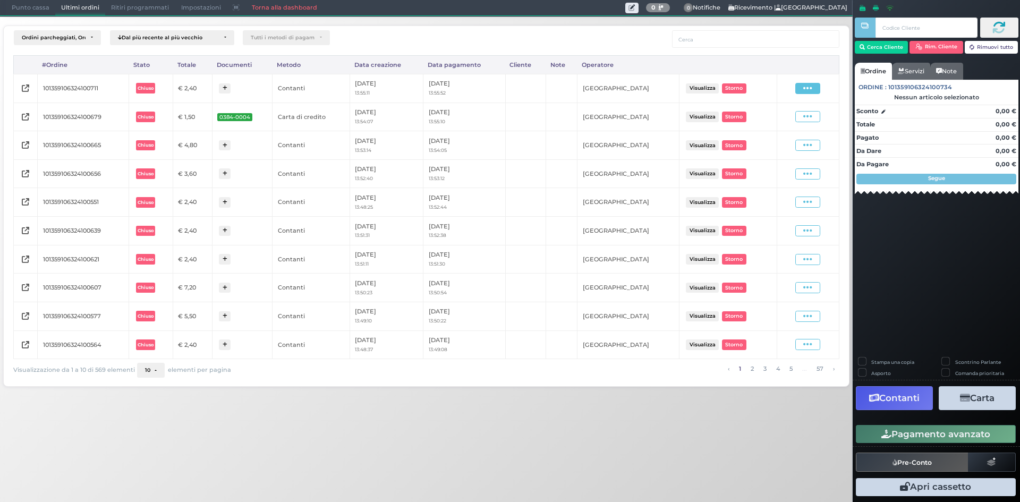
click at [809, 87] on icon at bounding box center [807, 88] width 9 height 10
click at [782, 122] on span "Ristampa Pre-Conto" at bounding box center [783, 119] width 44 height 18
click at [27, 6] on span "Punto cassa" at bounding box center [30, 8] width 49 height 15
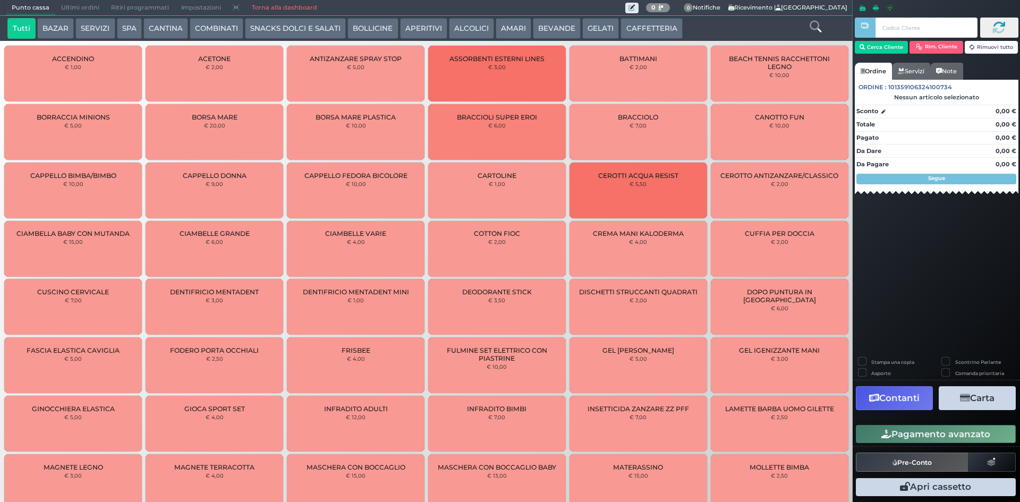
click at [656, 26] on button "CAFFETTERIA" at bounding box center [651, 28] width 62 height 21
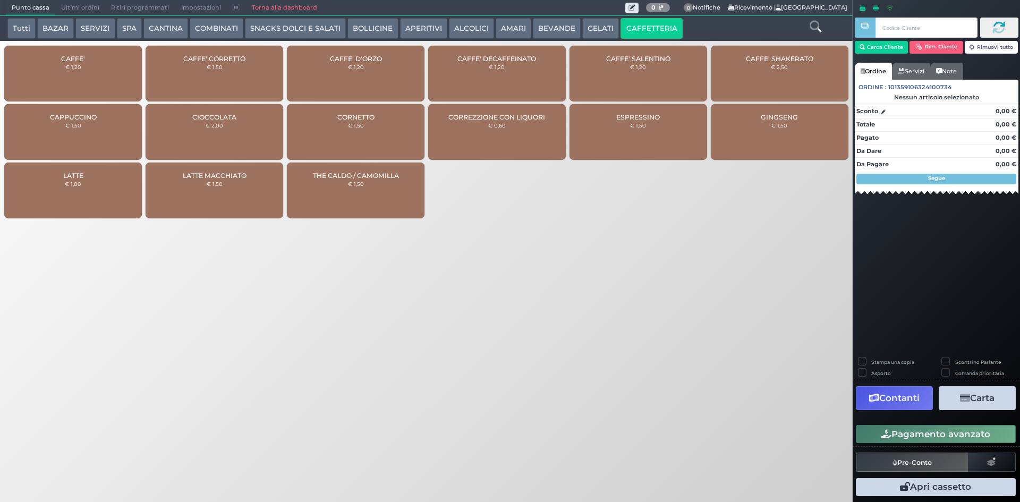
click at [52, 68] on div "CAFFE' € 1,20" at bounding box center [73, 74] width 138 height 56
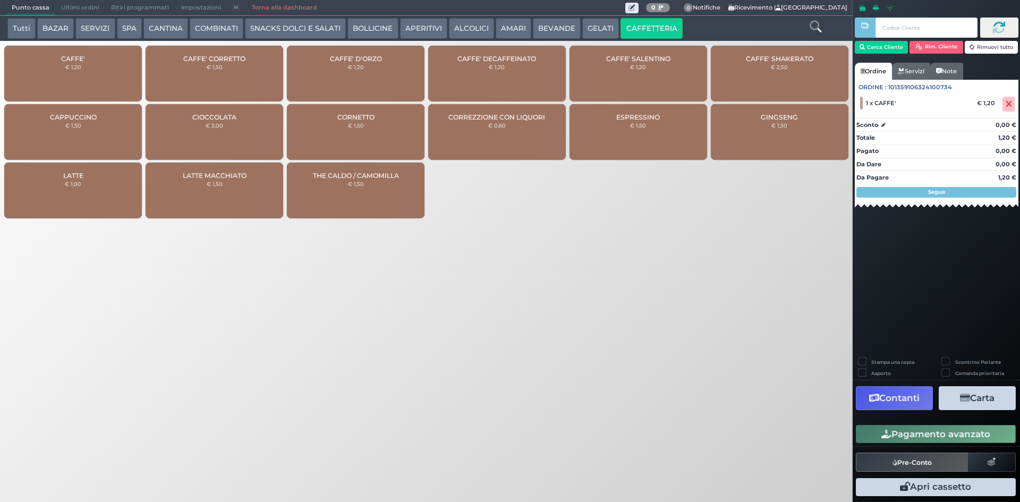
click at [909, 438] on button "Pagamento avanzato" at bounding box center [936, 434] width 160 height 18
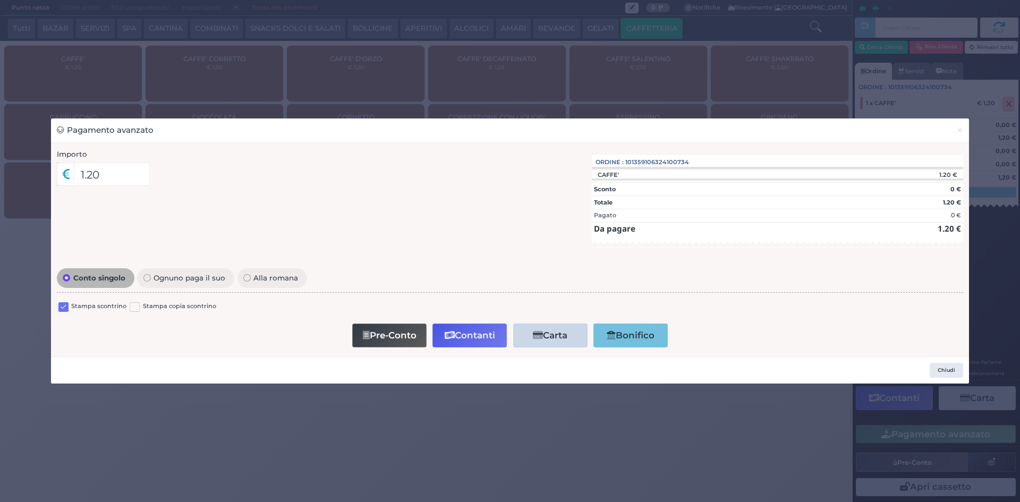
click at [68, 310] on div "Stampa scontrino" at bounding box center [92, 308] width 68 height 13
click at [66, 309] on label at bounding box center [63, 307] width 10 height 10
click at [0, 0] on input "checkbox" at bounding box center [0, 0] width 0 height 0
click at [462, 341] on button "Contanti" at bounding box center [469, 335] width 74 height 24
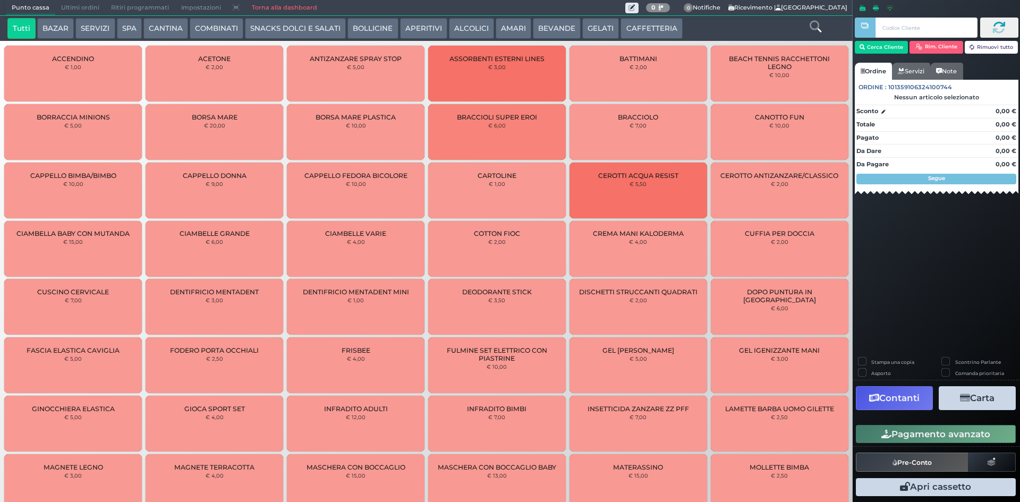
drag, startPoint x: 61, startPoint y: 12, endPoint x: 67, endPoint y: 12, distance: 6.9
click at [62, 12] on span "Ultimi ordini" at bounding box center [80, 8] width 50 height 15
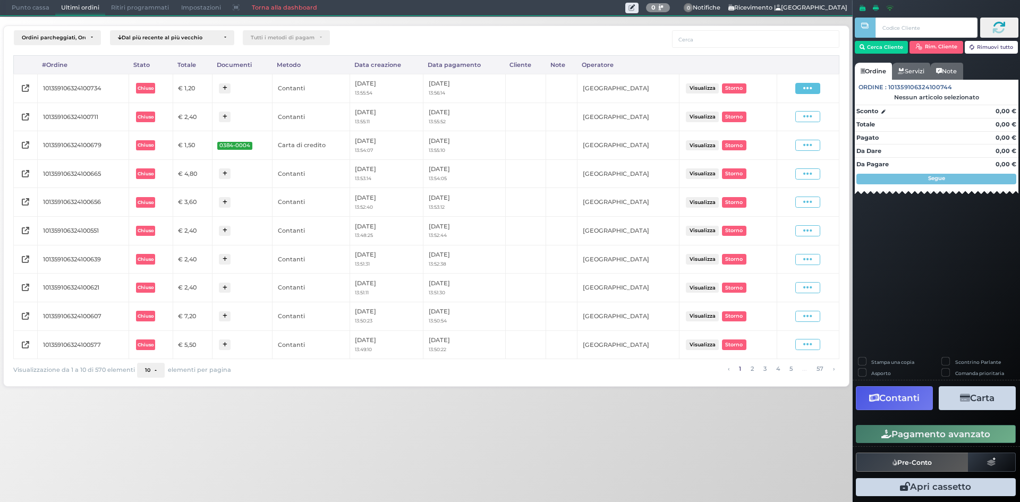
click at [804, 88] on icon at bounding box center [807, 88] width 9 height 10
click at [783, 126] on span "Ristampa Pre-Conto" at bounding box center [783, 119] width 44 height 18
click at [38, 4] on span "Punto cassa" at bounding box center [30, 8] width 49 height 15
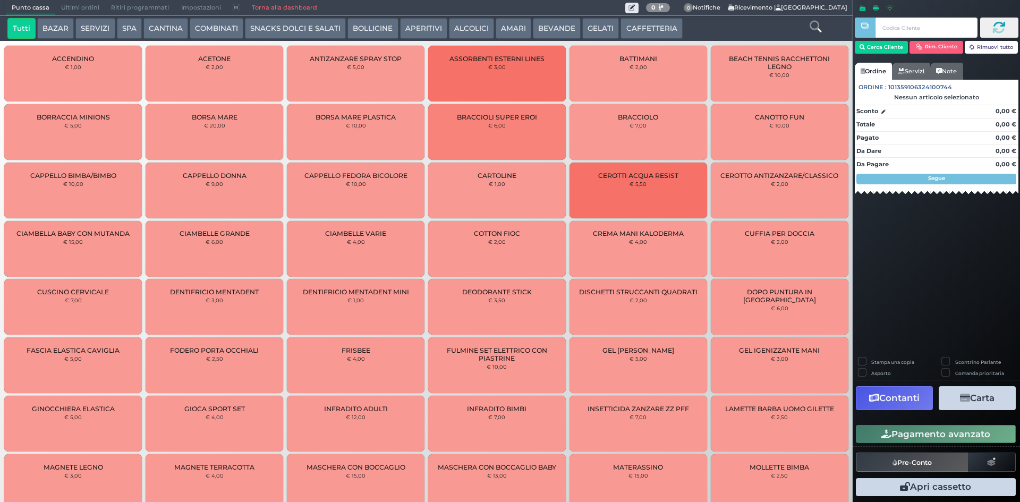
click at [635, 25] on button "CAFFETTERIA" at bounding box center [651, 28] width 62 height 21
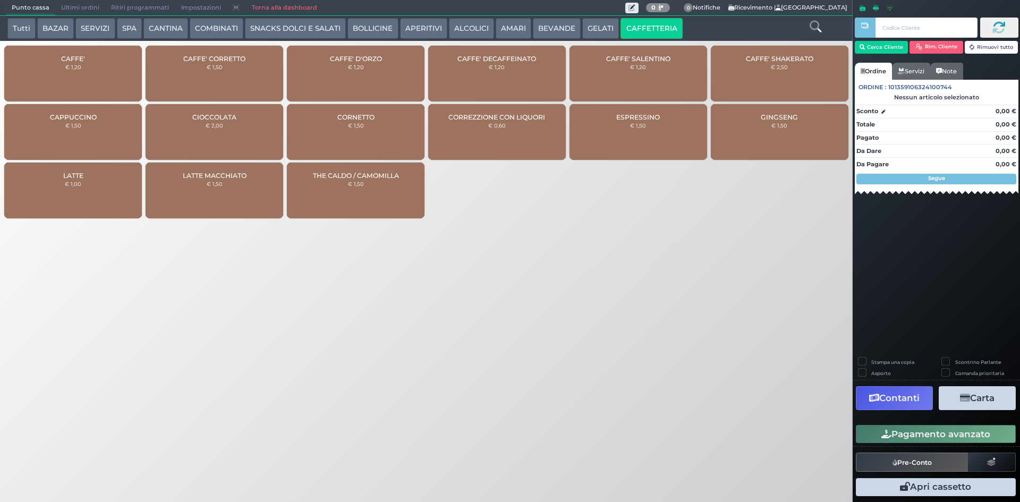
click at [509, 69] on div "CAFFE' DECAFFEINATO € 1,20" at bounding box center [497, 74] width 138 height 56
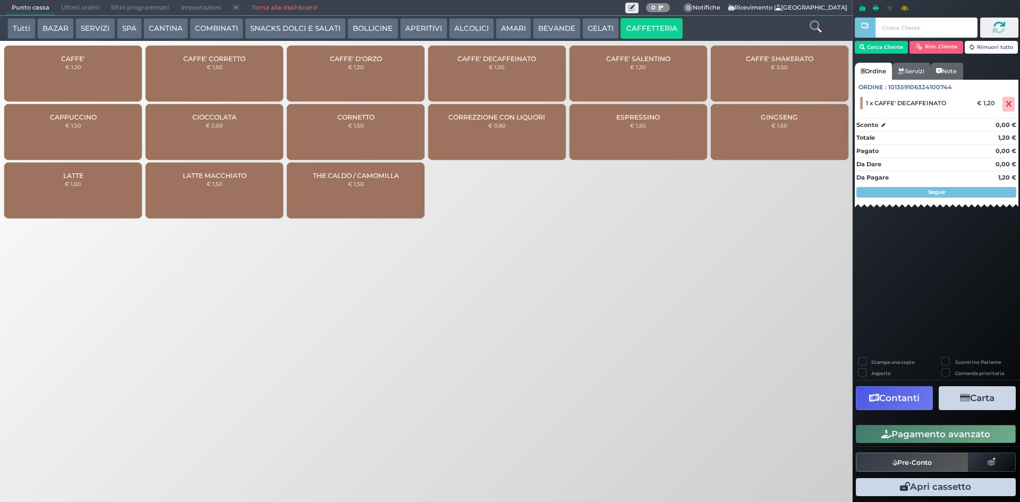
click at [95, 62] on div "CAFFE' € 1,20" at bounding box center [73, 74] width 138 height 56
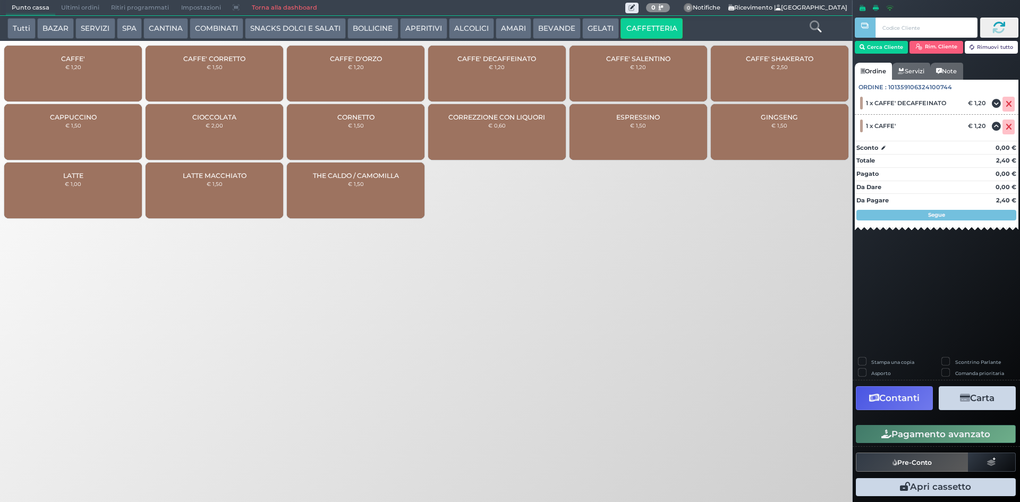
click at [224, 75] on div "CAFFE' CORRETTO € 1,50" at bounding box center [215, 74] width 138 height 56
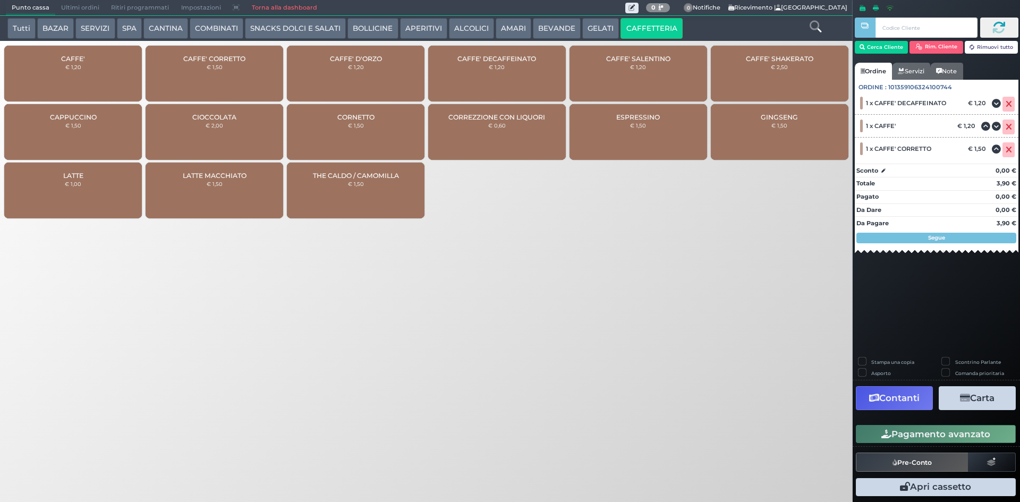
click at [918, 432] on button "Pagamento avanzato" at bounding box center [936, 434] width 160 height 18
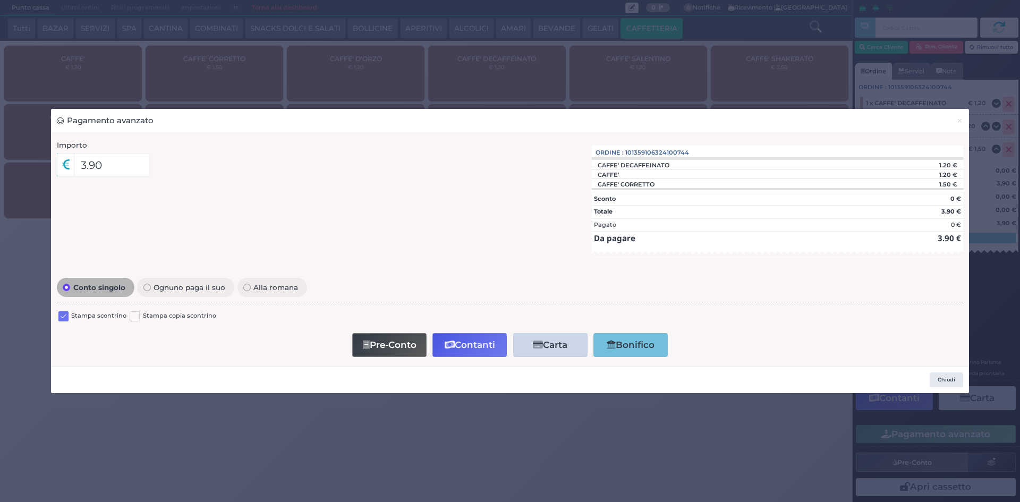
click at [67, 317] on label at bounding box center [63, 316] width 10 height 10
click at [0, 0] on input "checkbox" at bounding box center [0, 0] width 0 height 0
click at [488, 343] on button "Contanti" at bounding box center [469, 345] width 74 height 24
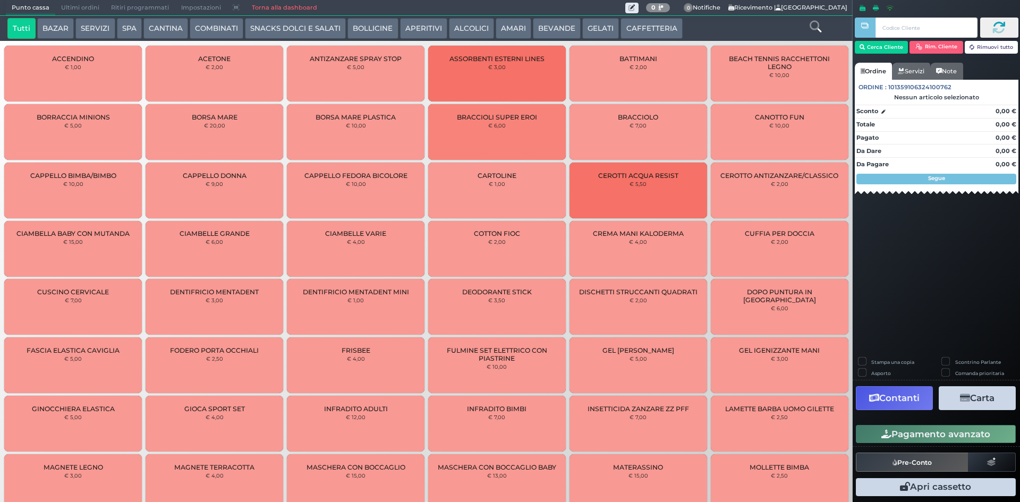
click at [95, 7] on span "Ultimi ordini" at bounding box center [80, 8] width 50 height 15
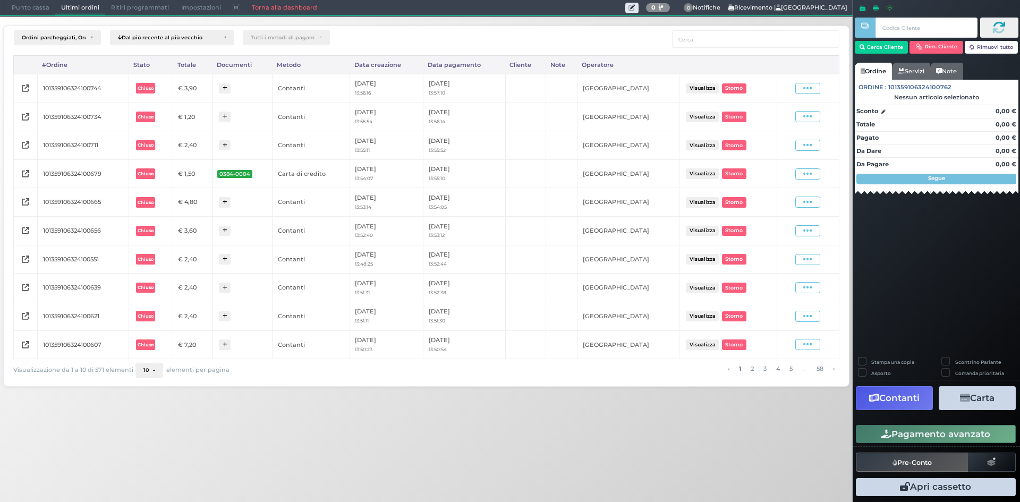
click at [33, 4] on span "Punto cassa" at bounding box center [30, 8] width 49 height 15
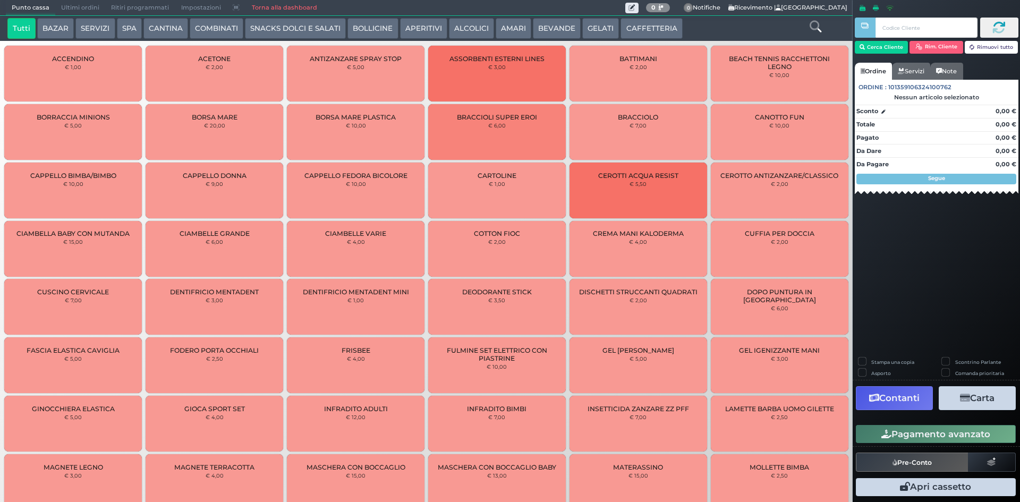
click at [665, 24] on button "CAFFETTERIA" at bounding box center [651, 28] width 62 height 21
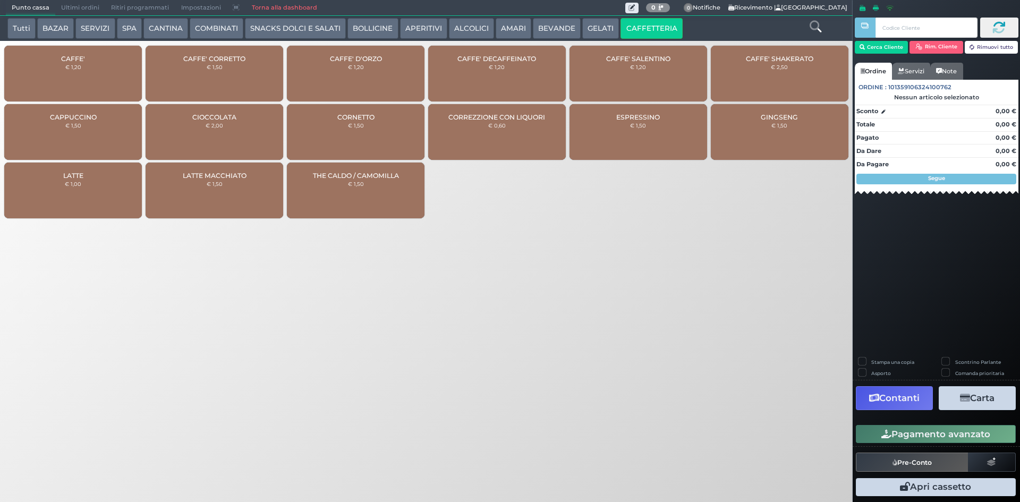
click at [111, 76] on div "CAFFE' € 1,20" at bounding box center [73, 74] width 138 height 56
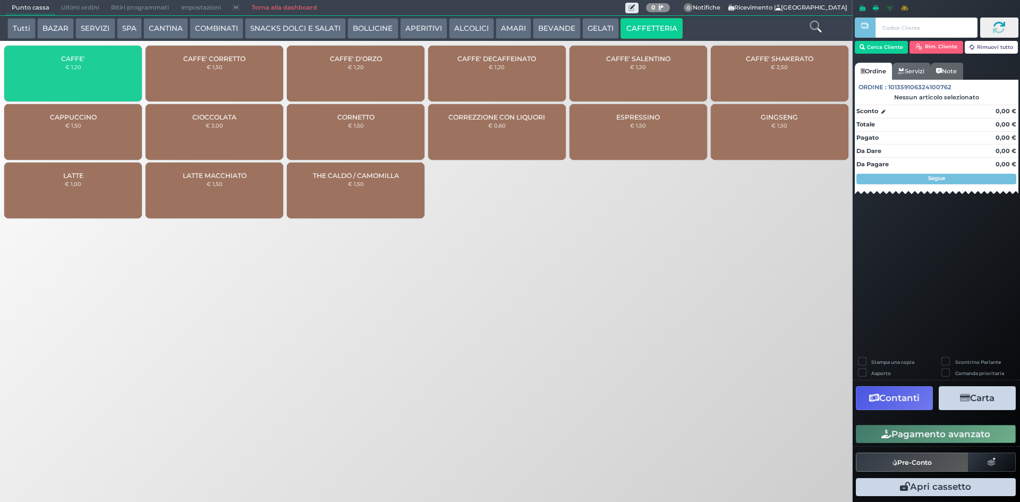
click at [111, 76] on div "CAFFE' € 1,20" at bounding box center [73, 74] width 138 height 56
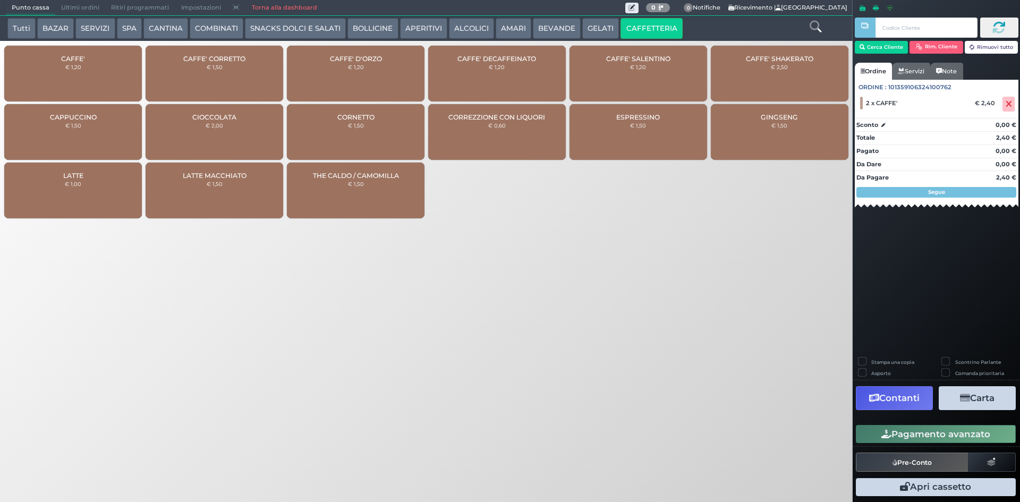
click at [956, 433] on button "Pagamento avanzato" at bounding box center [936, 434] width 160 height 18
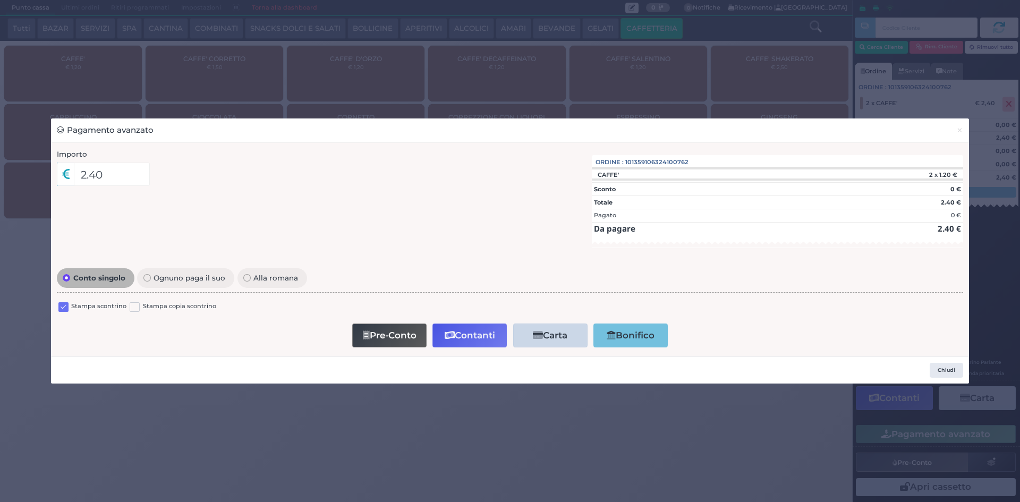
click at [67, 307] on label at bounding box center [63, 307] width 10 height 10
click at [0, 0] on input "checkbox" at bounding box center [0, 0] width 0 height 0
click at [489, 332] on button "Contanti" at bounding box center [469, 335] width 74 height 24
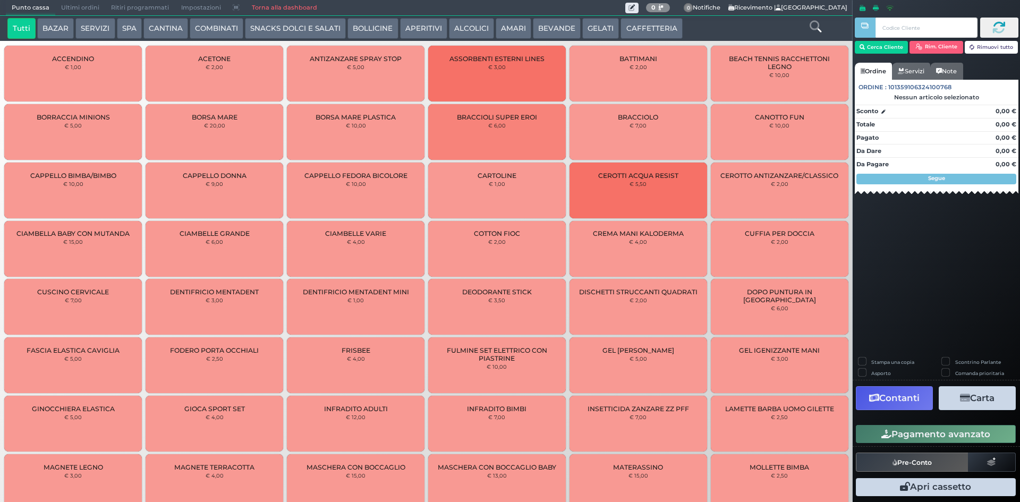
click at [82, 7] on span "Ultimi ordini" at bounding box center [80, 8] width 50 height 15
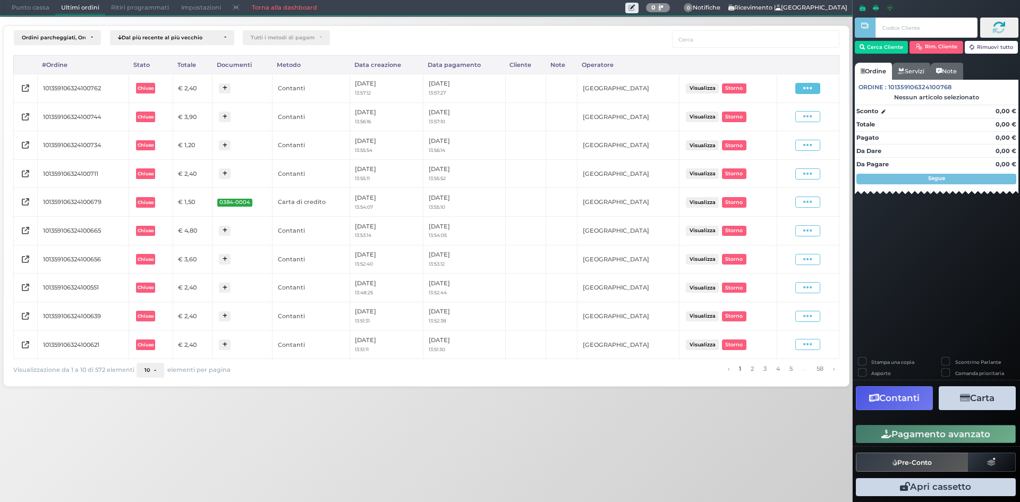
click at [808, 93] on icon at bounding box center [807, 88] width 9 height 10
click at [787, 121] on span "Ristampa Pre-Conto" at bounding box center [783, 119] width 44 height 18
click at [18, 5] on span "Punto cassa" at bounding box center [30, 8] width 49 height 15
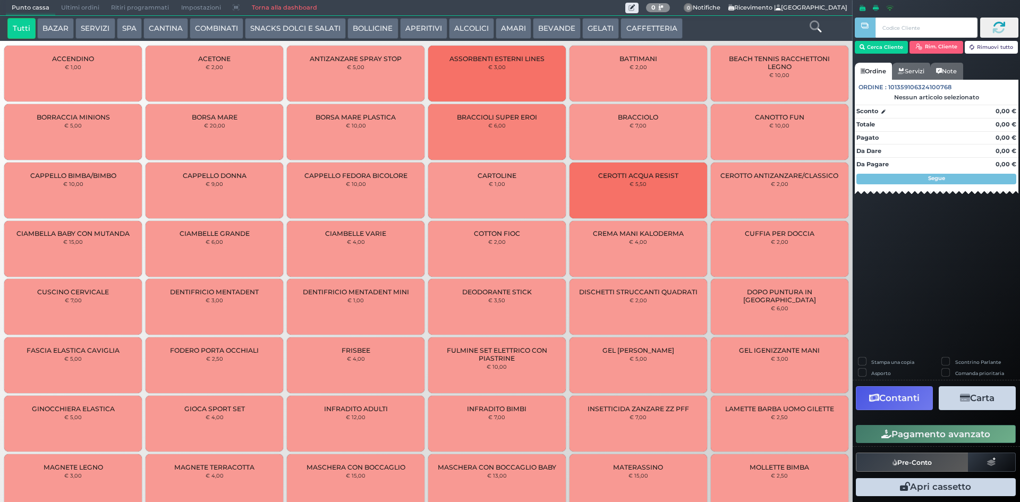
click at [641, 36] on button "CAFFETTERIA" at bounding box center [651, 28] width 62 height 21
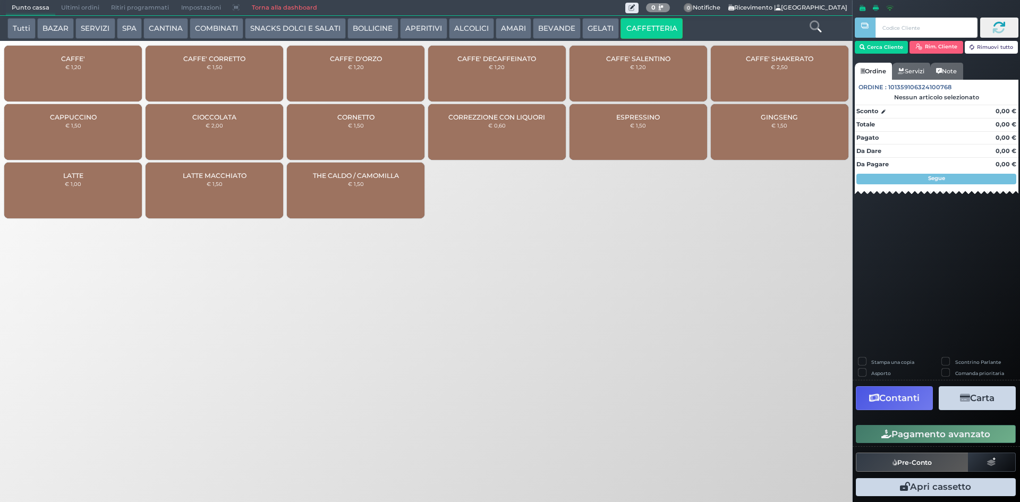
click at [104, 81] on div "CAFFE' € 1,20" at bounding box center [73, 74] width 138 height 56
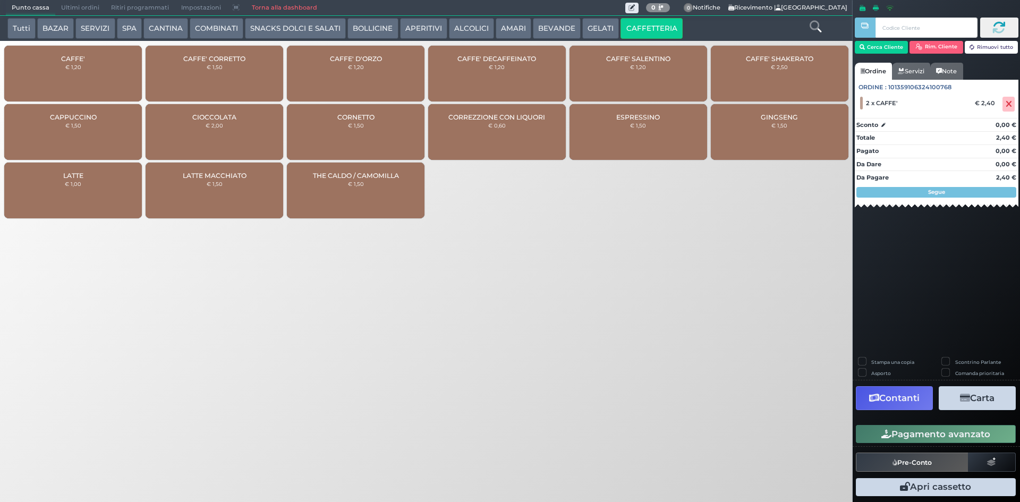
click at [919, 431] on button "Pagamento avanzato" at bounding box center [936, 434] width 160 height 18
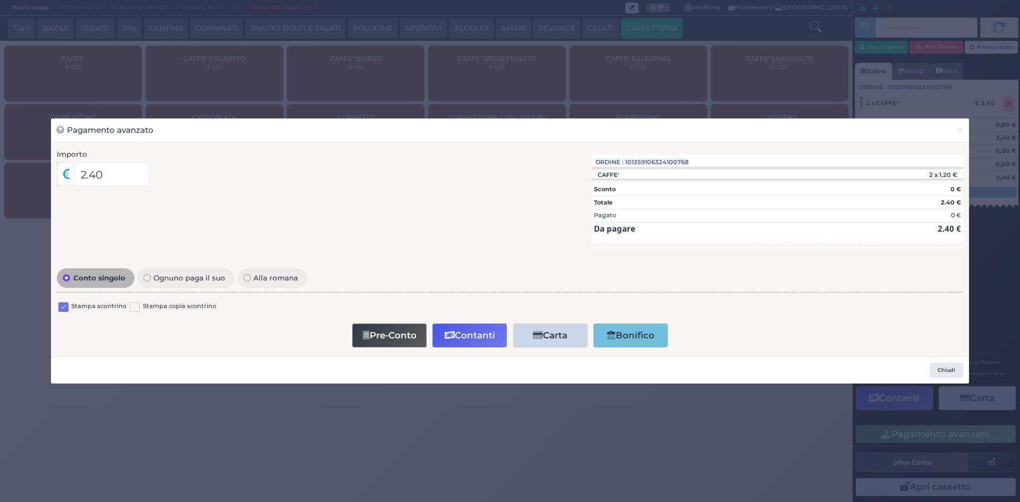
click at [68, 310] on label at bounding box center [63, 307] width 10 height 10
click at [0, 0] on input "checkbox" at bounding box center [0, 0] width 0 height 0
click at [456, 338] on button "Contanti" at bounding box center [469, 335] width 74 height 24
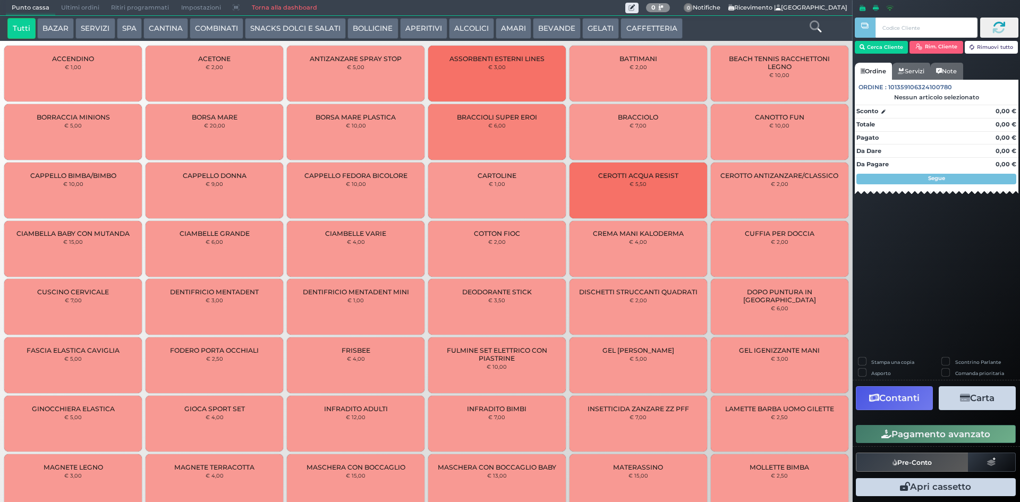
click at [82, 8] on span "Ultimi ordini" at bounding box center [80, 8] width 50 height 15
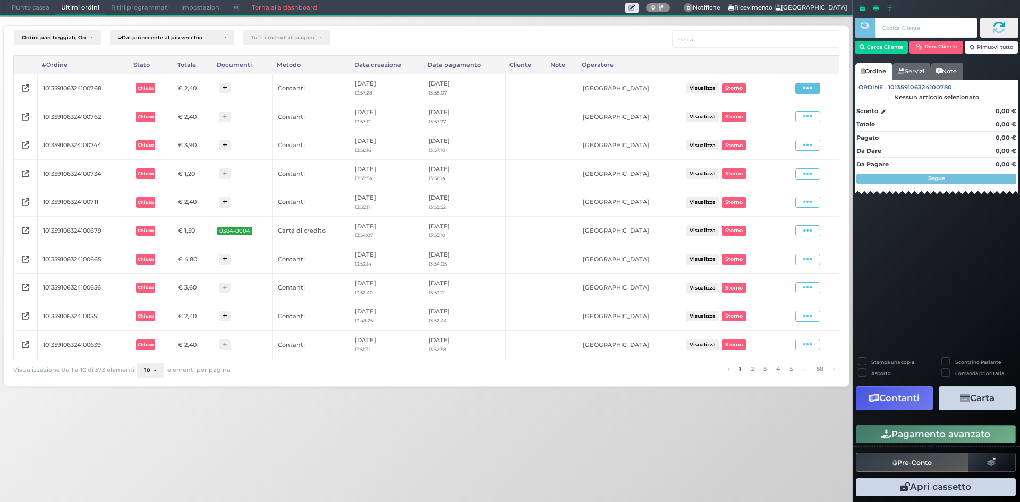
click at [811, 87] on icon at bounding box center [807, 88] width 9 height 10
click at [784, 121] on span "Ristampa Pre-Conto" at bounding box center [783, 119] width 44 height 18
click at [31, 9] on span "Punto cassa" at bounding box center [30, 8] width 49 height 15
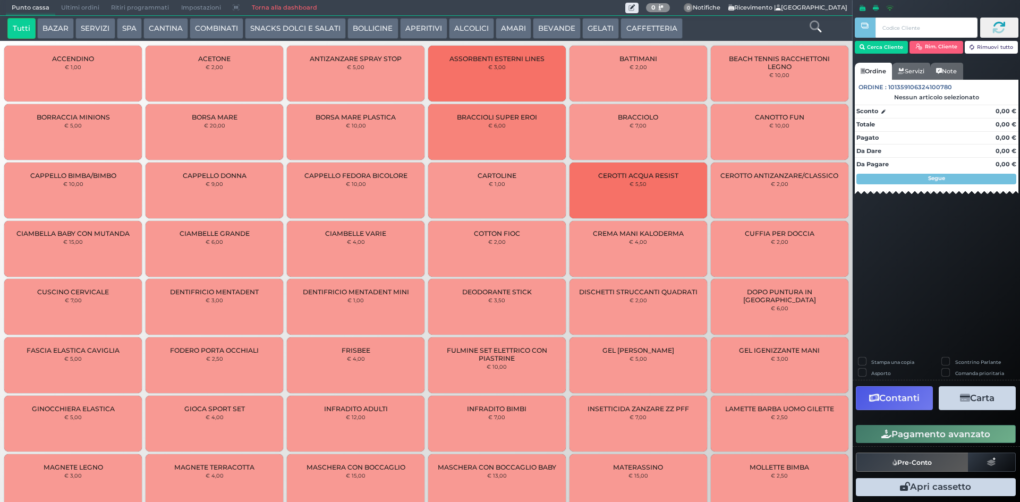
click at [661, 23] on button "CAFFETTERIA" at bounding box center [651, 28] width 62 height 21
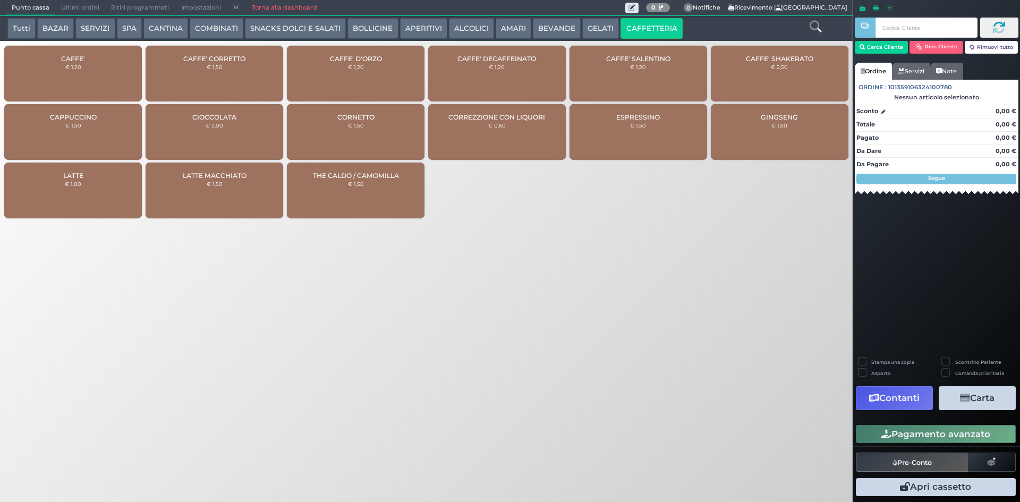
click at [140, 58] on div "CAFFE' € 1,20" at bounding box center [73, 74] width 138 height 56
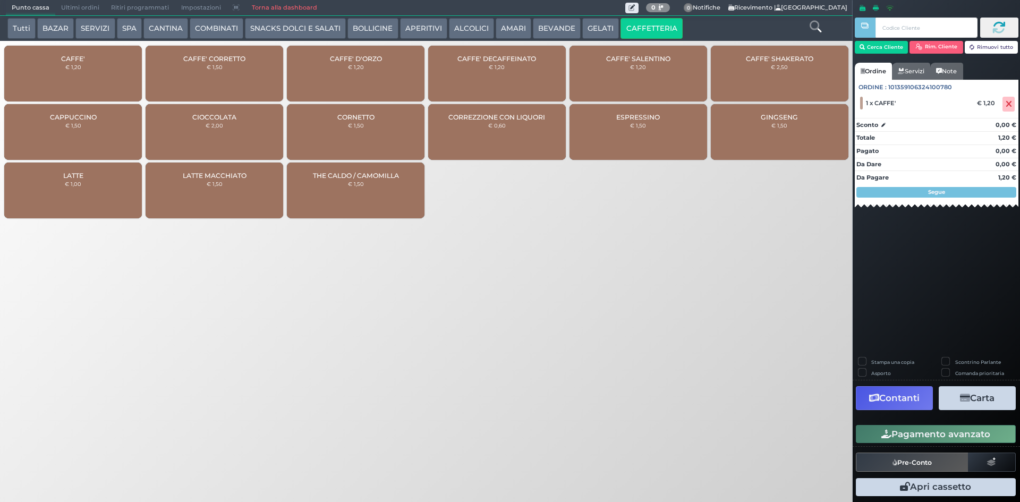
click at [871, 363] on label "Stampa una copia" at bounding box center [892, 361] width 43 height 7
checkbox input "true"
click at [972, 401] on button "Carta" at bounding box center [976, 398] width 77 height 24
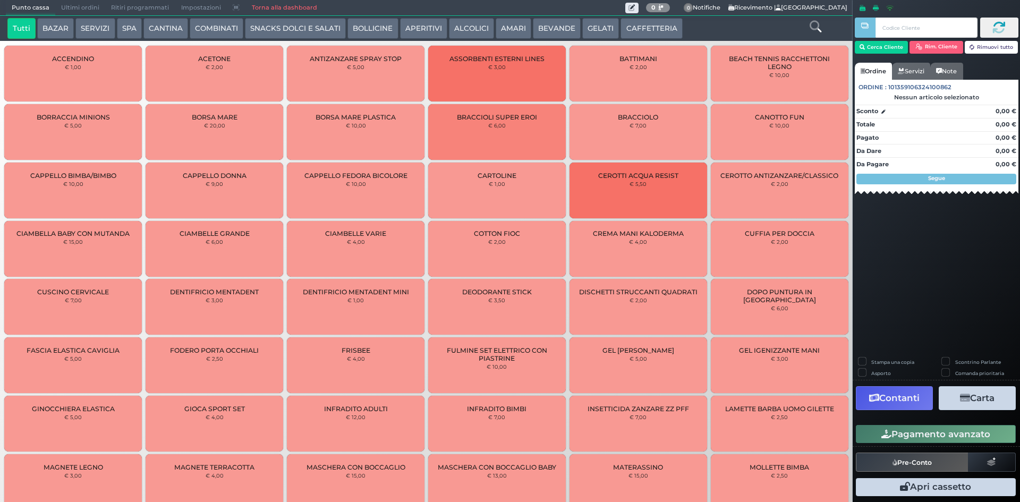
click at [648, 27] on button "CAFFETTERIA" at bounding box center [651, 28] width 62 height 21
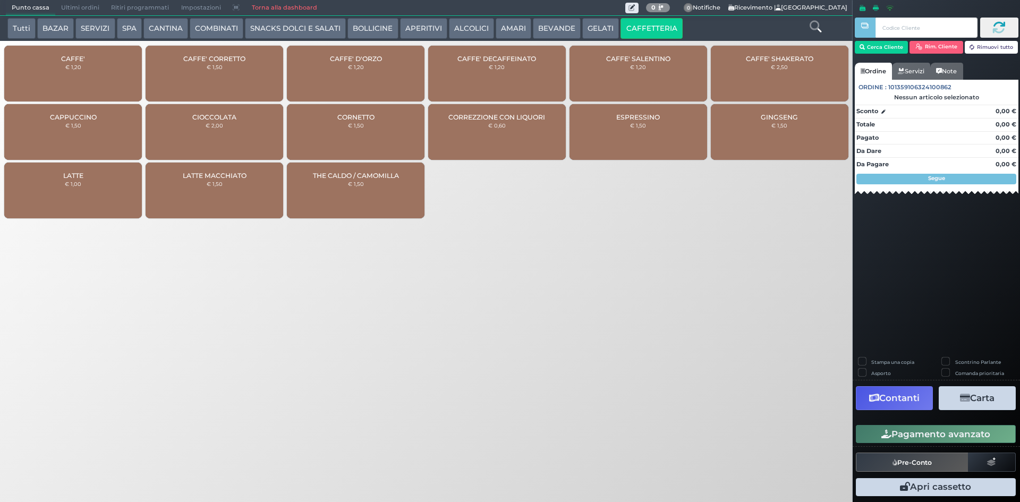
click at [107, 80] on div "CAFFE' € 1,20" at bounding box center [73, 74] width 138 height 56
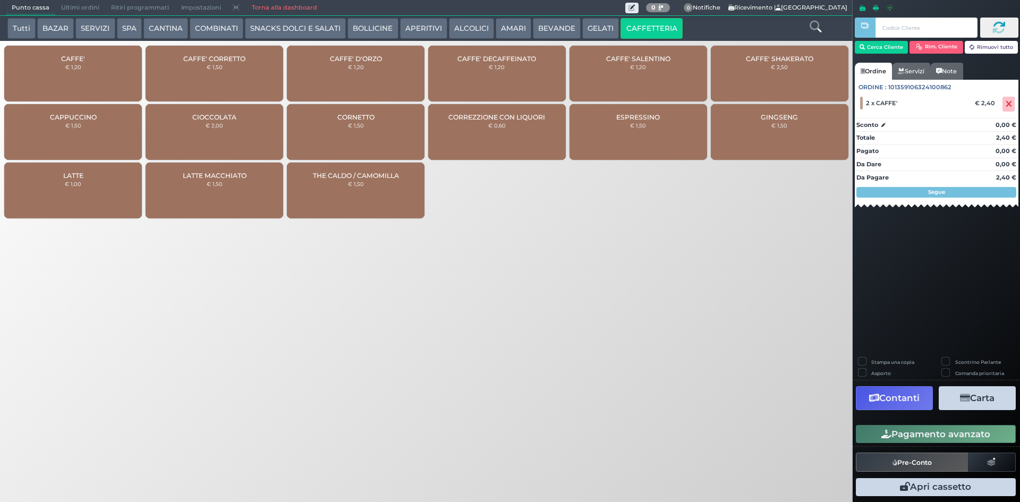
click at [883, 440] on button "Pagamento avanzato" at bounding box center [936, 434] width 160 height 18
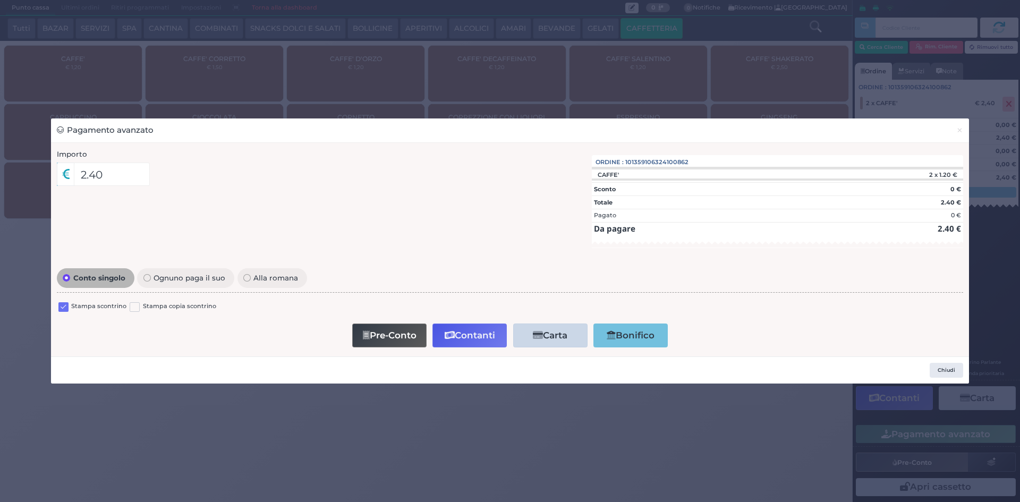
click at [65, 305] on label at bounding box center [63, 307] width 10 height 10
click at [0, 0] on input "checkbox" at bounding box center [0, 0] width 0 height 0
click at [472, 335] on button "Contanti" at bounding box center [469, 335] width 74 height 24
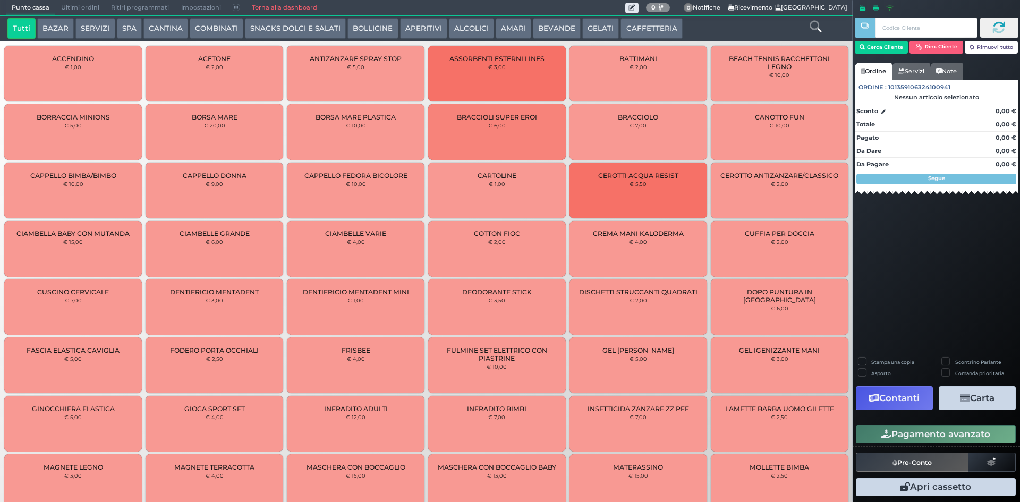
click at [78, 8] on span "Ultimi ordini" at bounding box center [80, 8] width 50 height 15
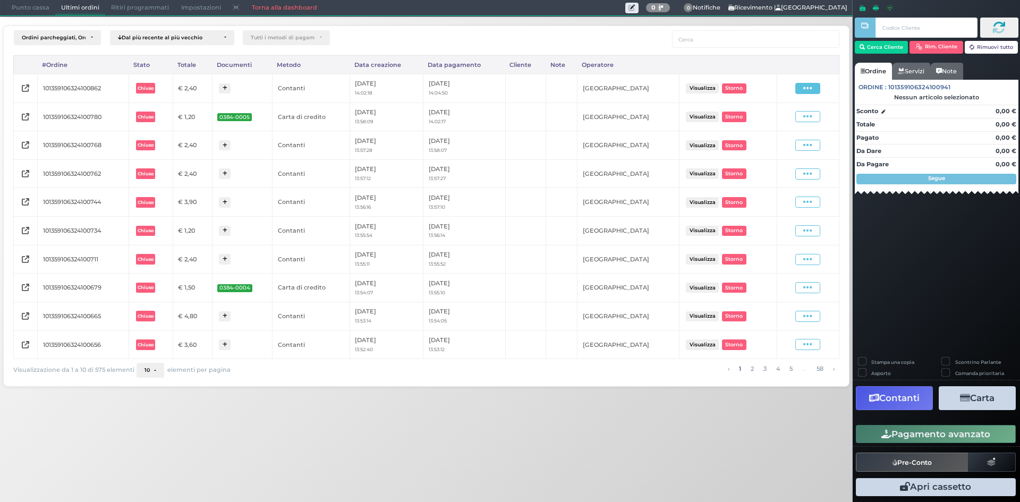
click at [806, 89] on icon at bounding box center [807, 88] width 9 height 10
click at [780, 117] on span "Ristampa Pre-Conto" at bounding box center [783, 119] width 44 height 18
click at [26, 1] on span "Punto cassa" at bounding box center [30, 8] width 49 height 15
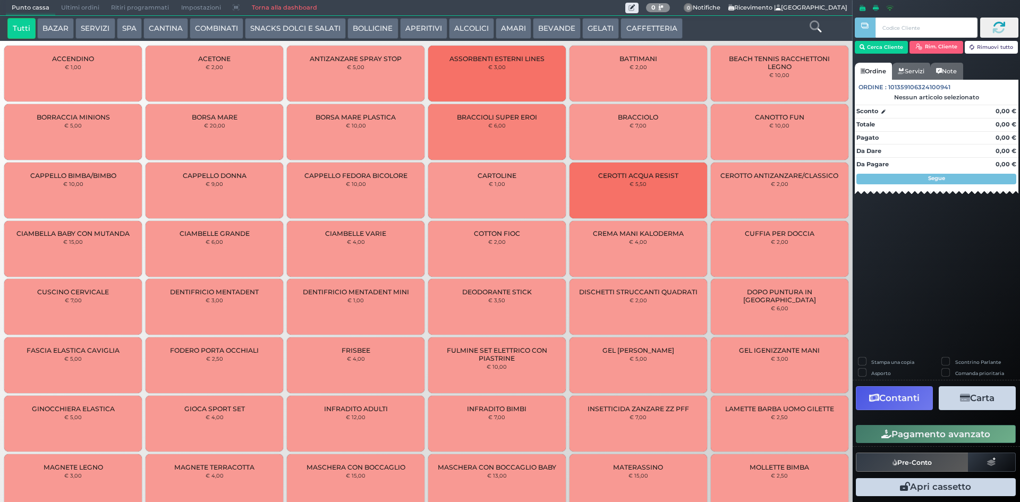
click at [637, 37] on button "CAFFETTERIA" at bounding box center [651, 28] width 62 height 21
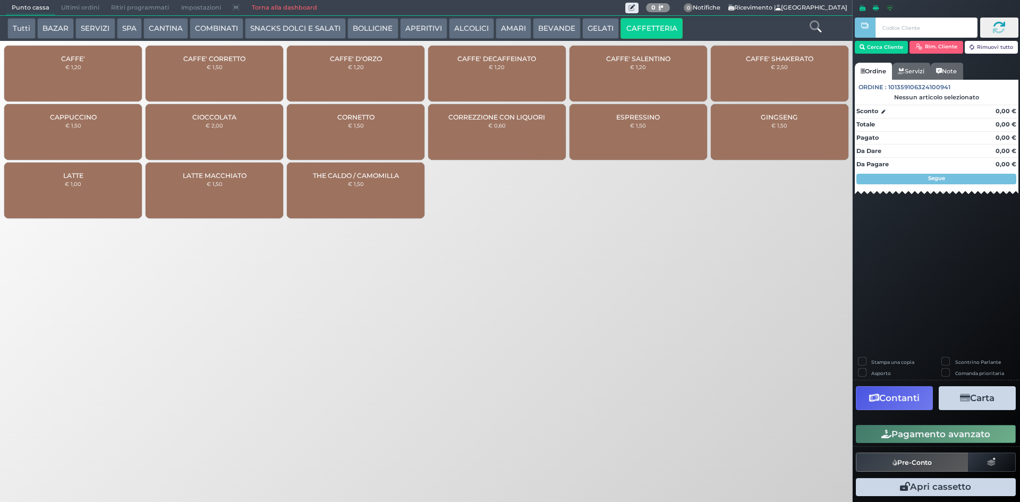
click at [81, 63] on div "CAFFE' € 1,20" at bounding box center [73, 74] width 138 height 56
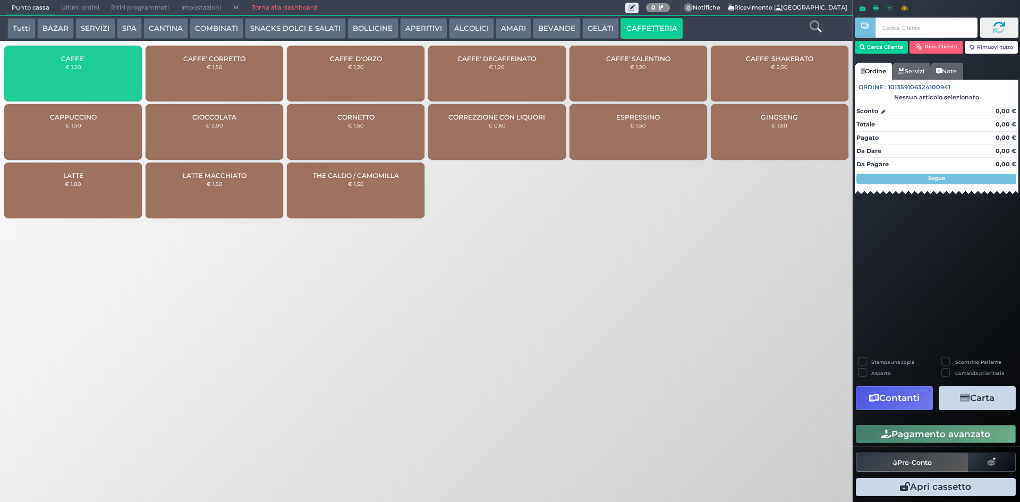
click at [81, 63] on div "CAFFE' € 1,20" at bounding box center [73, 74] width 138 height 56
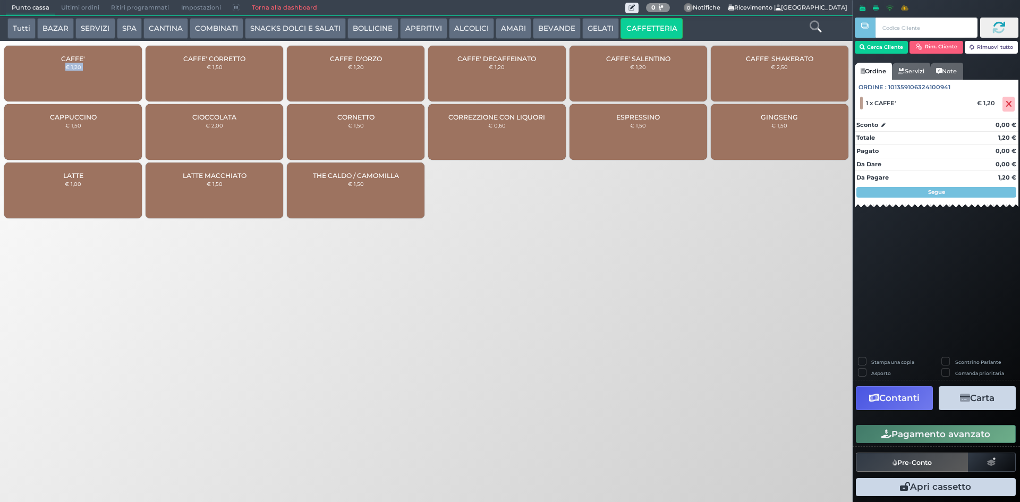
click at [81, 63] on div "CAFFE' € 1,20" at bounding box center [73, 74] width 138 height 56
click at [917, 431] on button "Pagamento avanzato" at bounding box center [936, 434] width 160 height 18
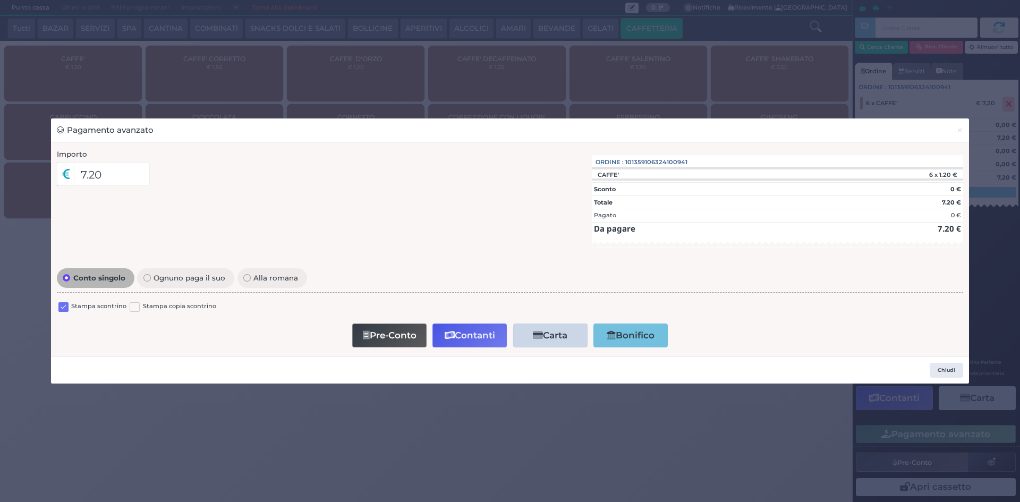
click at [61, 308] on label at bounding box center [63, 307] width 10 height 10
click at [0, 0] on input "checkbox" at bounding box center [0, 0] width 0 height 0
click at [493, 329] on button "Contanti" at bounding box center [469, 335] width 74 height 24
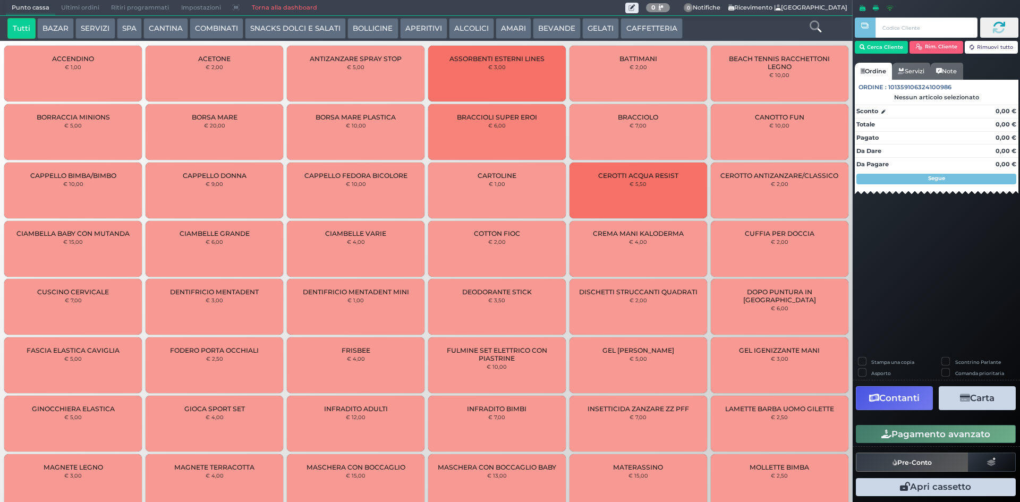
click at [83, 9] on span "Ultimi ordini" at bounding box center [80, 8] width 50 height 15
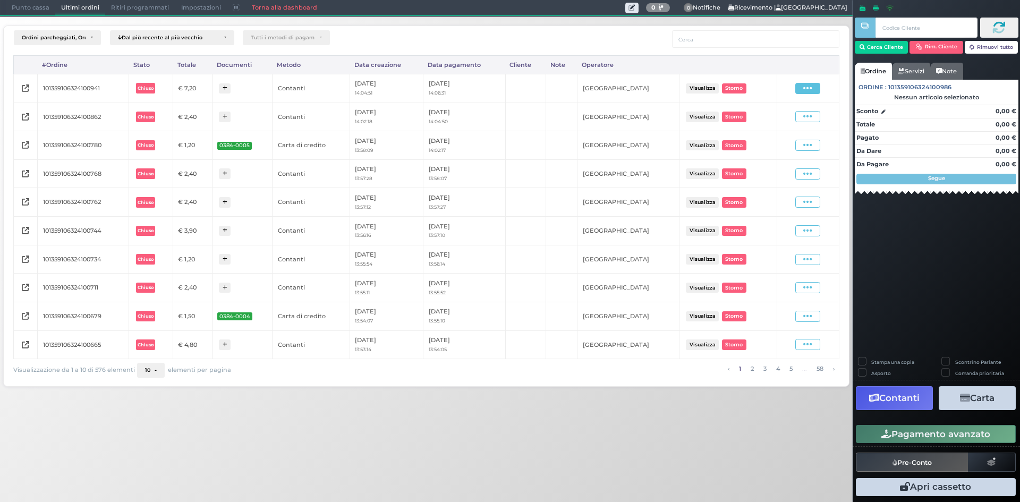
click at [815, 91] on span at bounding box center [807, 88] width 25 height 11
click at [788, 118] on span "Ristampa Pre-Conto" at bounding box center [783, 119] width 44 height 18
click at [38, 3] on span "Punto cassa" at bounding box center [30, 8] width 49 height 15
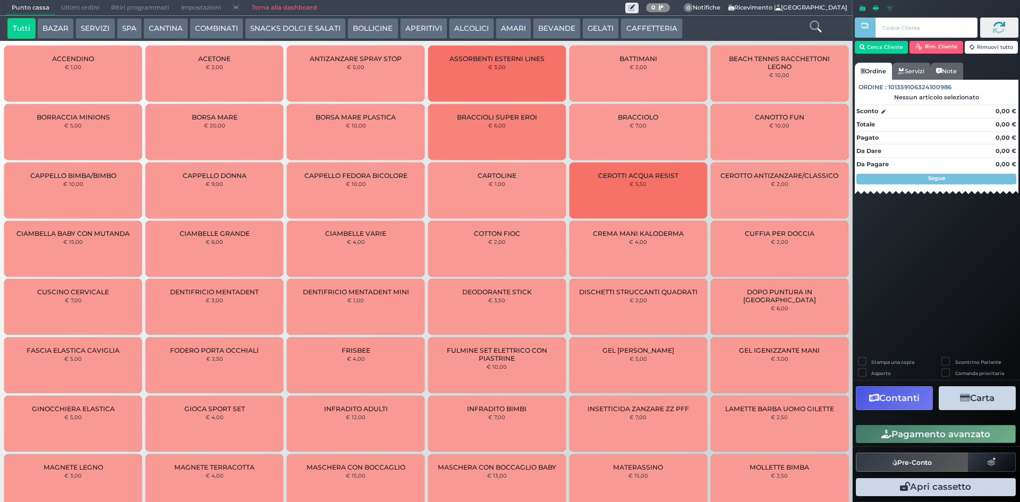
click at [646, 27] on button "CAFFETTERIA" at bounding box center [651, 28] width 62 height 21
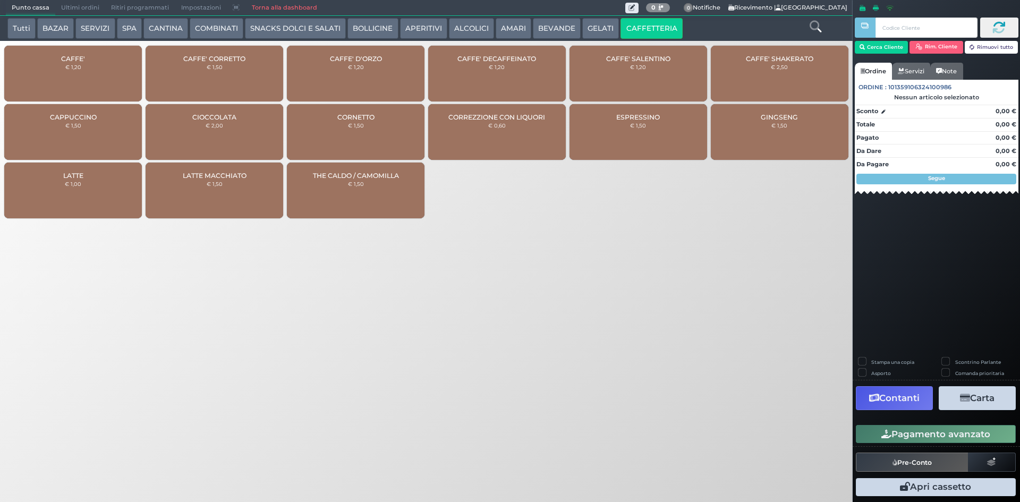
click at [79, 61] on span "CAFFE'" at bounding box center [73, 59] width 24 height 8
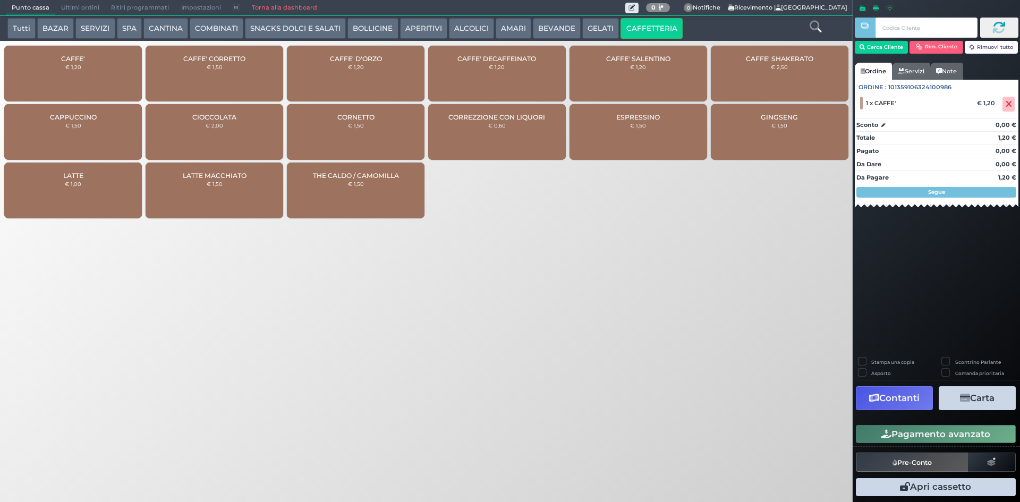
click at [942, 429] on button "Pagamento avanzato" at bounding box center [936, 434] width 160 height 18
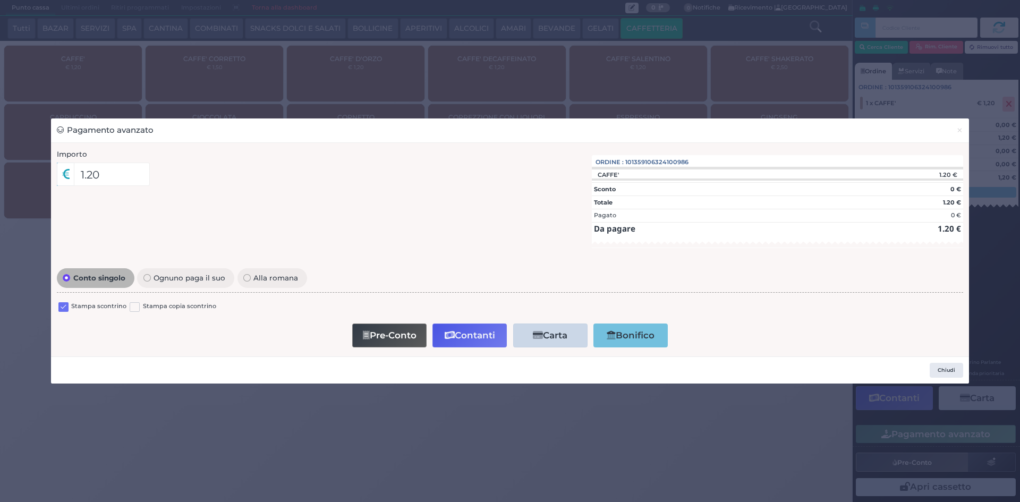
click at [64, 304] on label at bounding box center [63, 307] width 10 height 10
click at [0, 0] on input "checkbox" at bounding box center [0, 0] width 0 height 0
click at [475, 341] on button "Contanti" at bounding box center [469, 335] width 74 height 24
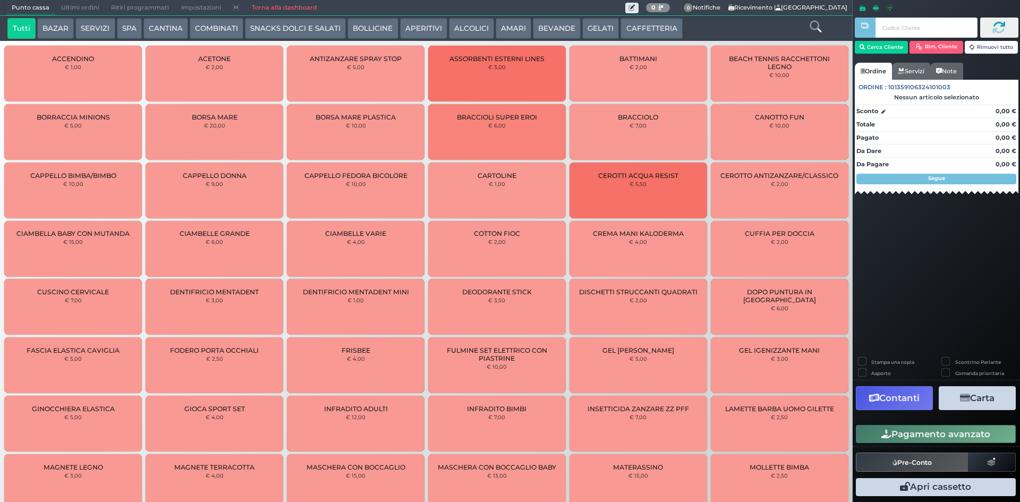
click at [69, 7] on span "Ultimi ordini" at bounding box center [80, 8] width 50 height 15
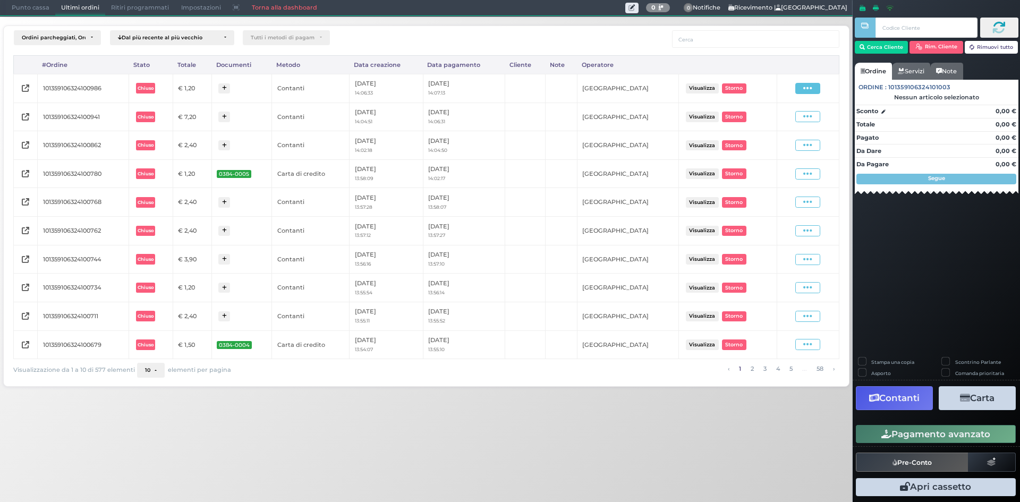
click at [807, 91] on icon at bounding box center [807, 88] width 9 height 10
click at [792, 121] on span "Ristampa Pre-Conto" at bounding box center [783, 119] width 44 height 18
drag, startPoint x: 26, startPoint y: 10, endPoint x: 39, endPoint y: 11, distance: 12.8
click at [26, 10] on span "Punto cassa" at bounding box center [30, 8] width 49 height 15
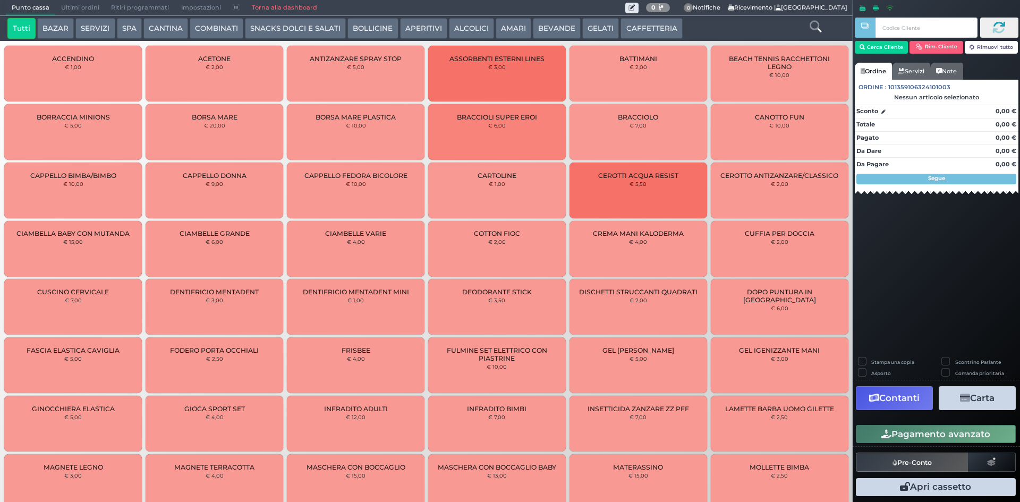
click at [664, 30] on button "CAFFETTERIA" at bounding box center [651, 28] width 62 height 21
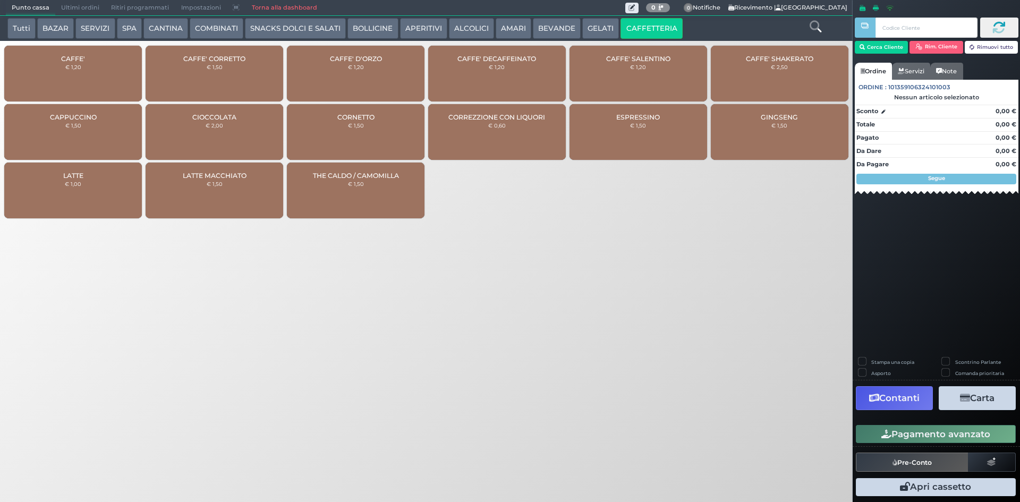
click at [76, 69] on small "€ 1,20" at bounding box center [73, 67] width 16 height 6
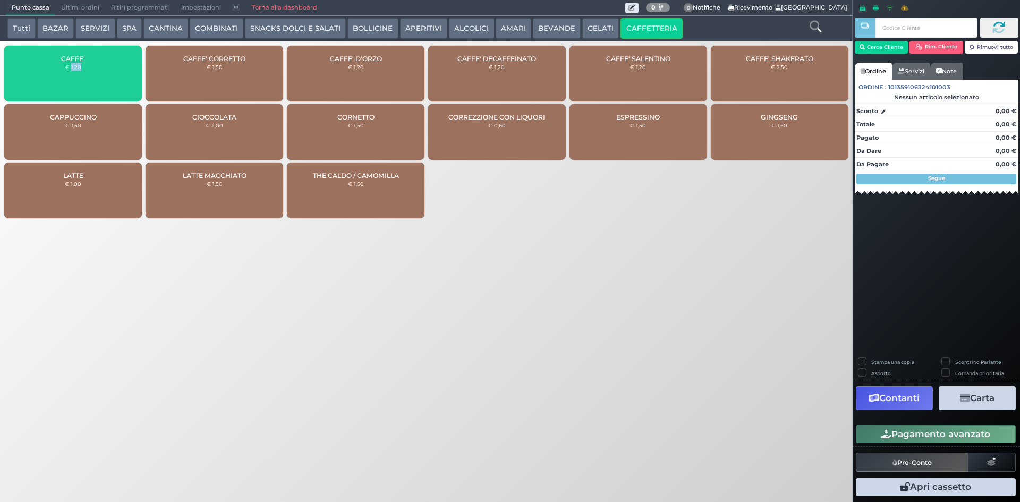
click at [76, 69] on small "€ 1,20" at bounding box center [73, 67] width 16 height 6
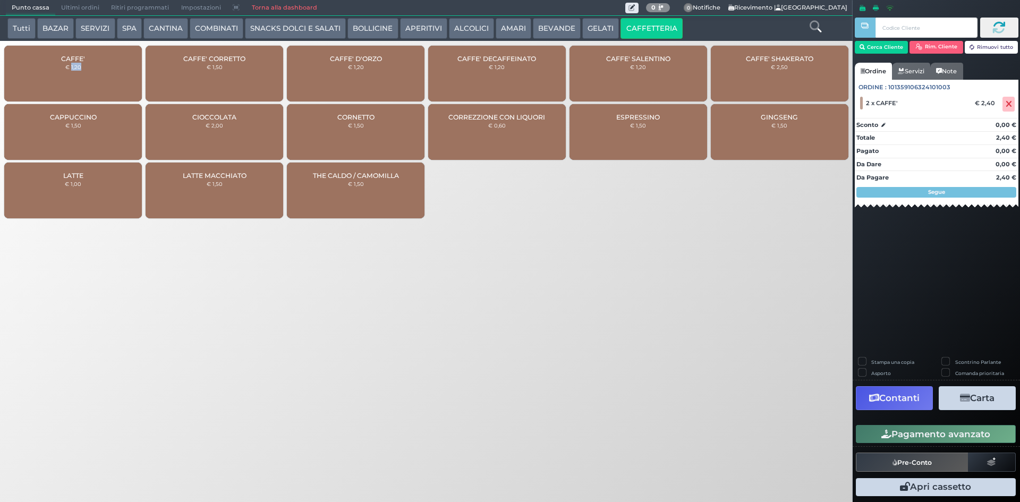
click at [908, 441] on button "Pagamento avanzato" at bounding box center [936, 434] width 160 height 18
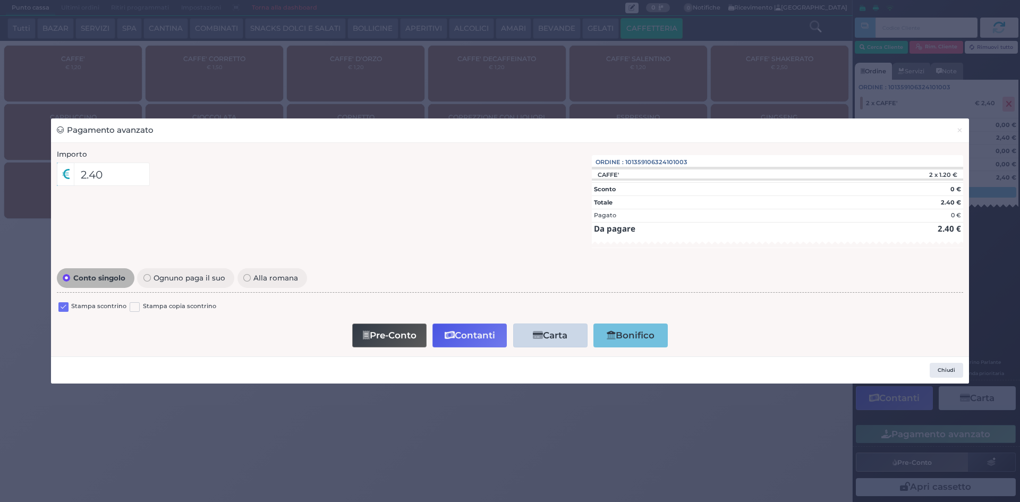
click at [58, 304] on label at bounding box center [63, 307] width 10 height 10
click at [0, 0] on input "checkbox" at bounding box center [0, 0] width 0 height 0
click at [464, 339] on button "Contanti" at bounding box center [469, 335] width 74 height 24
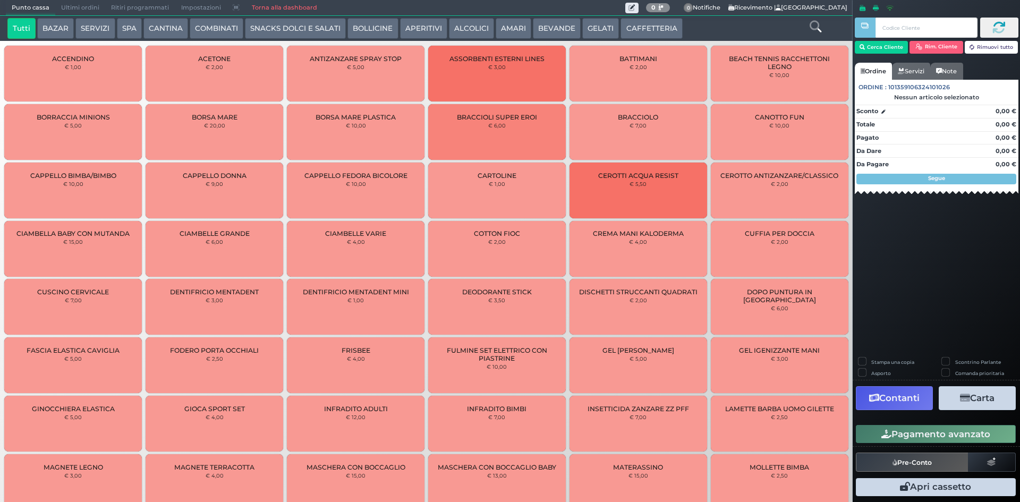
click at [635, 25] on button "CAFFETTERIA" at bounding box center [651, 28] width 62 height 21
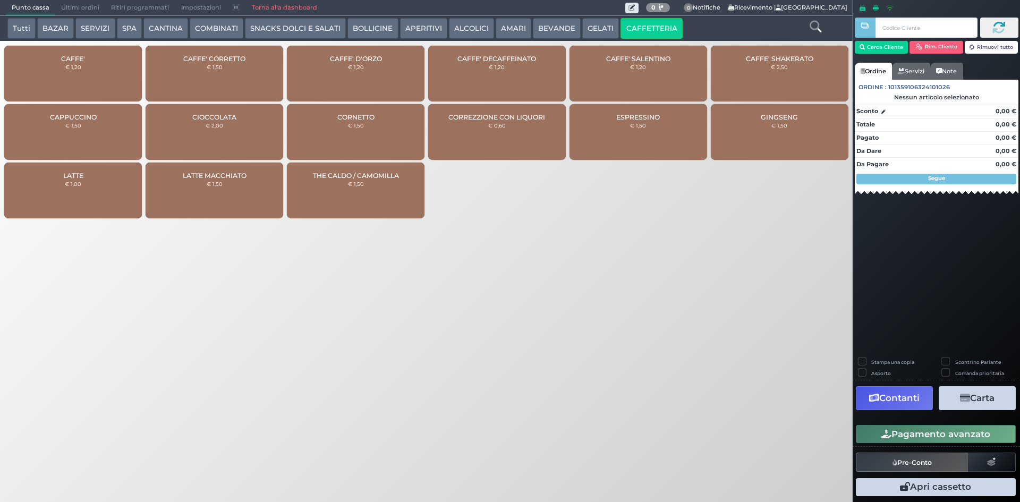
click at [62, 75] on div "CAFFE' € 1,20" at bounding box center [73, 74] width 138 height 56
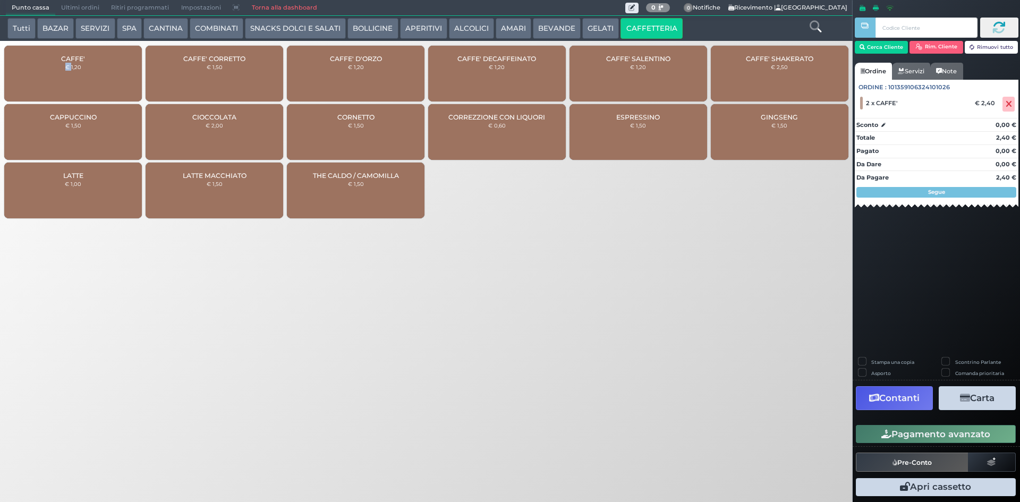
click at [920, 432] on button "Pagamento avanzato" at bounding box center [936, 434] width 160 height 18
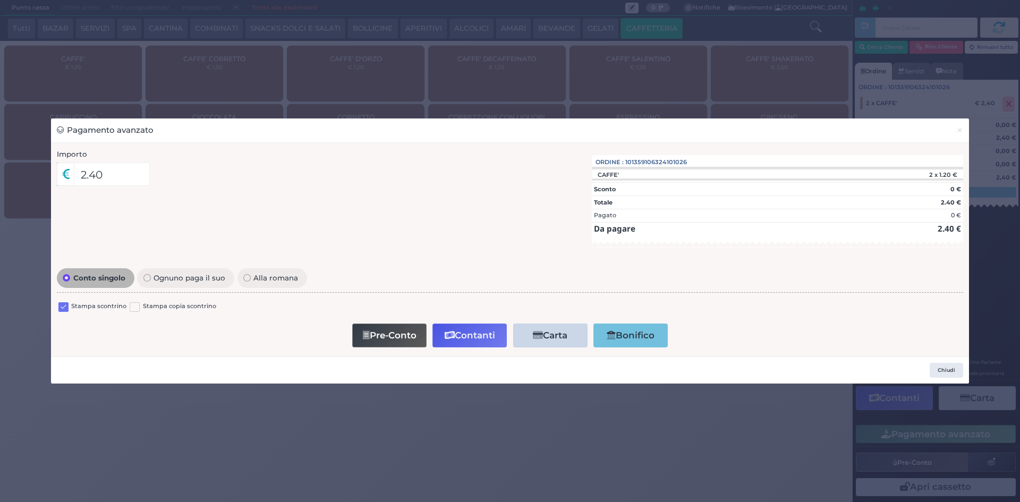
click at [61, 306] on label at bounding box center [63, 307] width 10 height 10
click at [0, 0] on input "checkbox" at bounding box center [0, 0] width 0 height 0
click at [469, 338] on button "Contanti" at bounding box center [469, 335] width 74 height 24
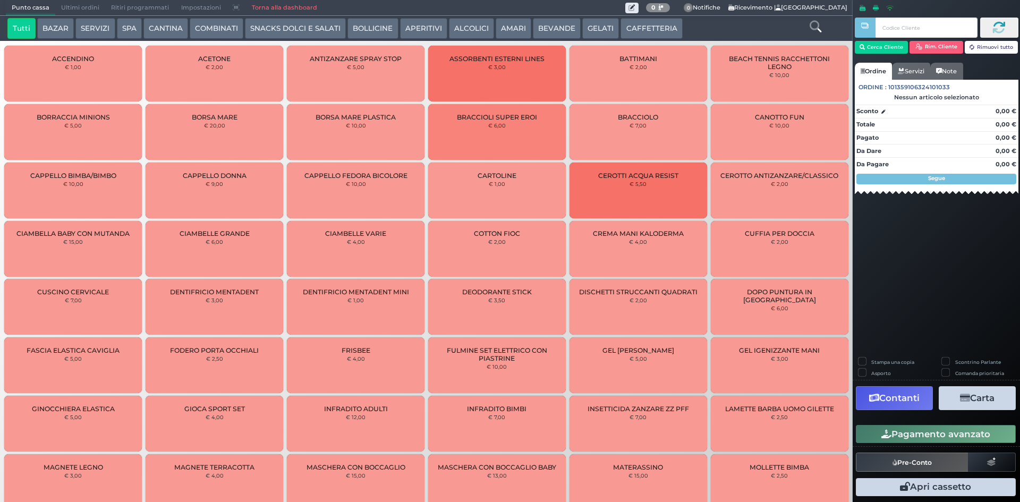
click at [72, 10] on span "Ultimi ordini" at bounding box center [80, 8] width 50 height 15
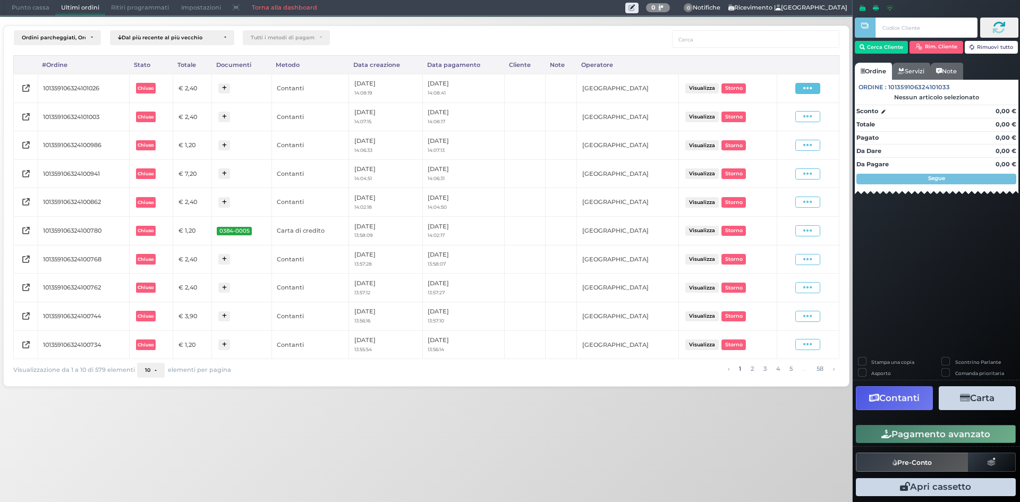
click at [807, 88] on icon at bounding box center [807, 88] width 9 height 10
click at [781, 125] on span "Ristampa Pre-Conto" at bounding box center [783, 119] width 44 height 18
click at [805, 119] on icon at bounding box center [807, 117] width 9 height 10
click at [786, 148] on span "Ristampa Pre-Conto" at bounding box center [783, 148] width 44 height 18
click at [810, 86] on icon at bounding box center [807, 88] width 9 height 10
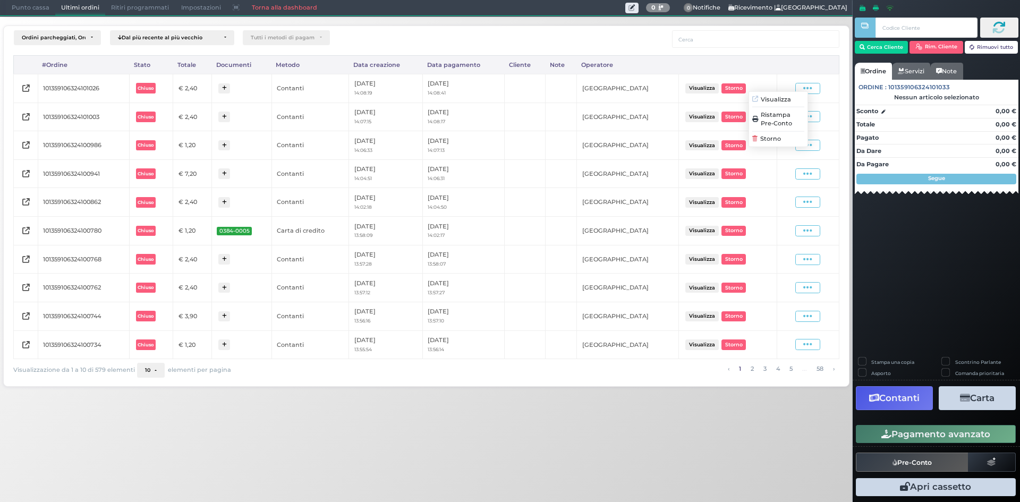
click at [789, 122] on span "Ristampa Pre-Conto" at bounding box center [783, 119] width 44 height 18
click at [27, 8] on span "Punto cassa" at bounding box center [30, 8] width 49 height 15
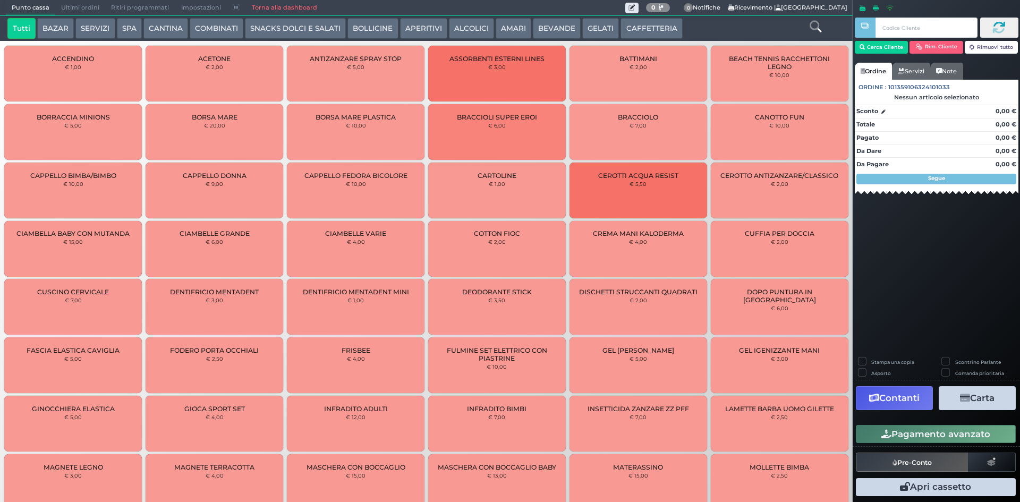
click at [666, 24] on button "CAFFETTERIA" at bounding box center [651, 28] width 62 height 21
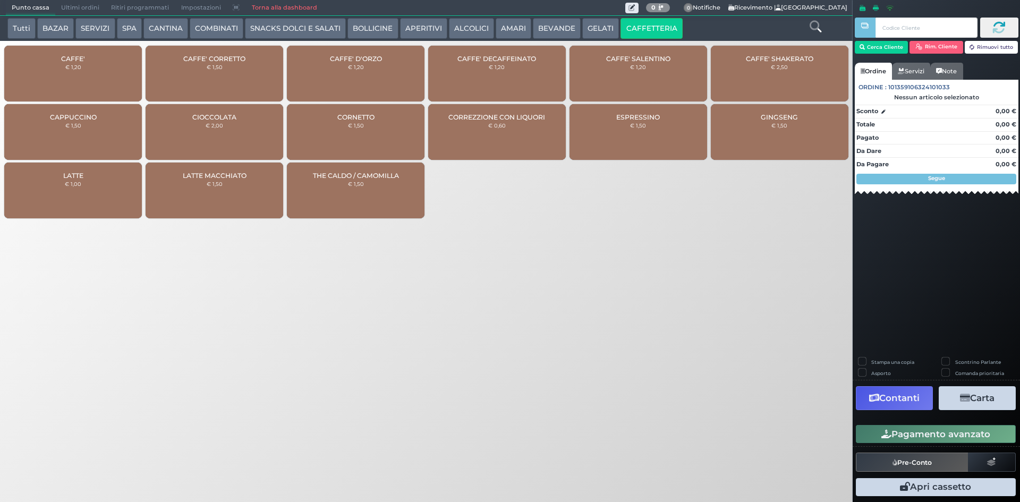
click at [67, 81] on div "CAFFE' € 1,20" at bounding box center [73, 74] width 138 height 56
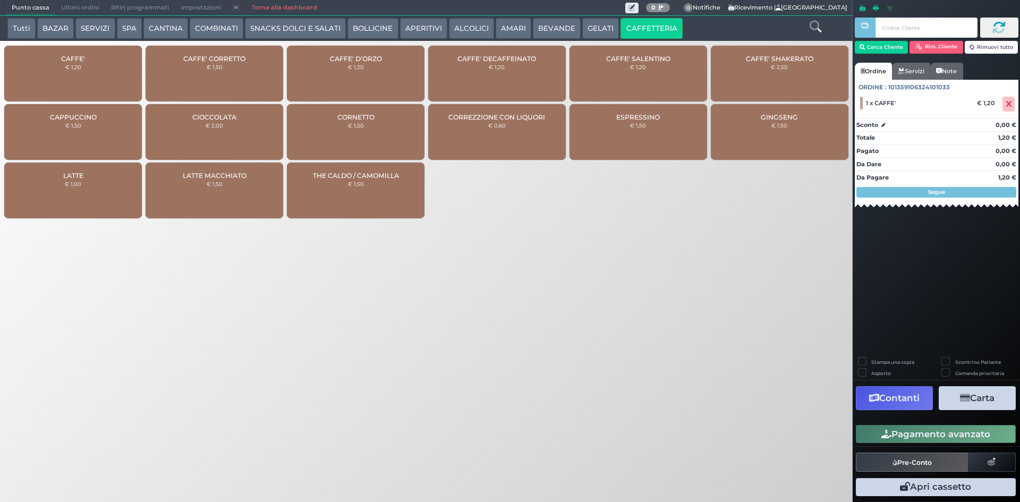
click at [889, 431] on icon "button" at bounding box center [886, 434] width 10 height 9
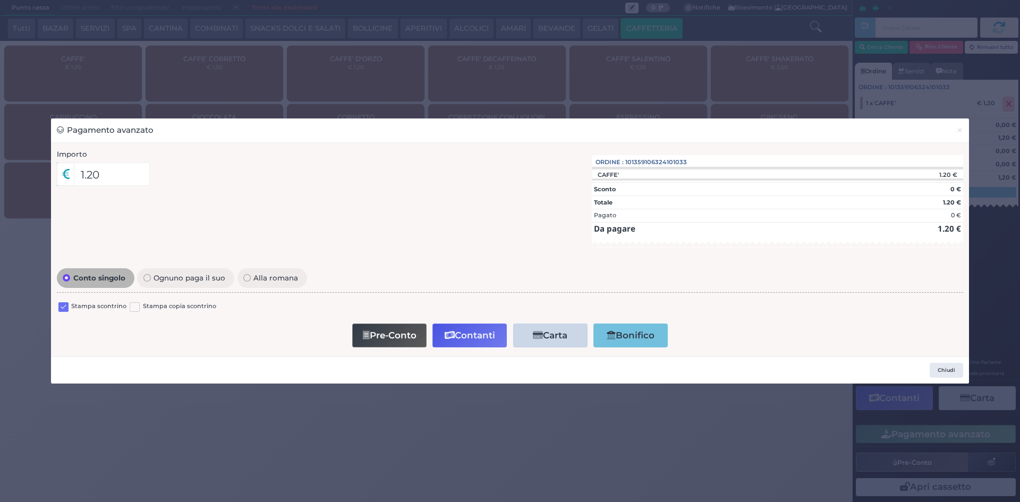
drag, startPoint x: 62, startPoint y: 310, endPoint x: 75, endPoint y: 313, distance: 13.0
click at [63, 310] on label at bounding box center [63, 307] width 10 height 10
click at [0, 0] on input "checkbox" at bounding box center [0, 0] width 0 height 0
click at [486, 344] on button "Contanti" at bounding box center [469, 335] width 74 height 24
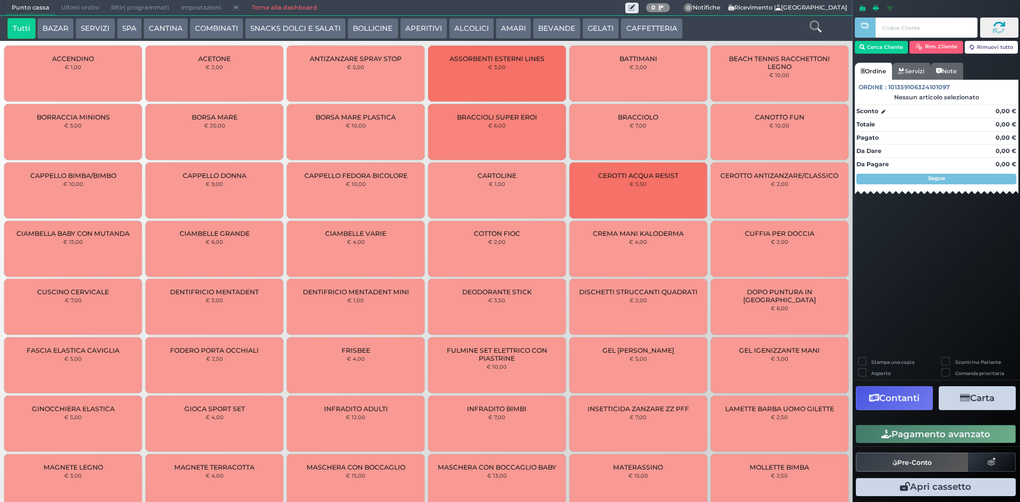
click at [671, 22] on button "CAFFETTERIA" at bounding box center [651, 28] width 62 height 21
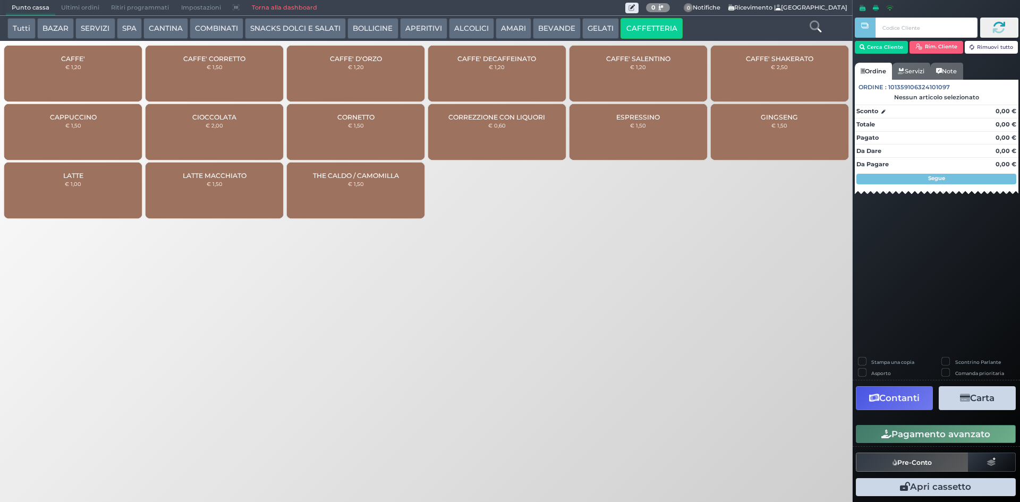
click at [67, 73] on div "CAFFE' € 1,20" at bounding box center [73, 74] width 138 height 56
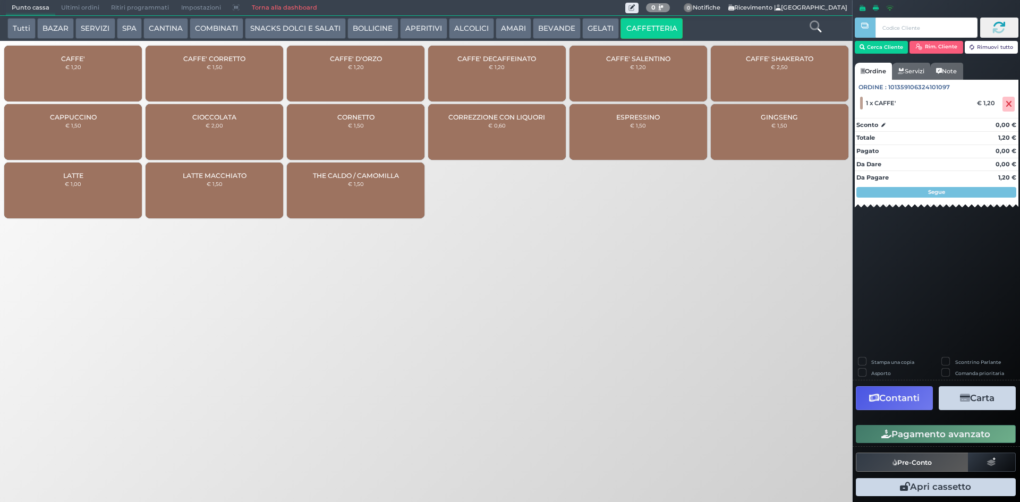
click at [911, 439] on button "Pagamento avanzato" at bounding box center [936, 434] width 160 height 18
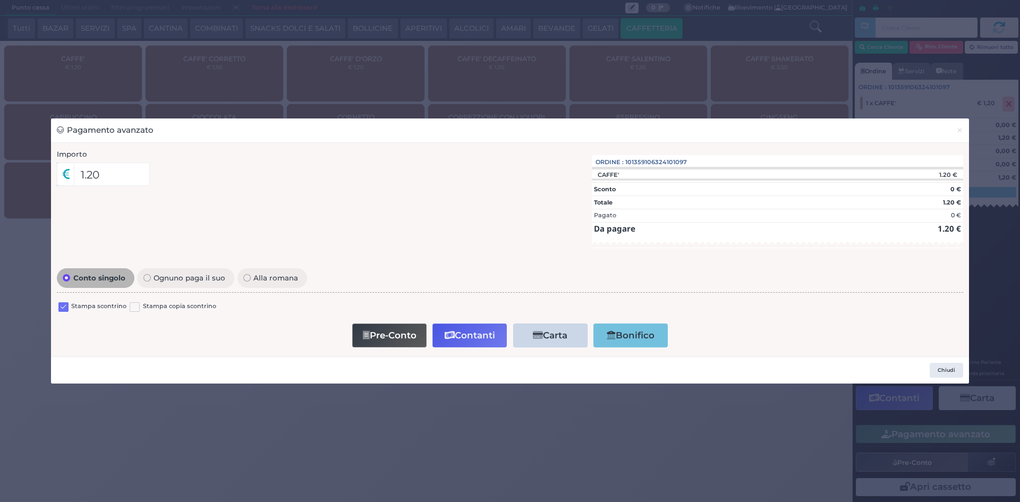
click at [66, 307] on label at bounding box center [63, 307] width 10 height 10
click at [0, 0] on input "checkbox" at bounding box center [0, 0] width 0 height 0
click at [464, 348] on div "Pre-Conto Contanti Carta Addebito Card cliente Bonifico" at bounding box center [510, 335] width 895 height 30
click at [471, 338] on button "Contanti" at bounding box center [469, 335] width 74 height 24
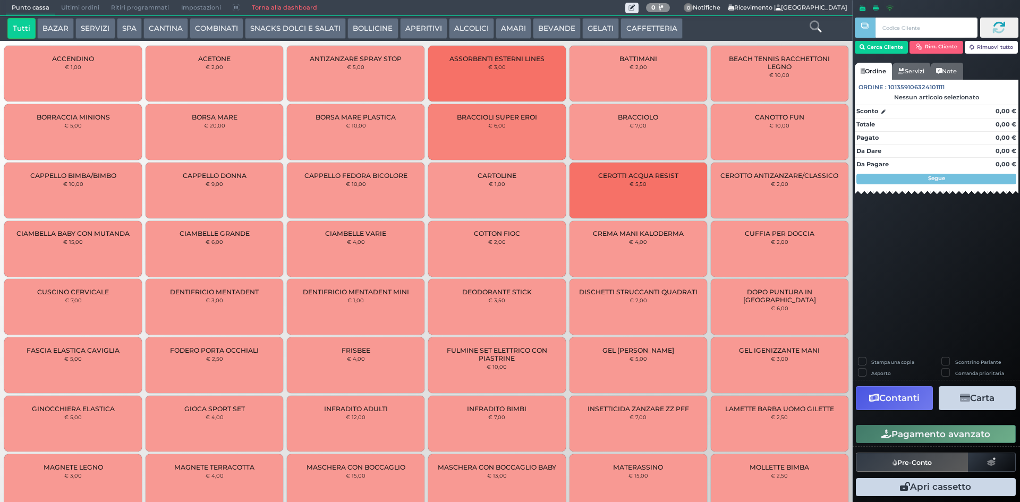
click at [636, 26] on button "CAFFETTERIA" at bounding box center [651, 28] width 62 height 21
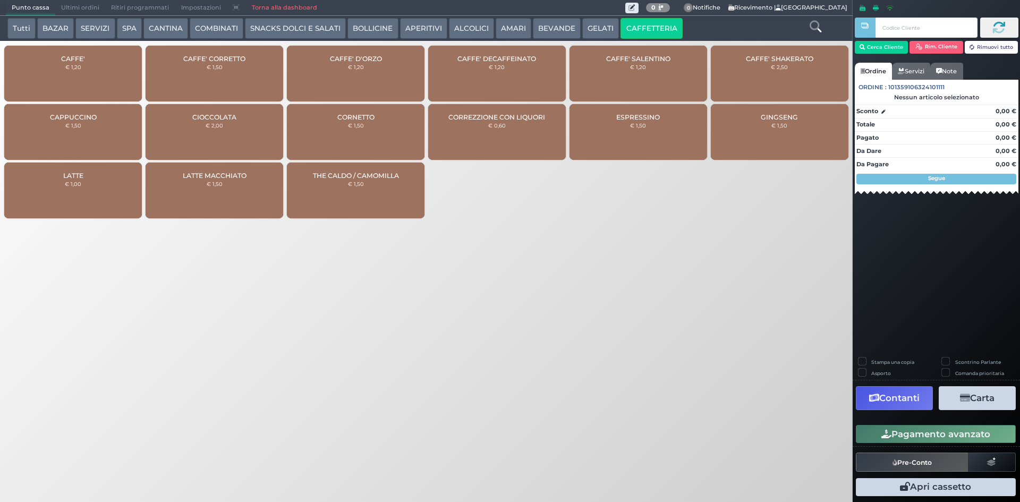
click at [88, 58] on div "CAFFE' € 1,20" at bounding box center [73, 74] width 138 height 56
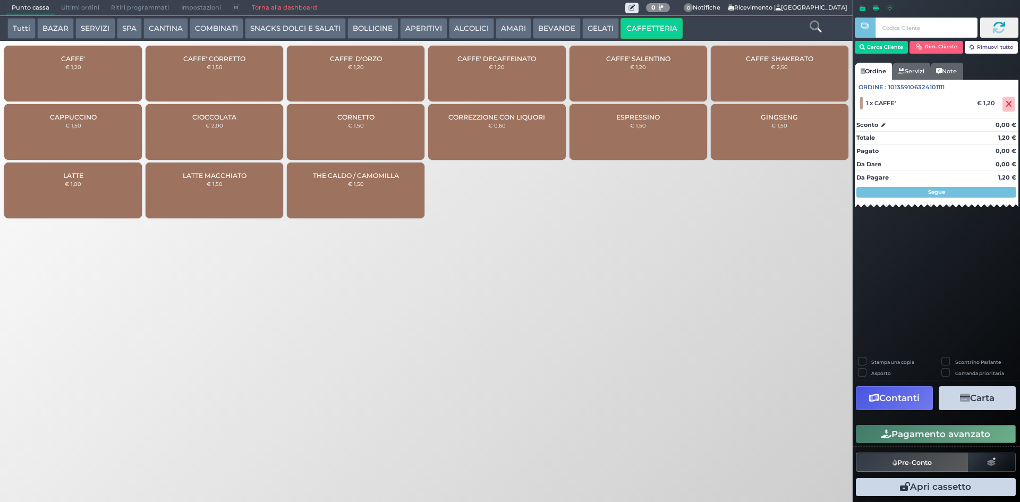
click at [926, 429] on button "Pagamento avanzato" at bounding box center [936, 434] width 160 height 18
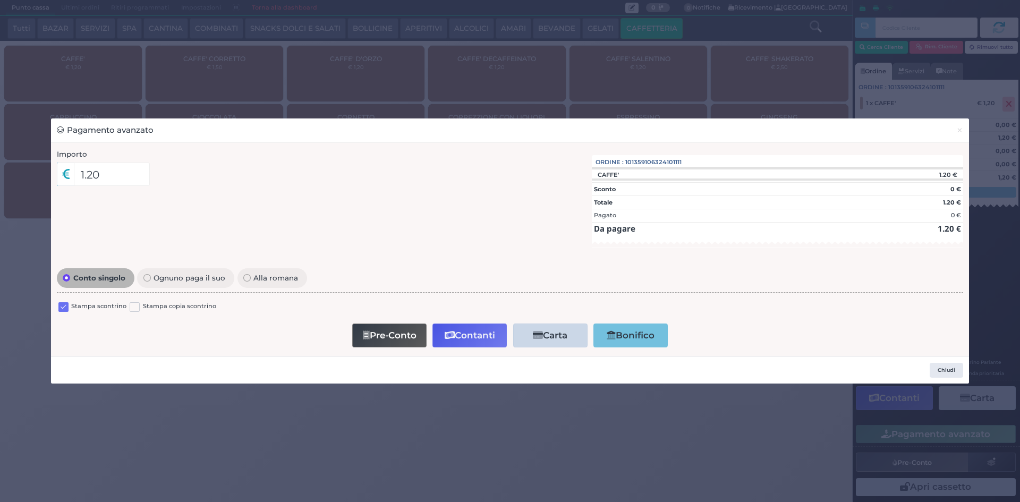
click at [67, 307] on label at bounding box center [63, 307] width 10 height 10
click at [0, 0] on input "checkbox" at bounding box center [0, 0] width 0 height 0
click at [452, 331] on icon "button" at bounding box center [450, 335] width 10 height 9
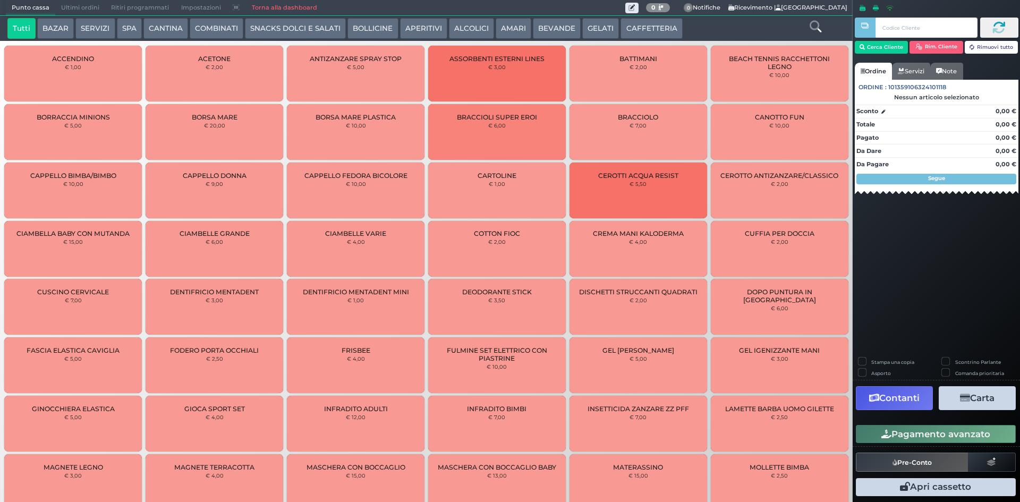
drag, startPoint x: 635, startPoint y: 26, endPoint x: 616, endPoint y: 29, distance: 18.9
click at [635, 25] on button "CAFFETTERIA" at bounding box center [651, 28] width 62 height 21
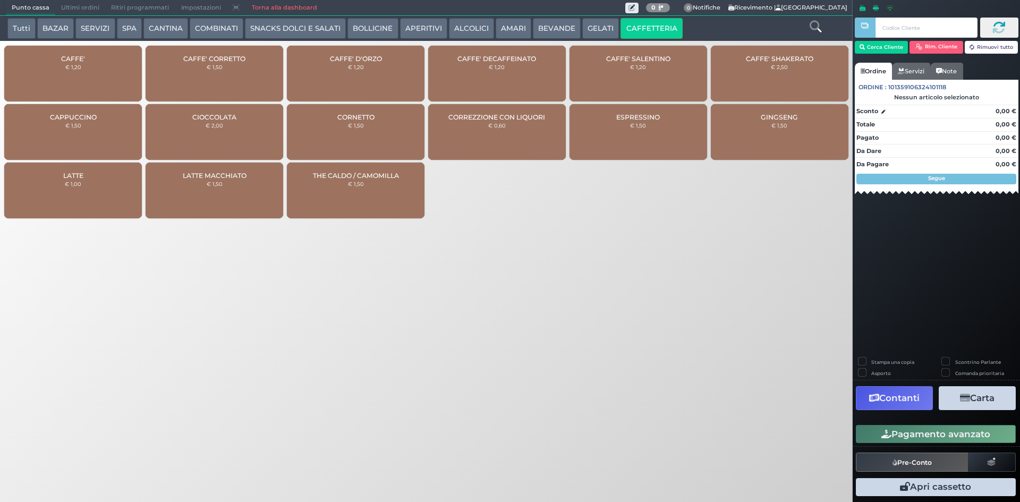
drag, startPoint x: 78, startPoint y: 81, endPoint x: 86, endPoint y: 95, distance: 15.5
click at [78, 82] on div "CAFFE' € 1,20" at bounding box center [73, 74] width 138 height 56
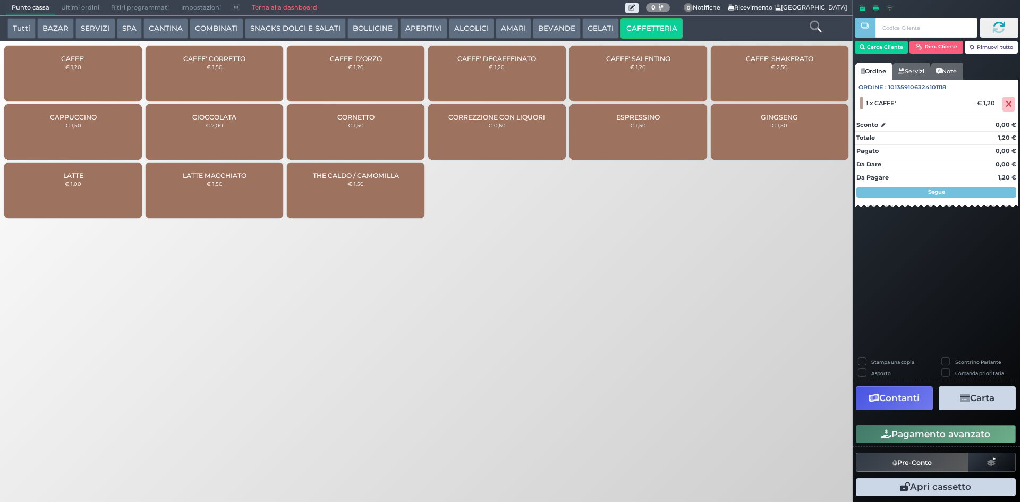
click at [925, 433] on button "Pagamento avanzato" at bounding box center [936, 434] width 160 height 18
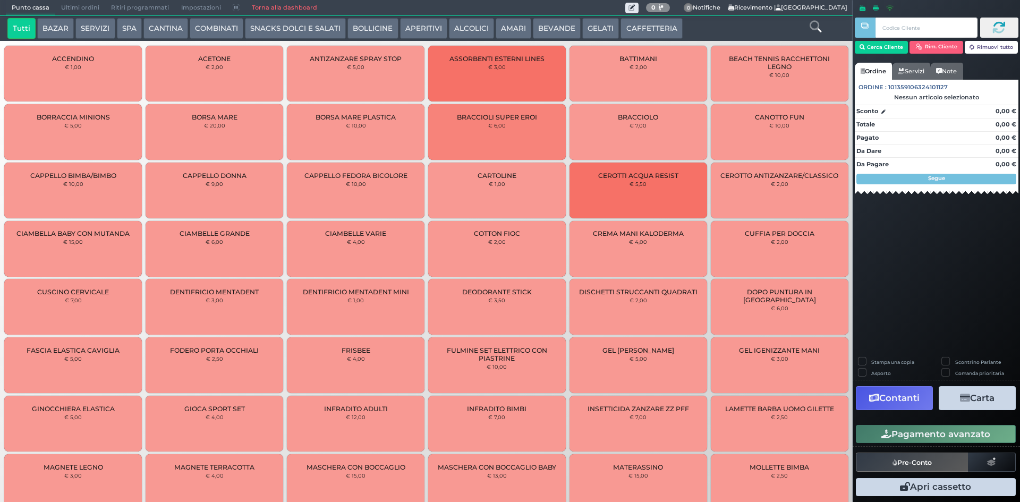
drag, startPoint x: 636, startPoint y: 24, endPoint x: 630, endPoint y: 27, distance: 6.7
click at [636, 24] on button "CAFFETTERIA" at bounding box center [651, 28] width 62 height 21
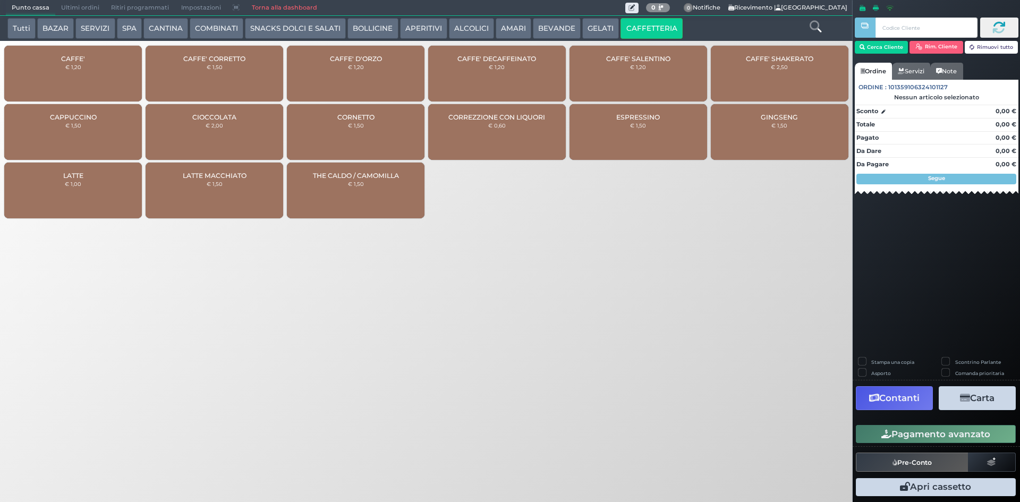
click at [53, 61] on div "CAFFE' € 1,20" at bounding box center [73, 74] width 138 height 56
click at [55, 61] on div "CAFFE' € 1,20" at bounding box center [73, 74] width 138 height 56
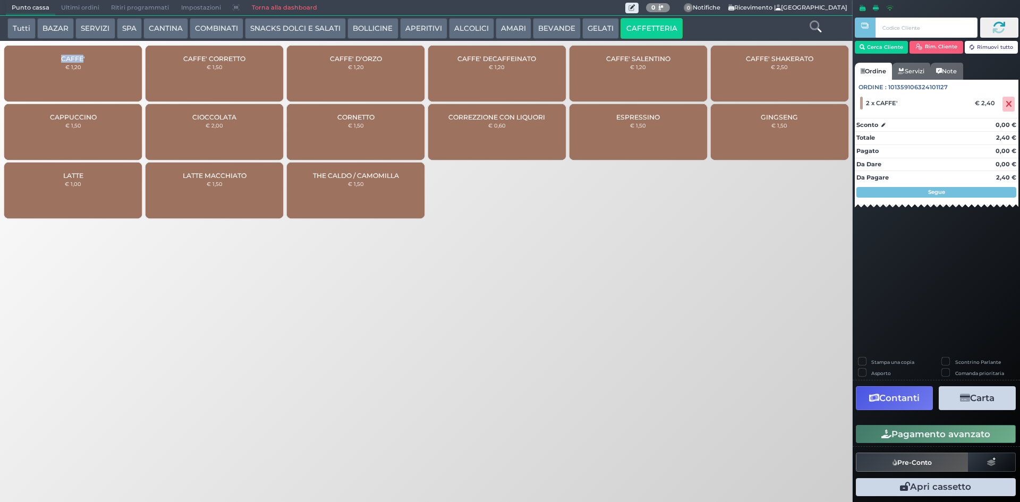
click at [909, 437] on button "Pagamento avanzato" at bounding box center [936, 434] width 160 height 18
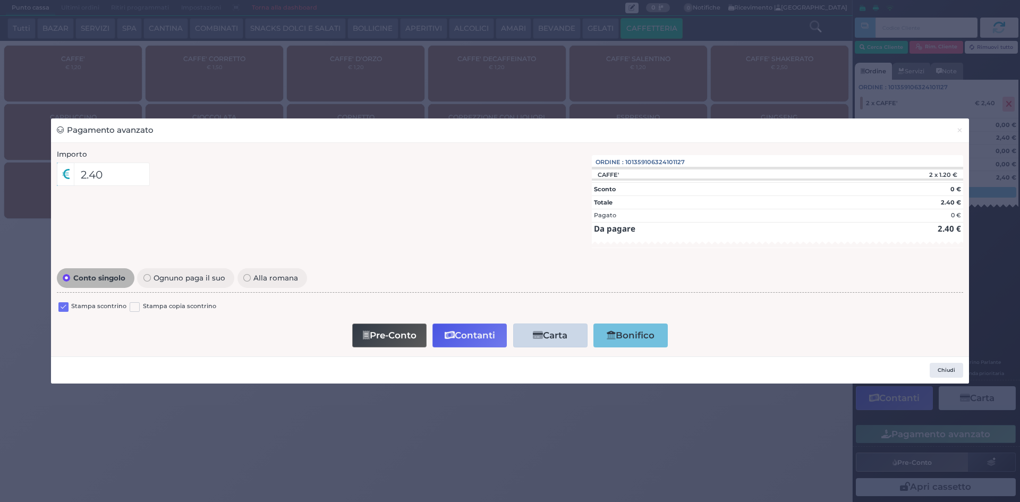
click at [60, 310] on label at bounding box center [63, 307] width 10 height 10
click at [0, 0] on input "checkbox" at bounding box center [0, 0] width 0 height 0
click at [456, 332] on button "Contanti" at bounding box center [469, 335] width 74 height 24
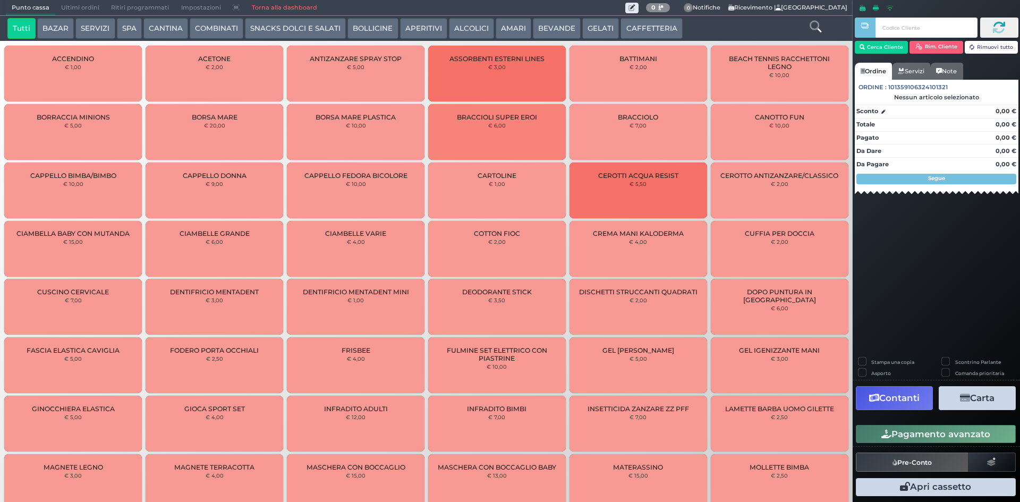
click at [624, 27] on button "CAFFETTERIA" at bounding box center [651, 28] width 62 height 21
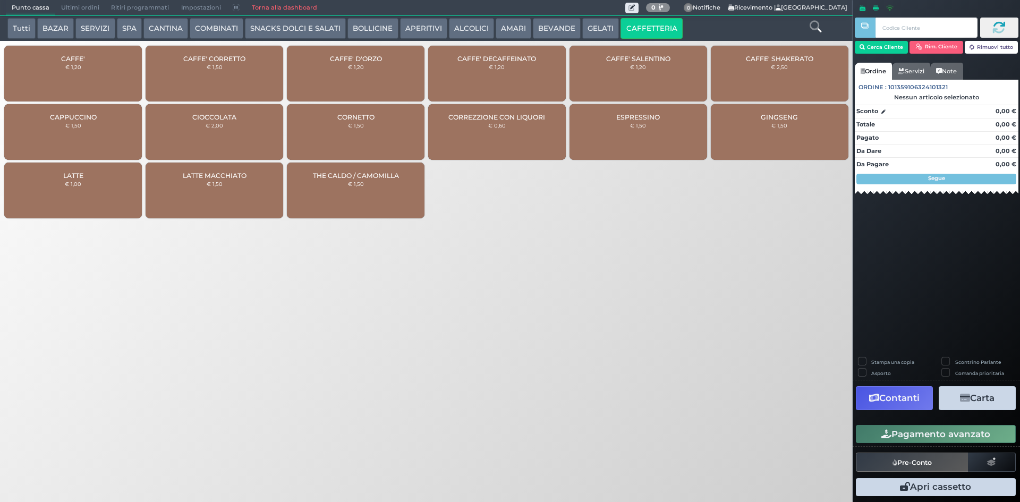
click at [486, 71] on div "CAFFE' DECAFFEINATO € 1,20" at bounding box center [497, 74] width 138 height 56
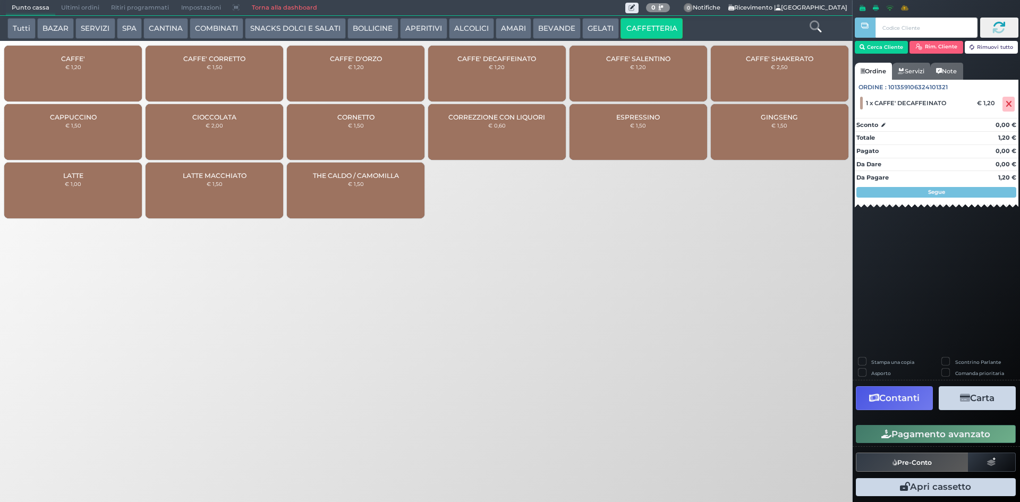
drag, startPoint x: 936, startPoint y: 427, endPoint x: 941, endPoint y: 433, distance: 7.5
click at [936, 428] on button "Pagamento avanzato" at bounding box center [936, 434] width 160 height 18
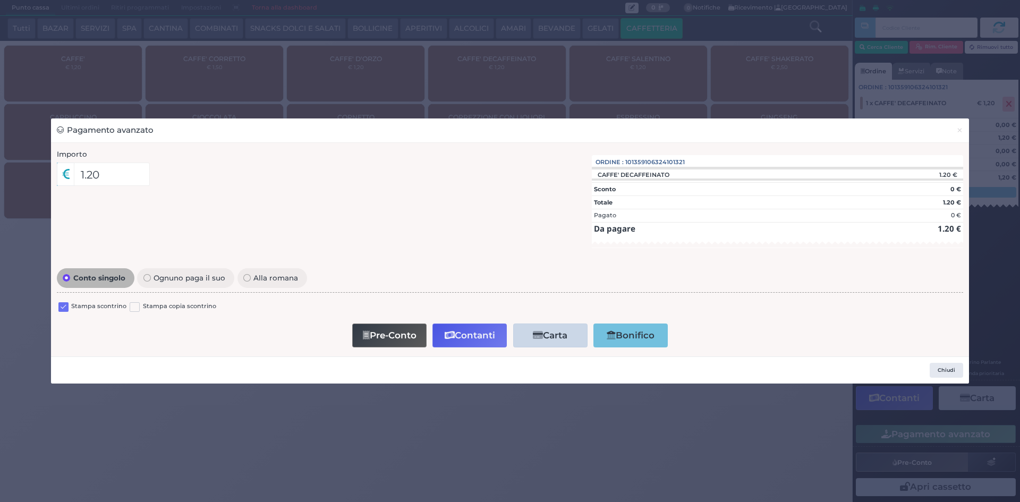
click at [64, 306] on label at bounding box center [63, 307] width 10 height 10
click at [0, 0] on input "checkbox" at bounding box center [0, 0] width 0 height 0
click at [486, 339] on button "Contanti" at bounding box center [469, 335] width 74 height 24
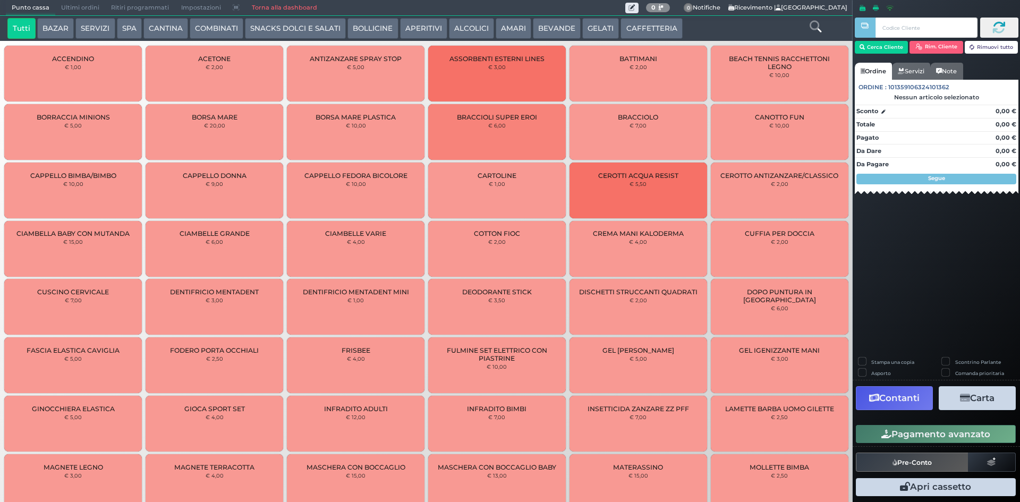
click at [96, 10] on span "Ultimi ordini" at bounding box center [80, 8] width 50 height 15
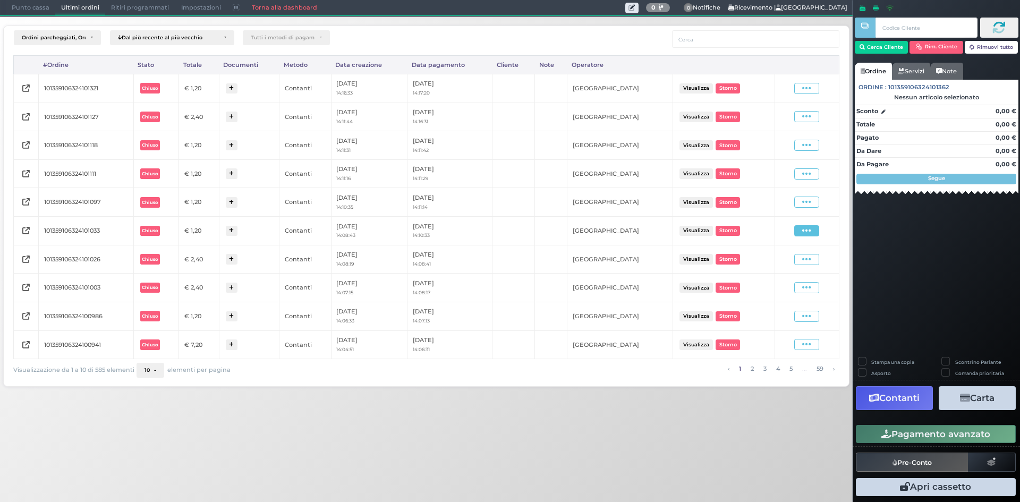
click at [802, 233] on icon at bounding box center [806, 231] width 9 height 10
click at [773, 259] on span "Ristampa Pre-Conto" at bounding box center [781, 262] width 44 height 18
click at [810, 202] on icon at bounding box center [806, 202] width 9 height 10
click at [787, 232] on span "Ristampa Pre-Conto" at bounding box center [781, 233] width 44 height 18
click at [808, 171] on icon at bounding box center [806, 174] width 9 height 10
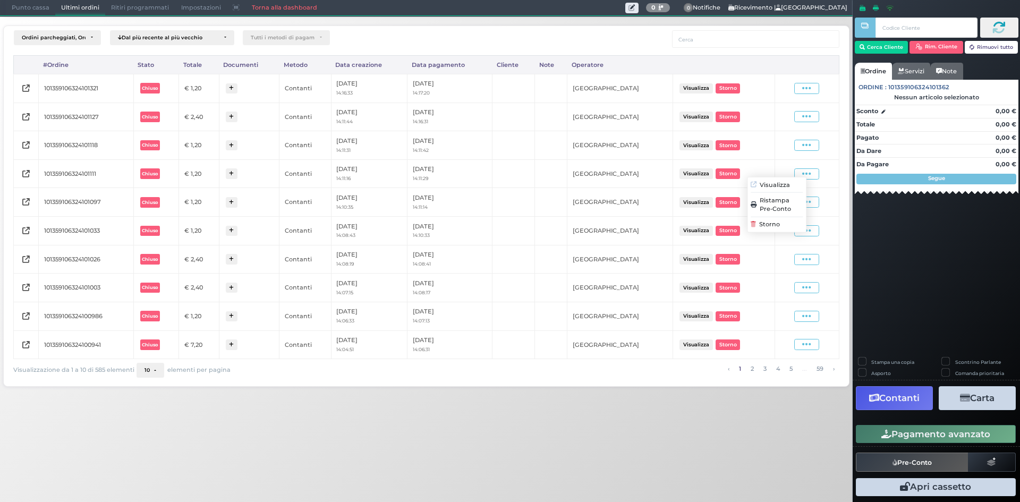
click at [785, 203] on span "Ristampa Pre-Conto" at bounding box center [781, 204] width 44 height 18
click at [796, 184] on td "Visualizza Ristampa Pre-Conto [GEOGRAPHIC_DATA]" at bounding box center [806, 173] width 64 height 29
click at [805, 199] on icon at bounding box center [806, 202] width 9 height 10
click at [781, 235] on span "Ristampa Pre-Conto" at bounding box center [781, 233] width 44 height 18
click at [807, 147] on icon at bounding box center [806, 145] width 9 height 10
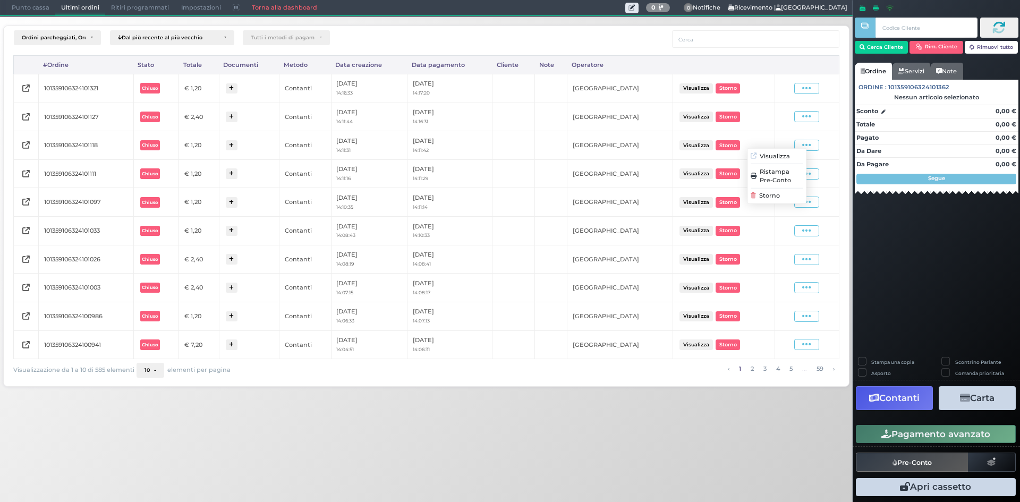
click at [791, 176] on span "Ristampa Pre-Conto" at bounding box center [781, 176] width 44 height 18
click at [800, 117] on span at bounding box center [806, 116] width 25 height 11
click at [792, 150] on span "Ristampa Pre-Conto" at bounding box center [781, 148] width 44 height 18
click at [810, 90] on icon at bounding box center [806, 88] width 9 height 10
click at [776, 115] on span "Ristampa Pre-Conto" at bounding box center [781, 119] width 44 height 18
